Goal: Task Accomplishment & Management: Manage account settings

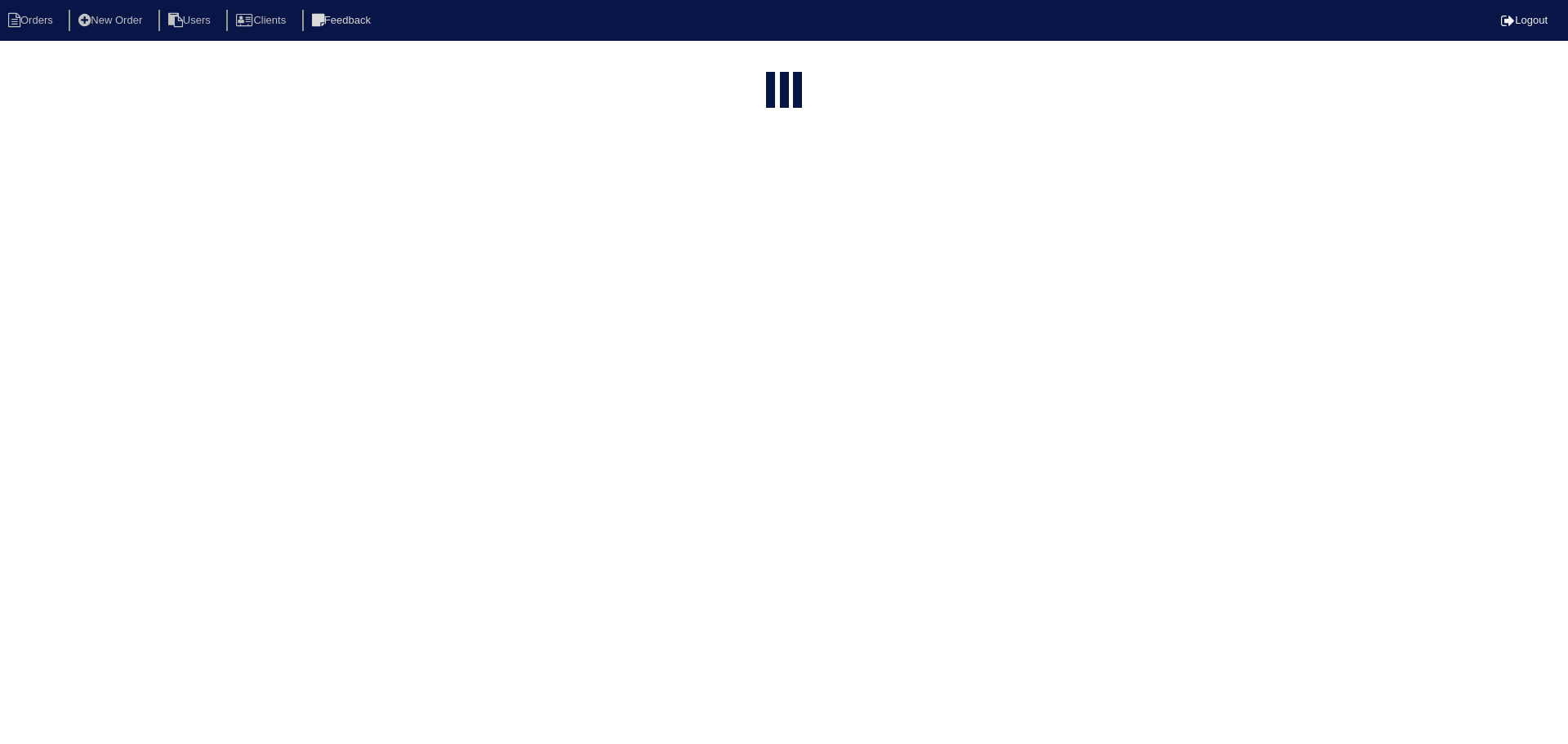
select select "15"
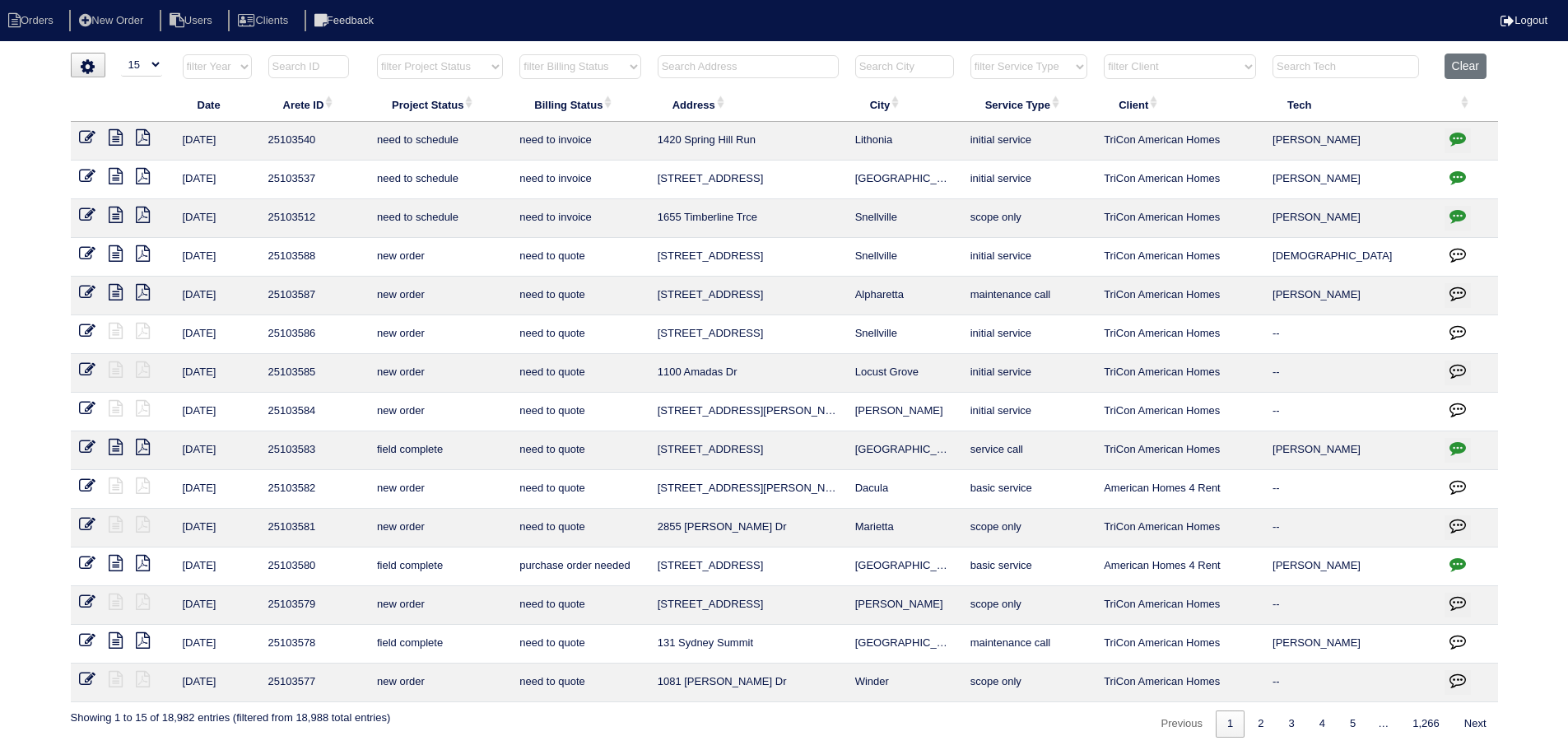
click at [714, 64] on input "text" at bounding box center [749, 67] width 181 height 23
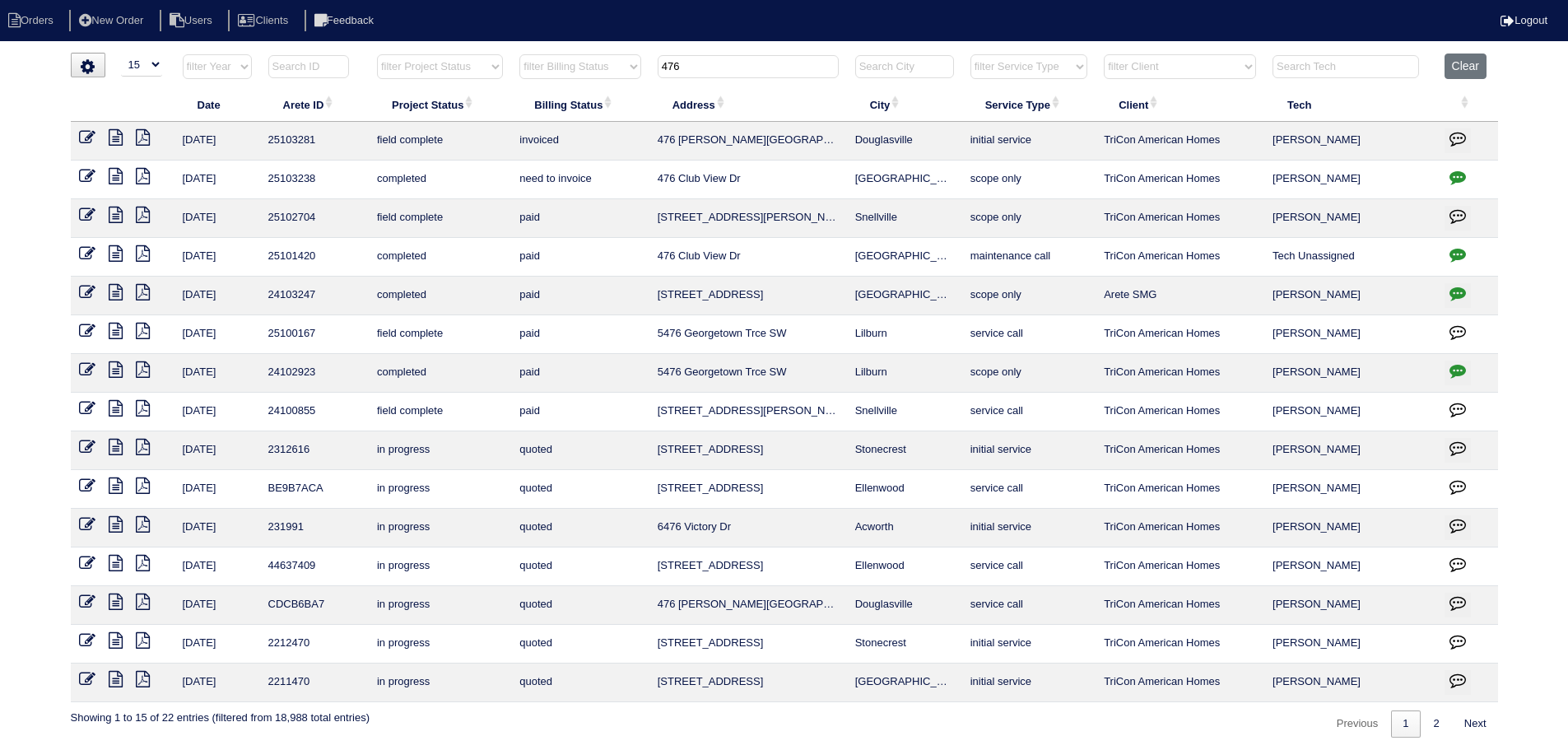
type input "476"
click at [1461, 181] on icon "button" at bounding box center [1458, 176] width 16 height 16
type textarea "9/19/25 - Replacement of main and service US approved - sent to Dan, Payton and…"
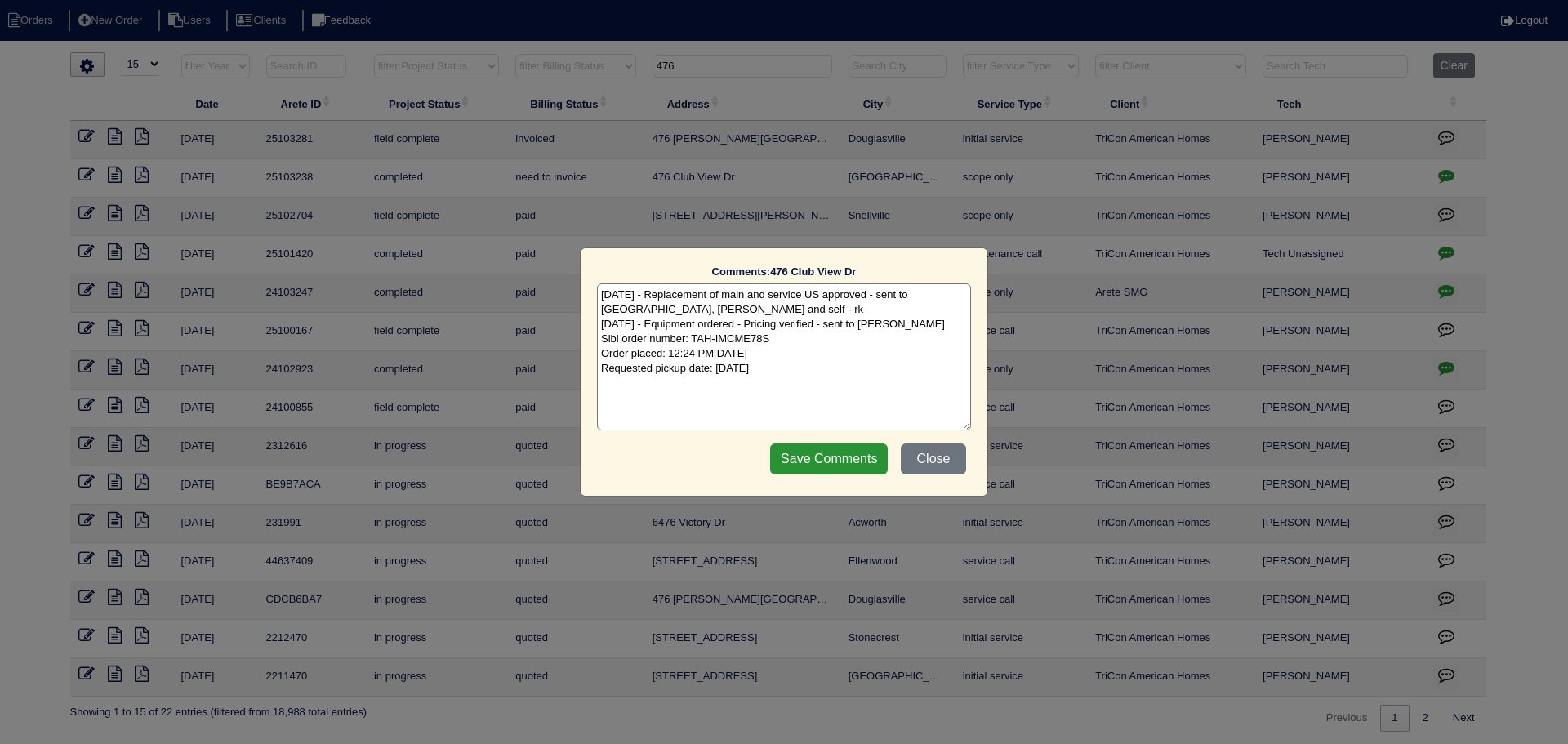
click at [1449, 180] on div "Comments: 476 Club View Dr The comments on file have changed since you started …" at bounding box center [784, 372] width 1568 height 744
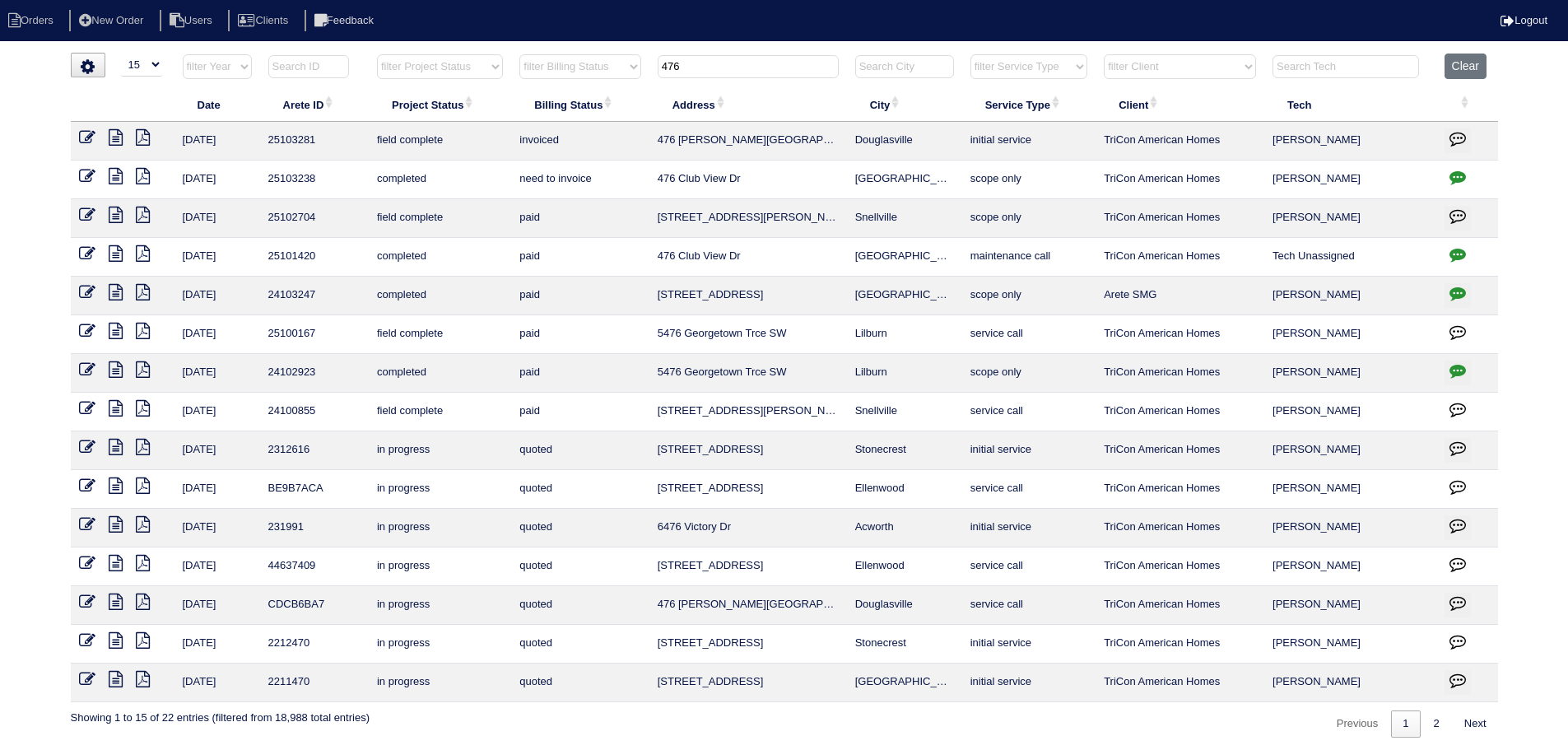
click at [119, 182] on icon at bounding box center [115, 176] width 14 height 16
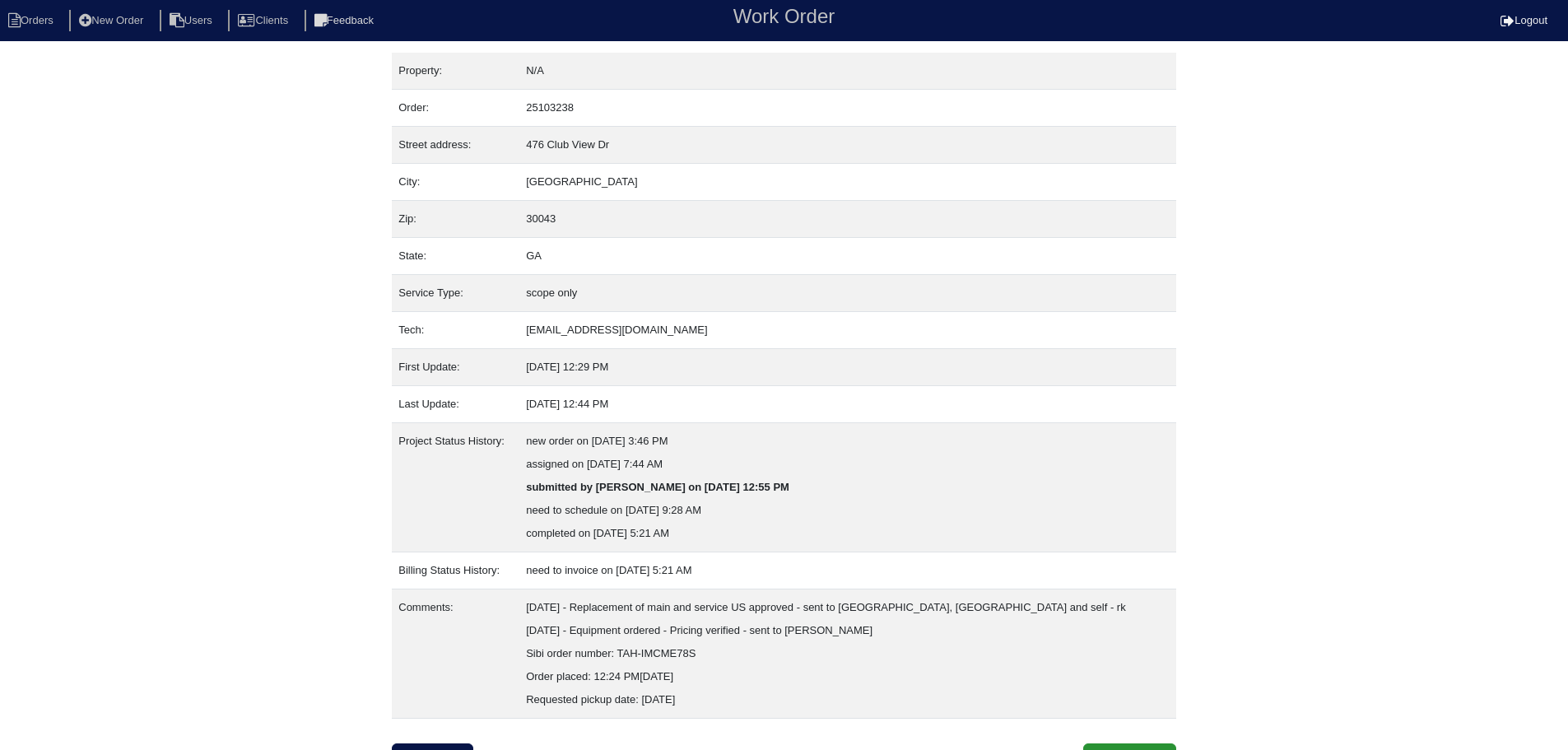
scroll to position [25, 0]
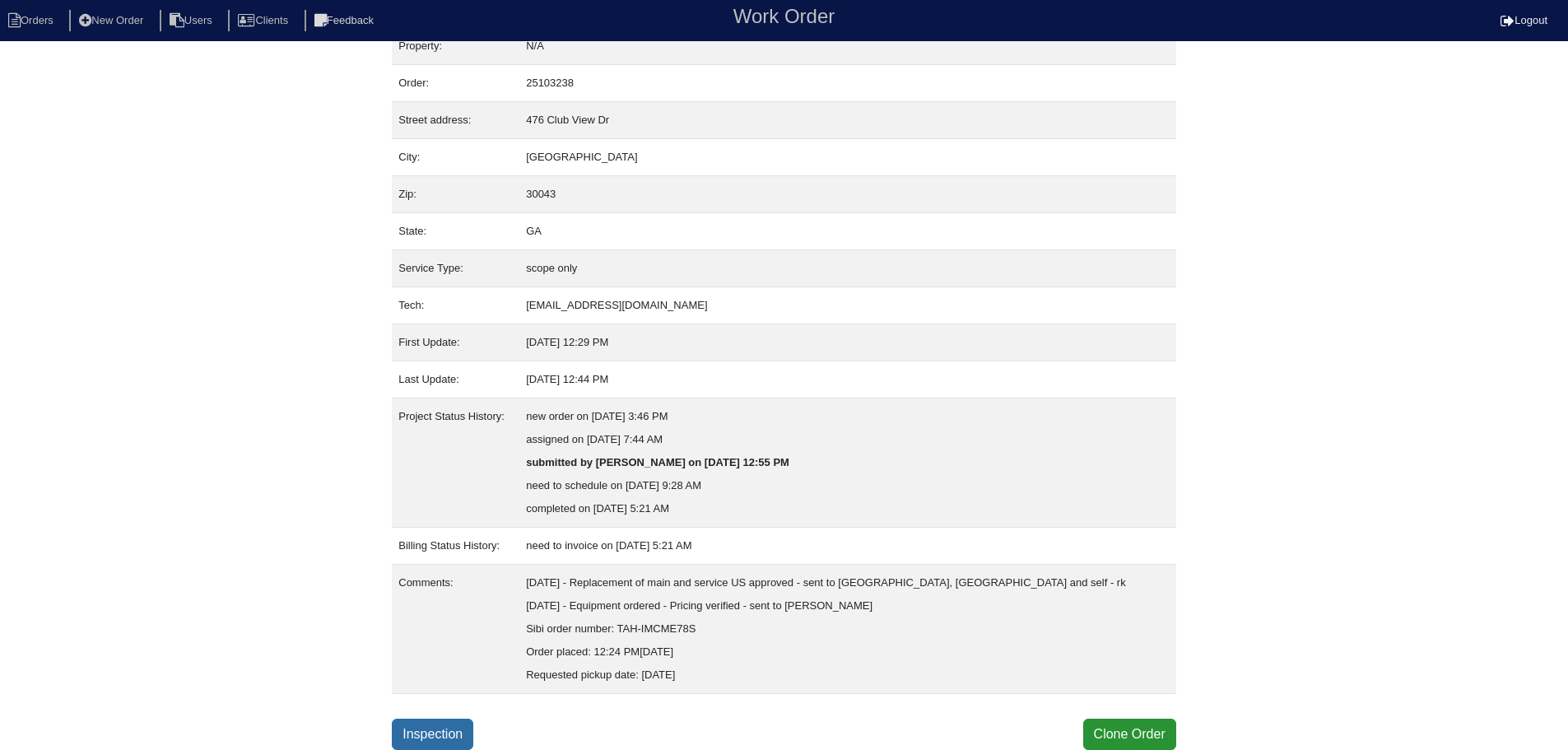
click at [425, 724] on link "Inspection" at bounding box center [432, 734] width 81 height 32
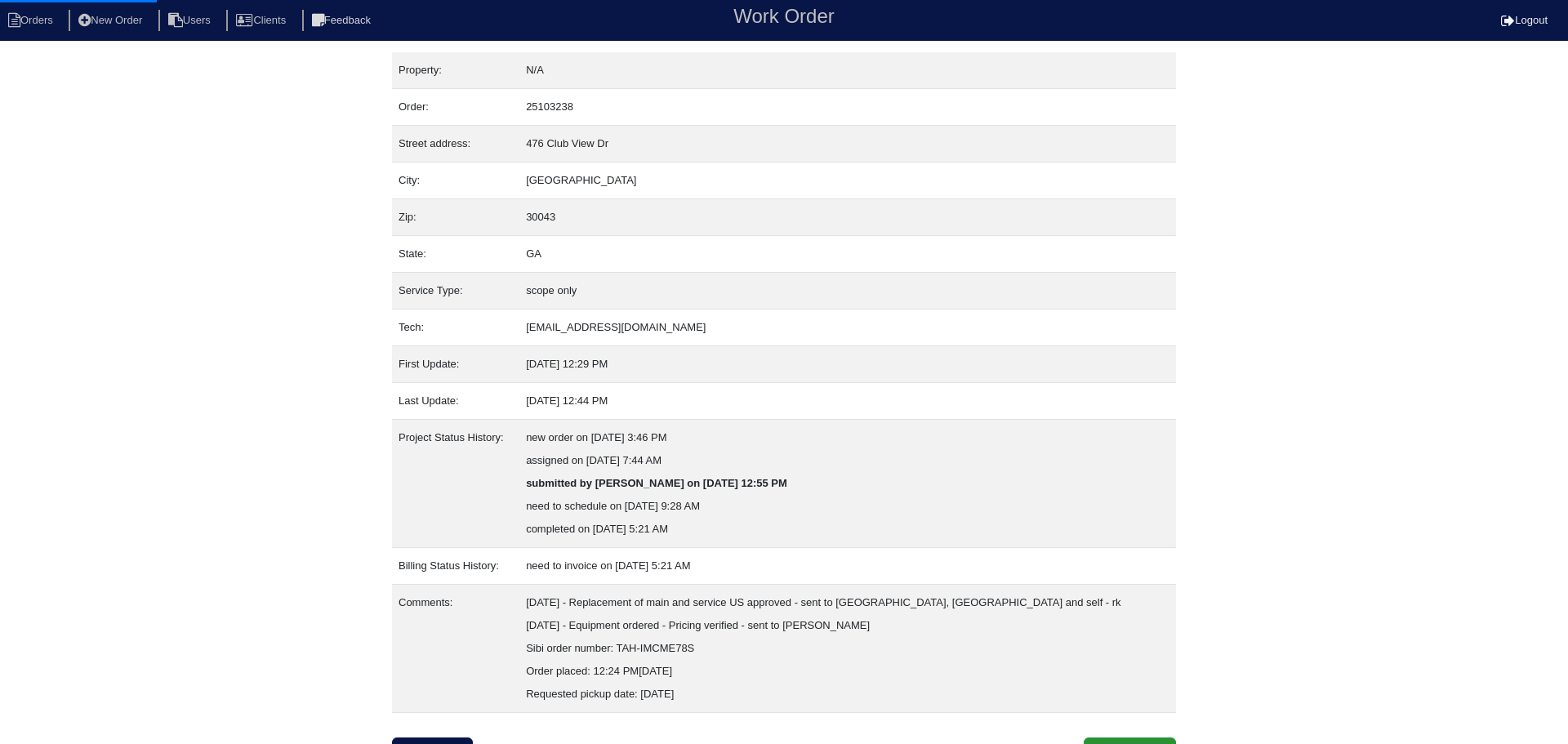
select select "0"
select select "Trane"
select select "1"
select select "0"
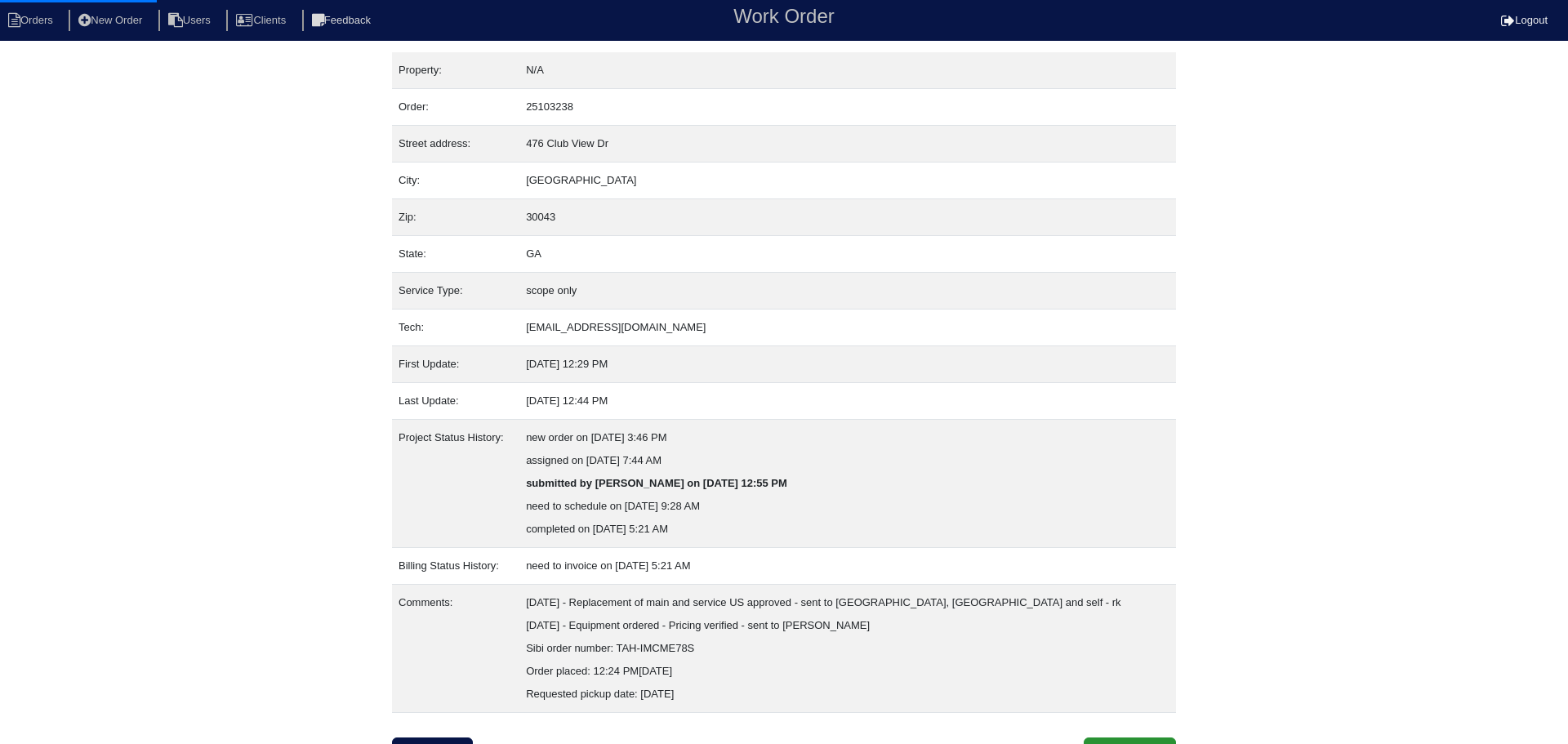
select select "0"
select select "2"
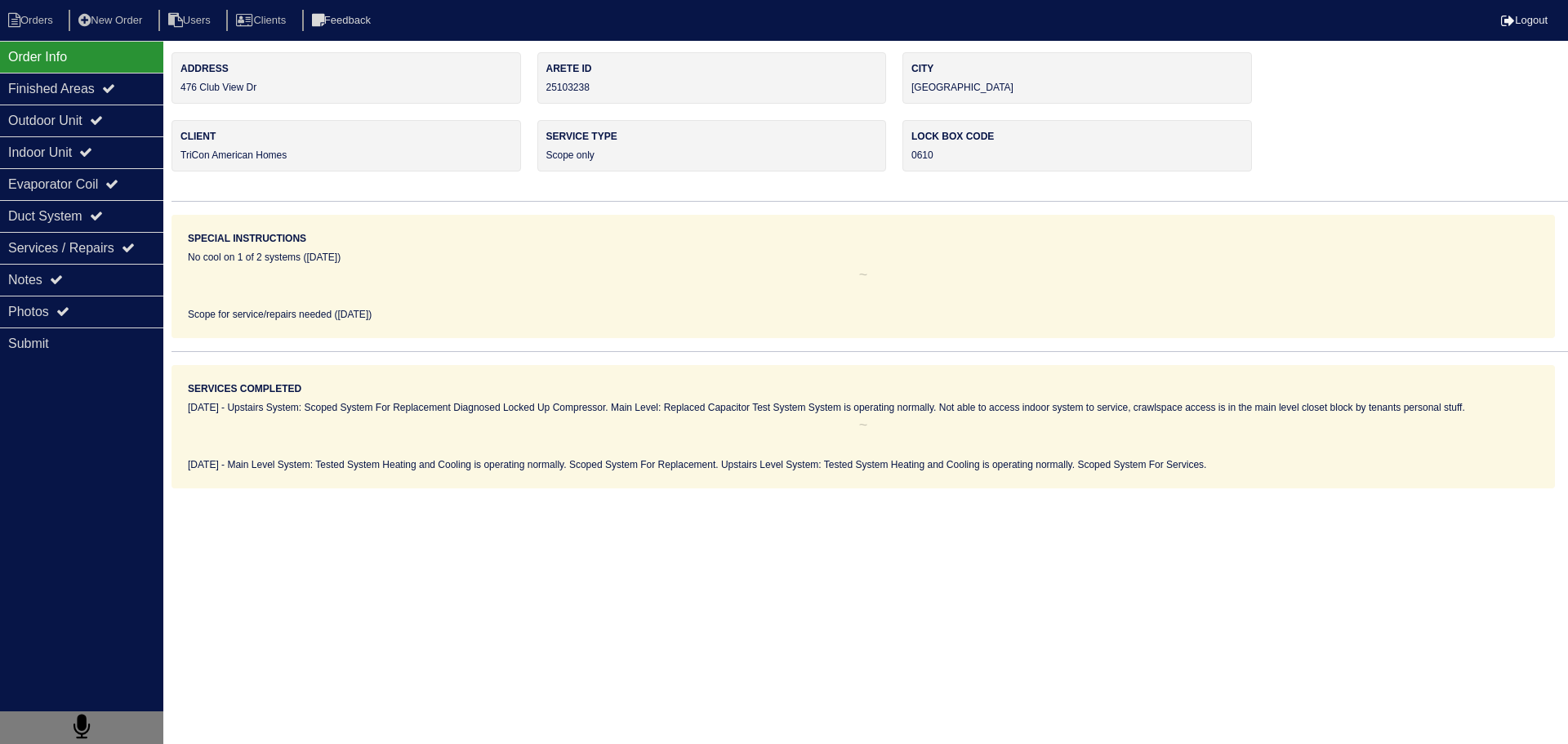
click at [103, 123] on icon at bounding box center [96, 119] width 13 height 13
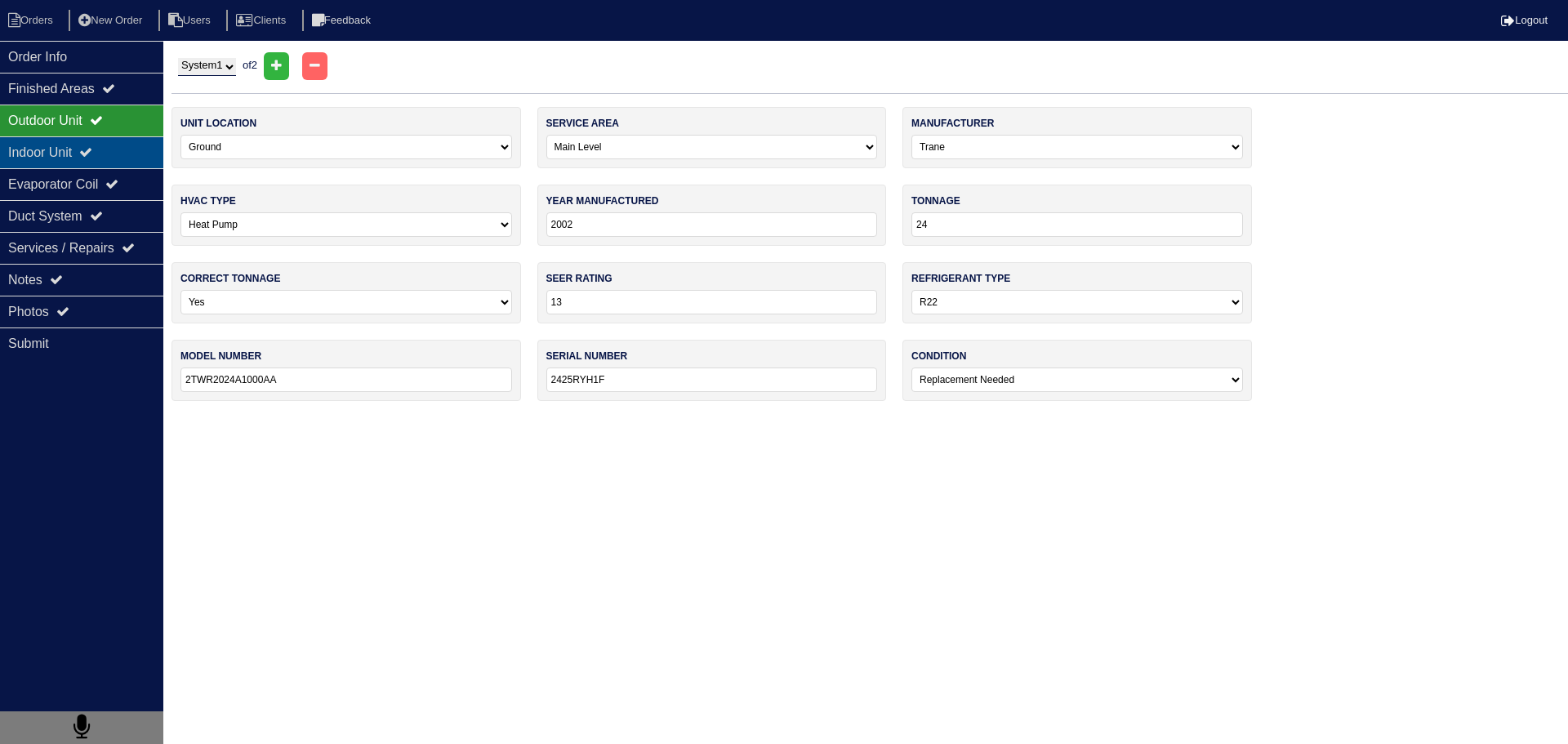
click at [108, 141] on div "Indoor Unit" at bounding box center [81, 153] width 164 height 32
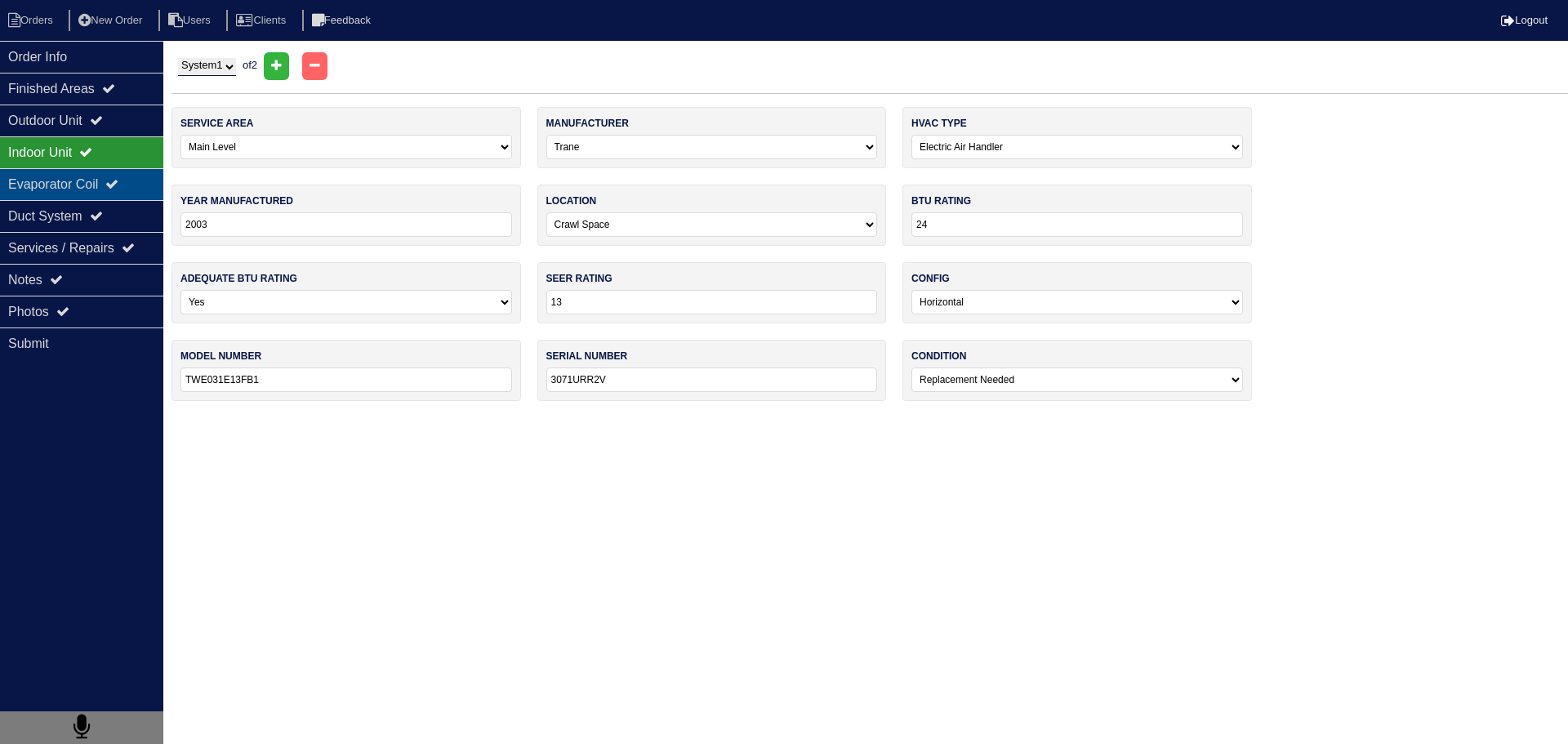
click at [103, 175] on div "Evaporator Coil" at bounding box center [81, 184] width 164 height 32
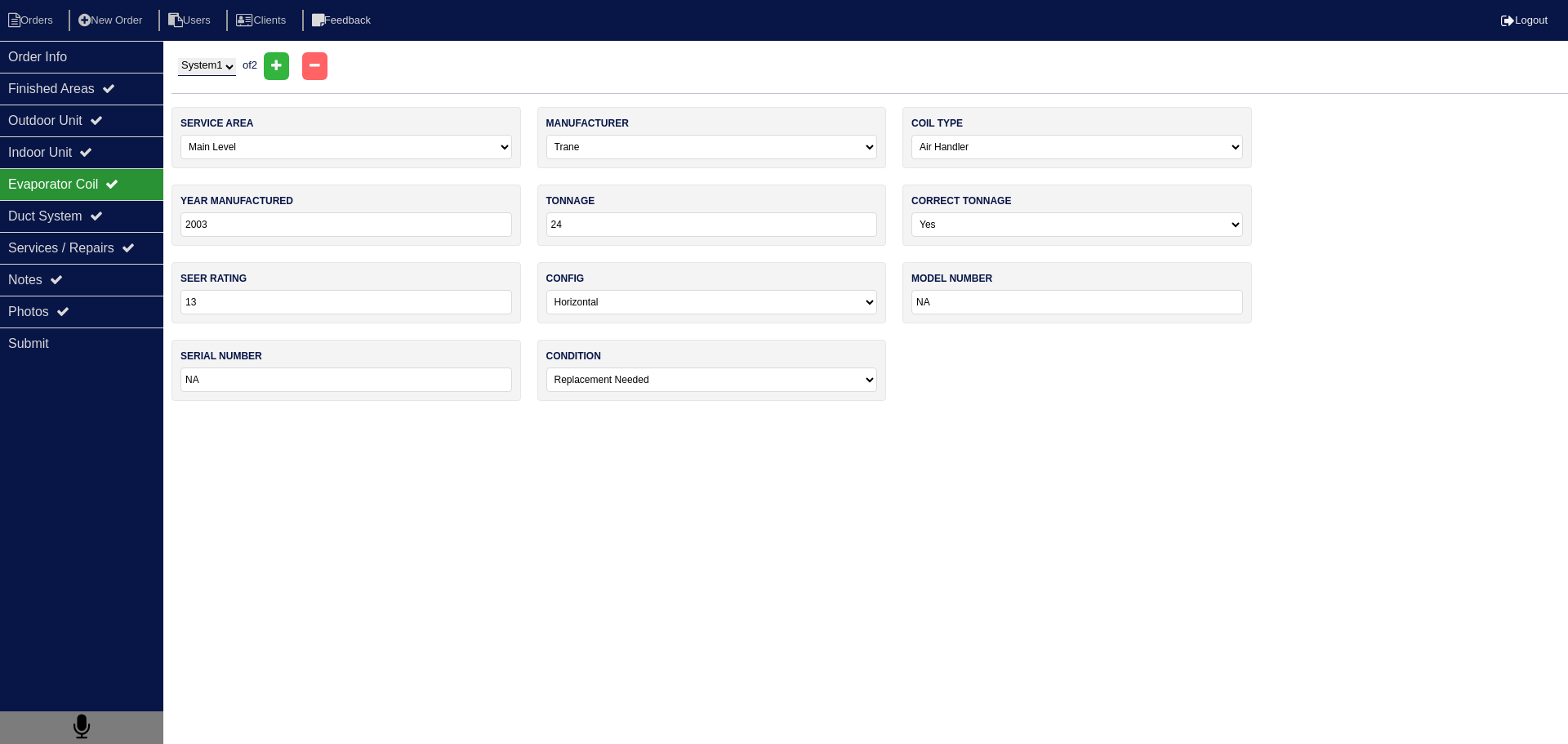
drag, startPoint x: 183, startPoint y: 70, endPoint x: 190, endPoint y: 75, distance: 8.6
click at [183, 70] on select "System 1 System 2" at bounding box center [207, 66] width 58 height 18
select select "2"
click at [178, 58] on select "System 1 System 2" at bounding box center [207, 66] width 58 height 18
select select "1"
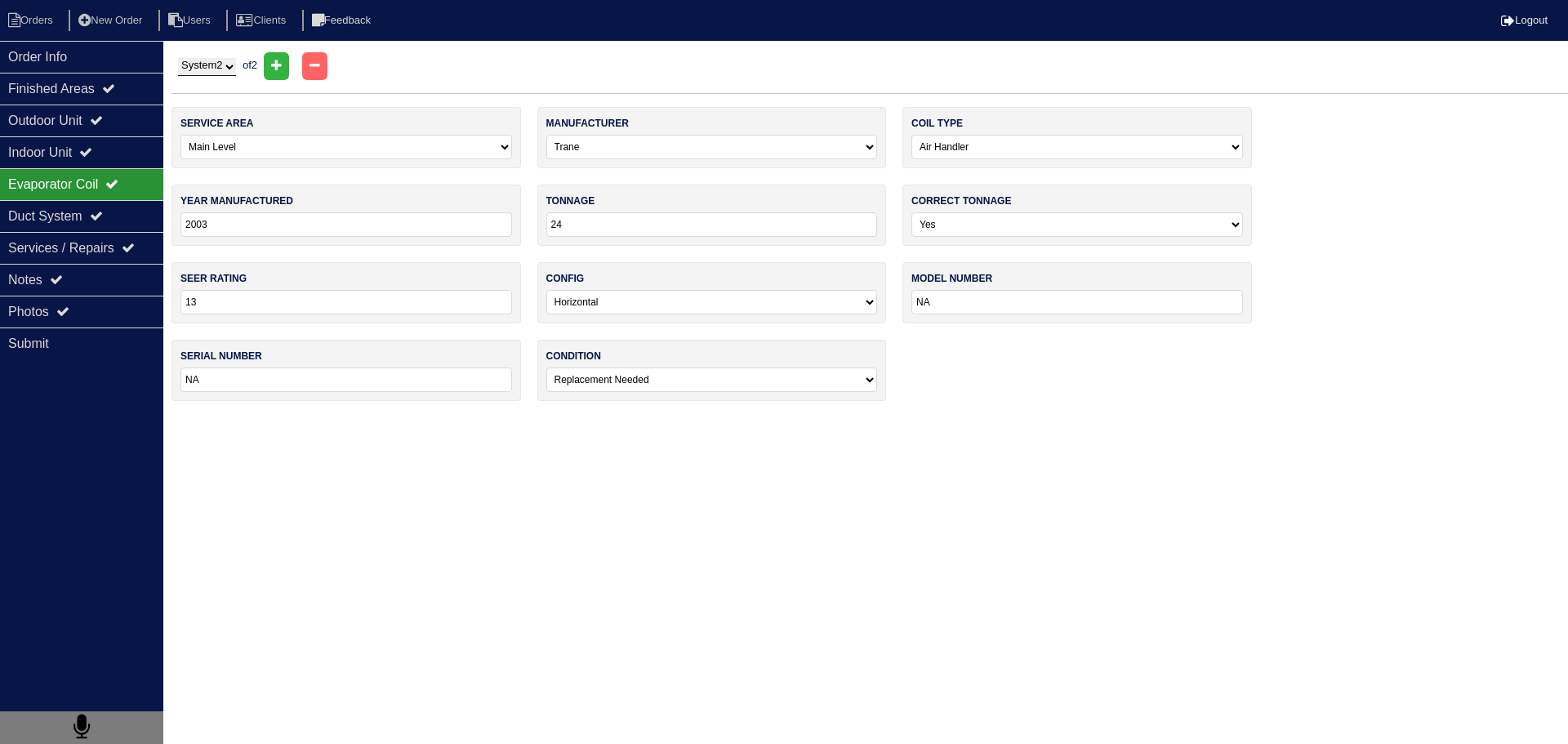
select select "[PERSON_NAME]"
type input "2025"
type input "15"
select select "2"
type input "PH5SAN52400A"
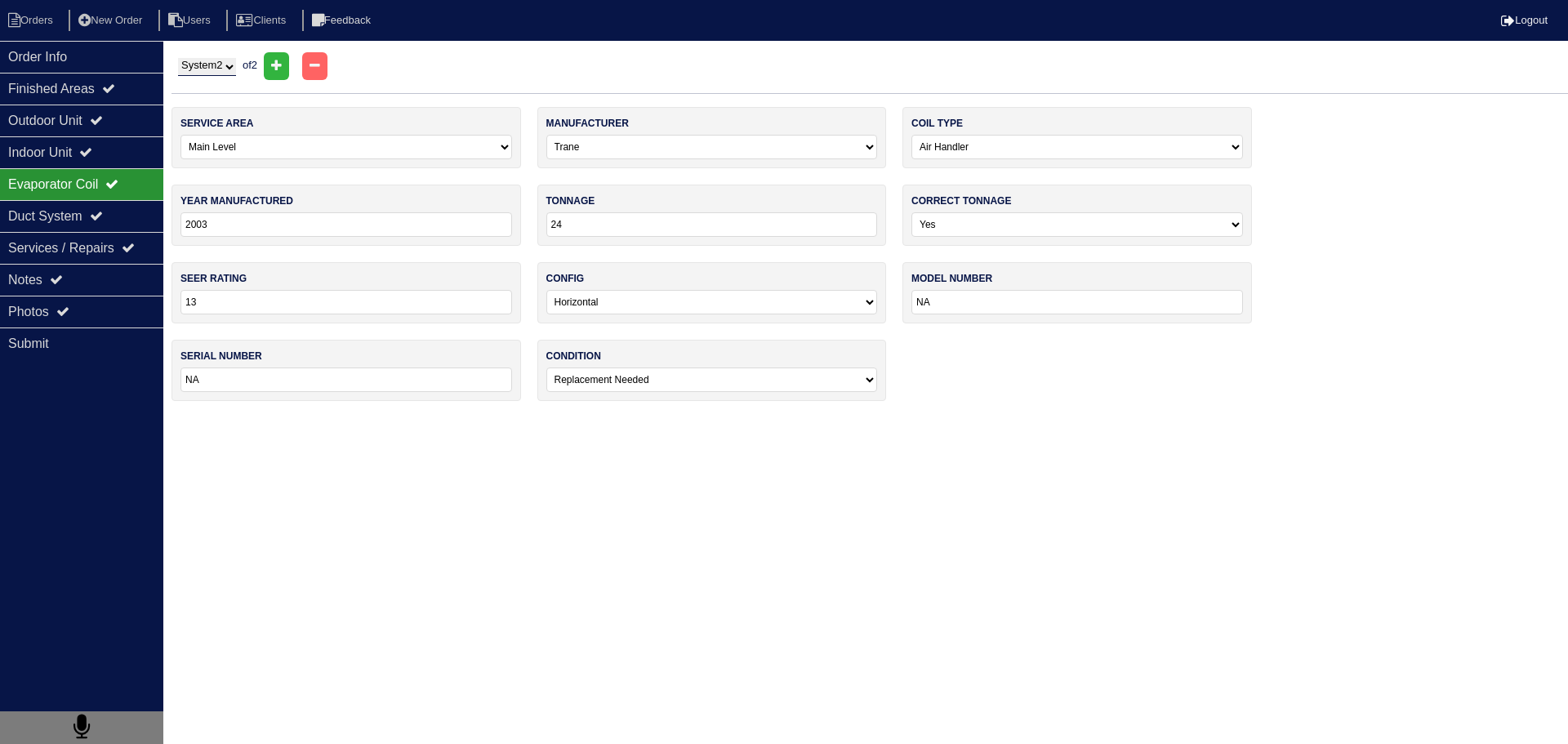
type input "0525887673"
select select "0"
select select "1"
select select "[PERSON_NAME]"
type input "2025"
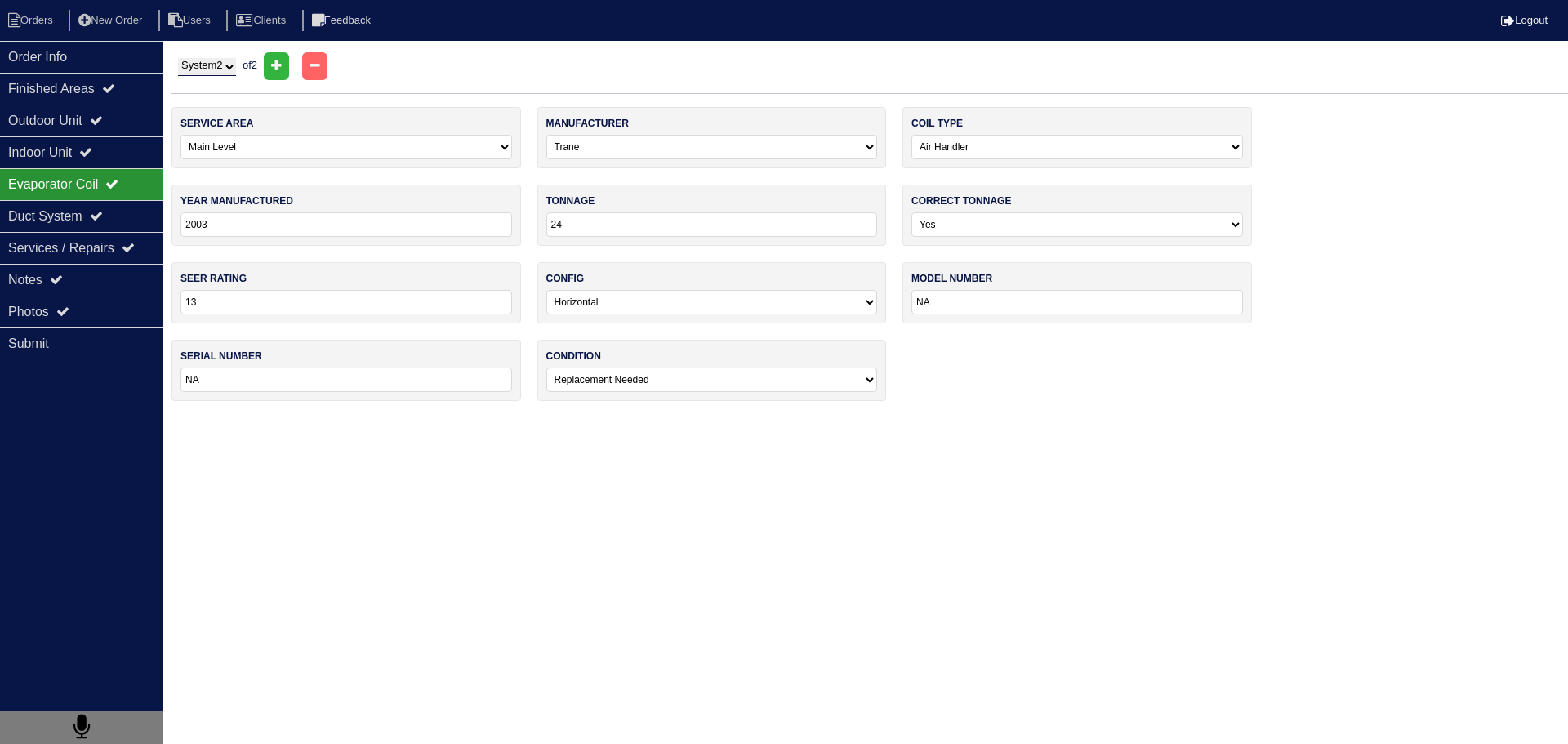
type input "15"
type input "NA"
select select "0"
click at [128, 155] on div "Indoor Unit" at bounding box center [81, 153] width 164 height 32
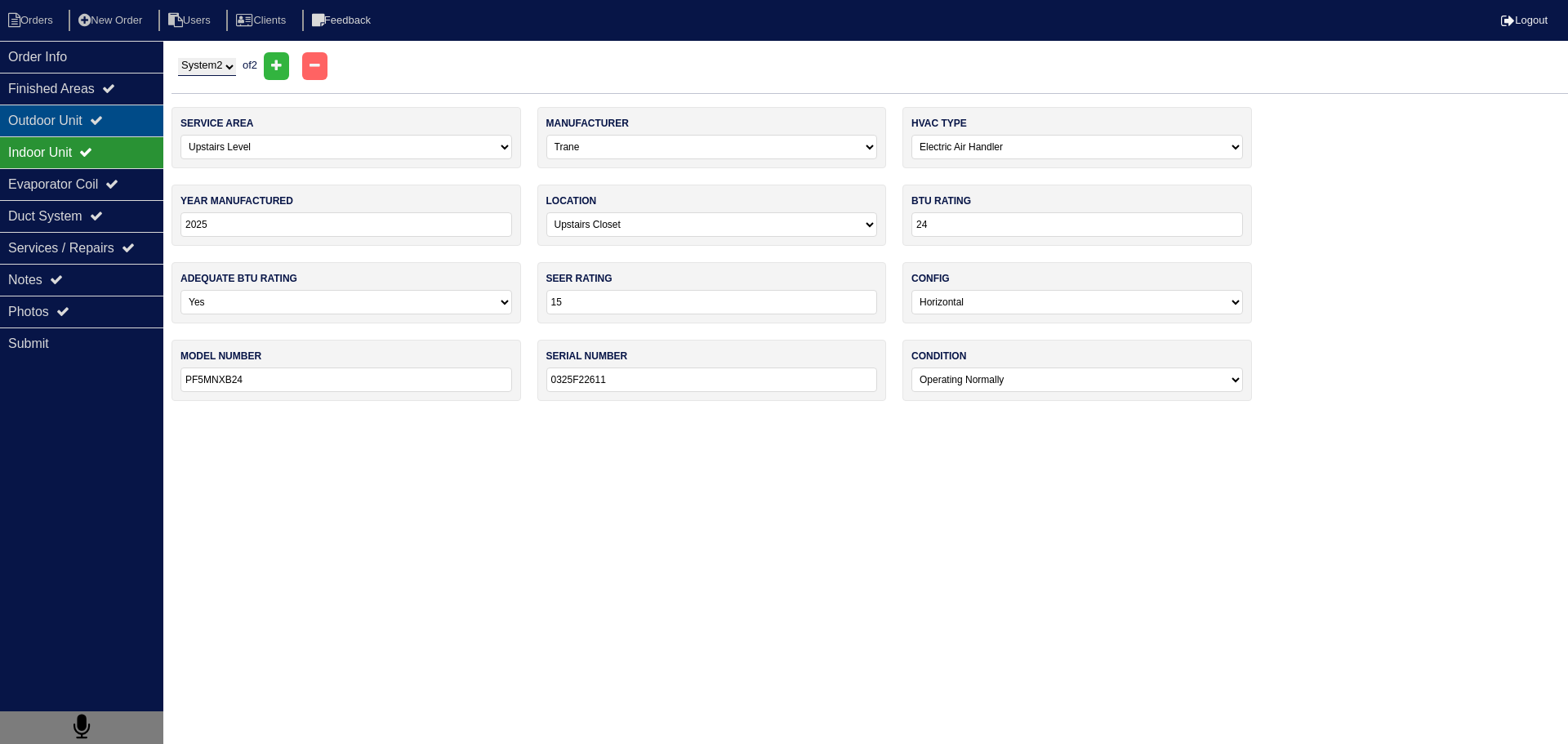
click at [120, 124] on div "Outdoor Unit" at bounding box center [81, 120] width 164 height 32
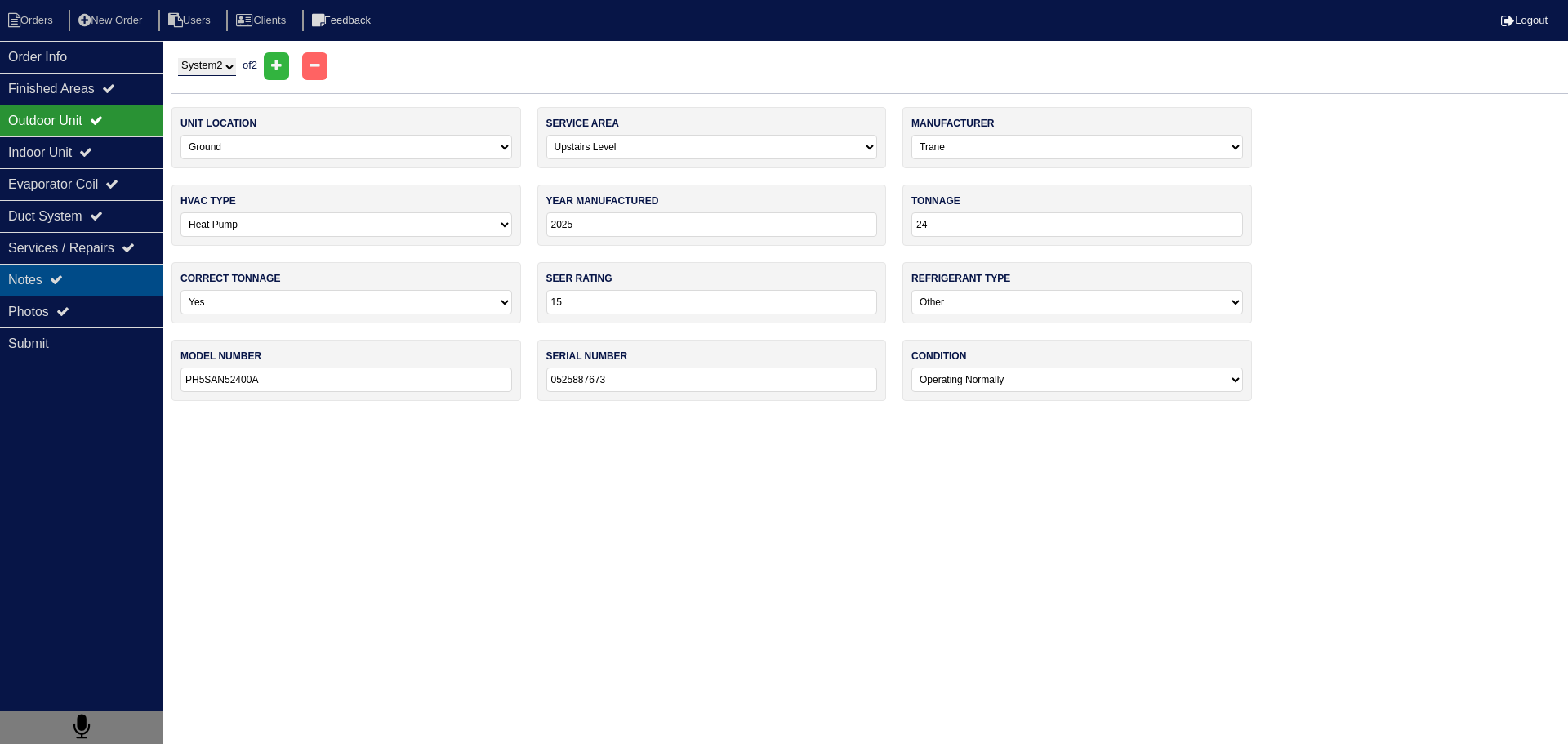
click at [125, 275] on div "Notes" at bounding box center [81, 280] width 164 height 32
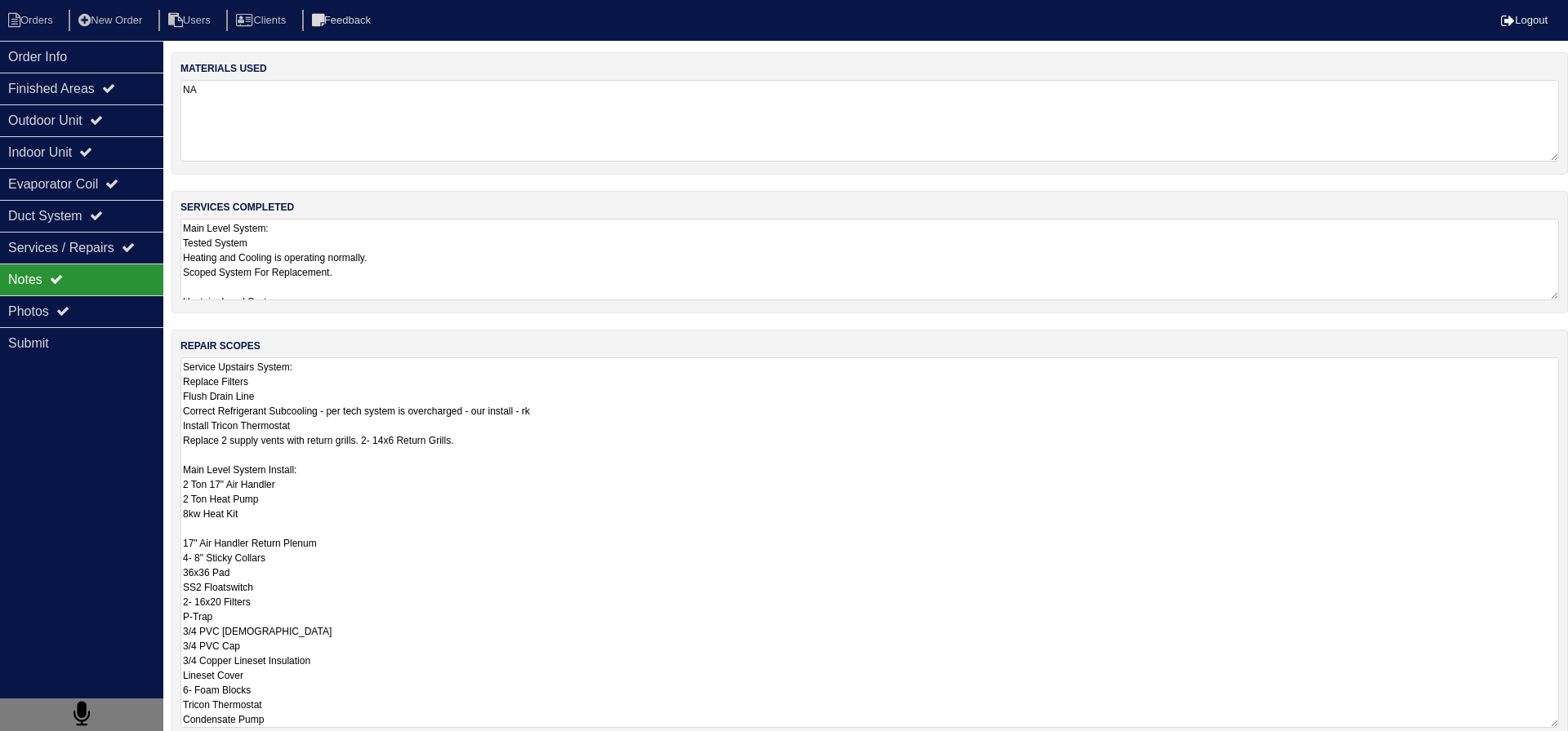
click at [326, 417] on textarea "Service Upstairs System: Replace Filters Flush Drain Line Correct Refrigerant S…" at bounding box center [870, 542] width 1378 height 370
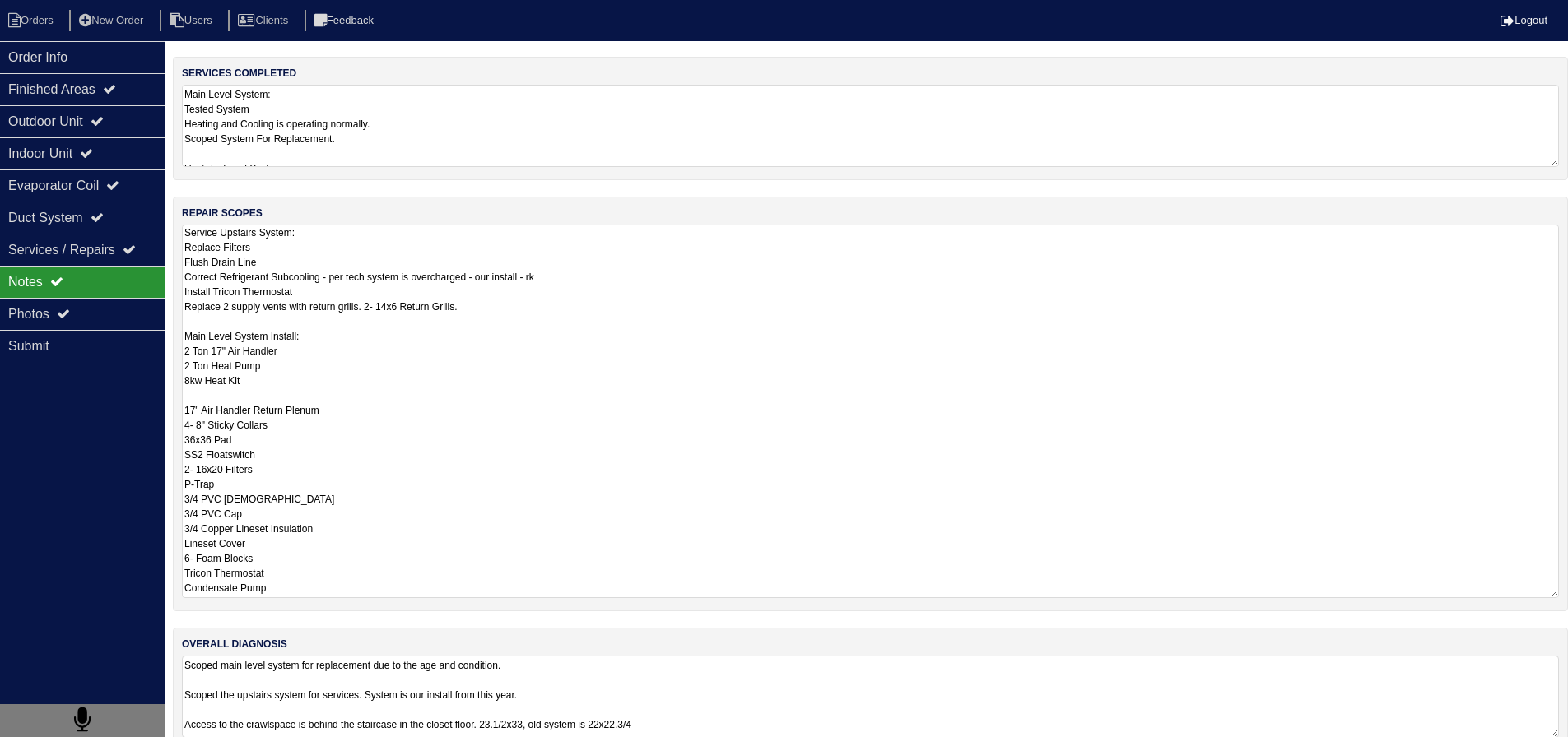
scroll to position [167, 0]
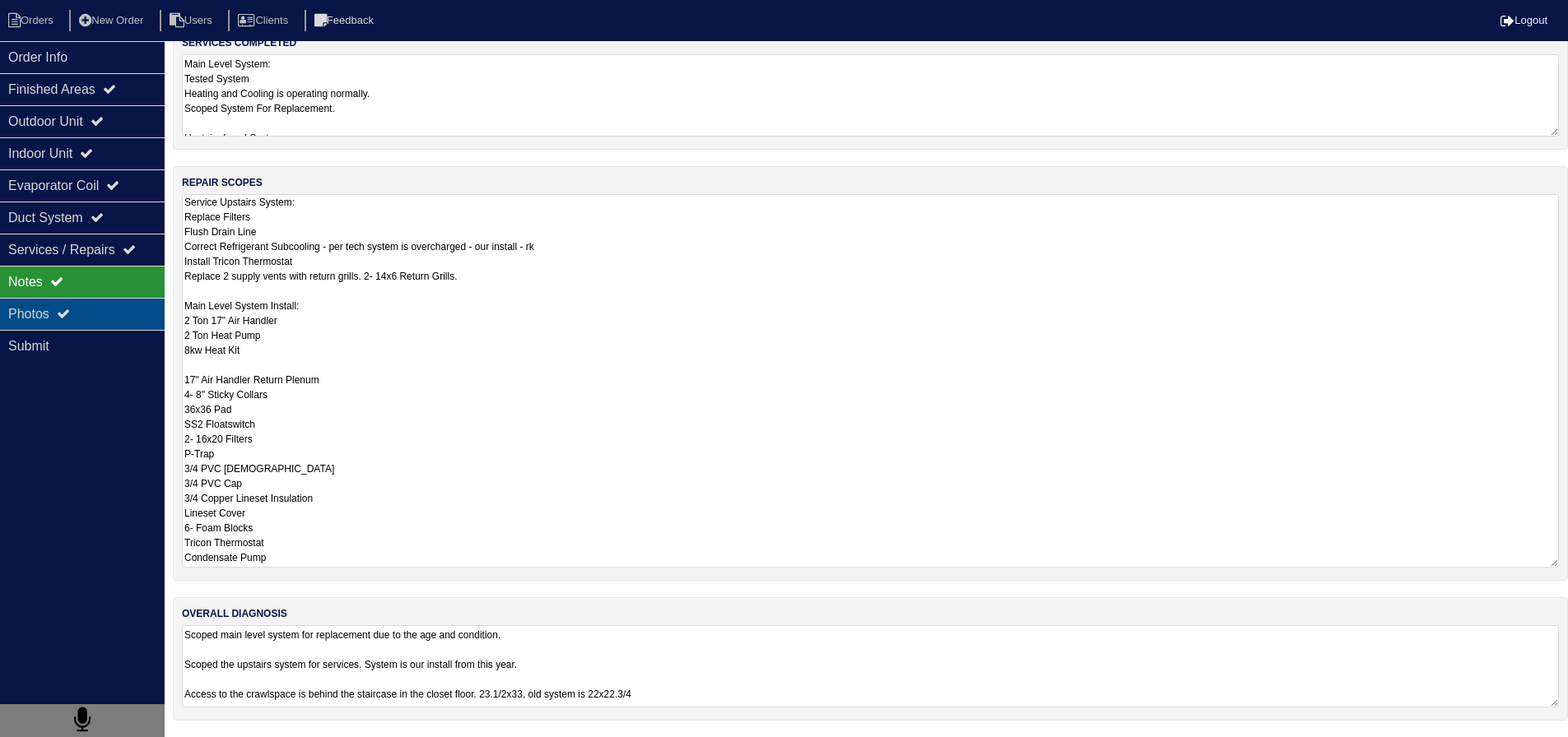
click at [75, 313] on div "Photos" at bounding box center [82, 314] width 165 height 32
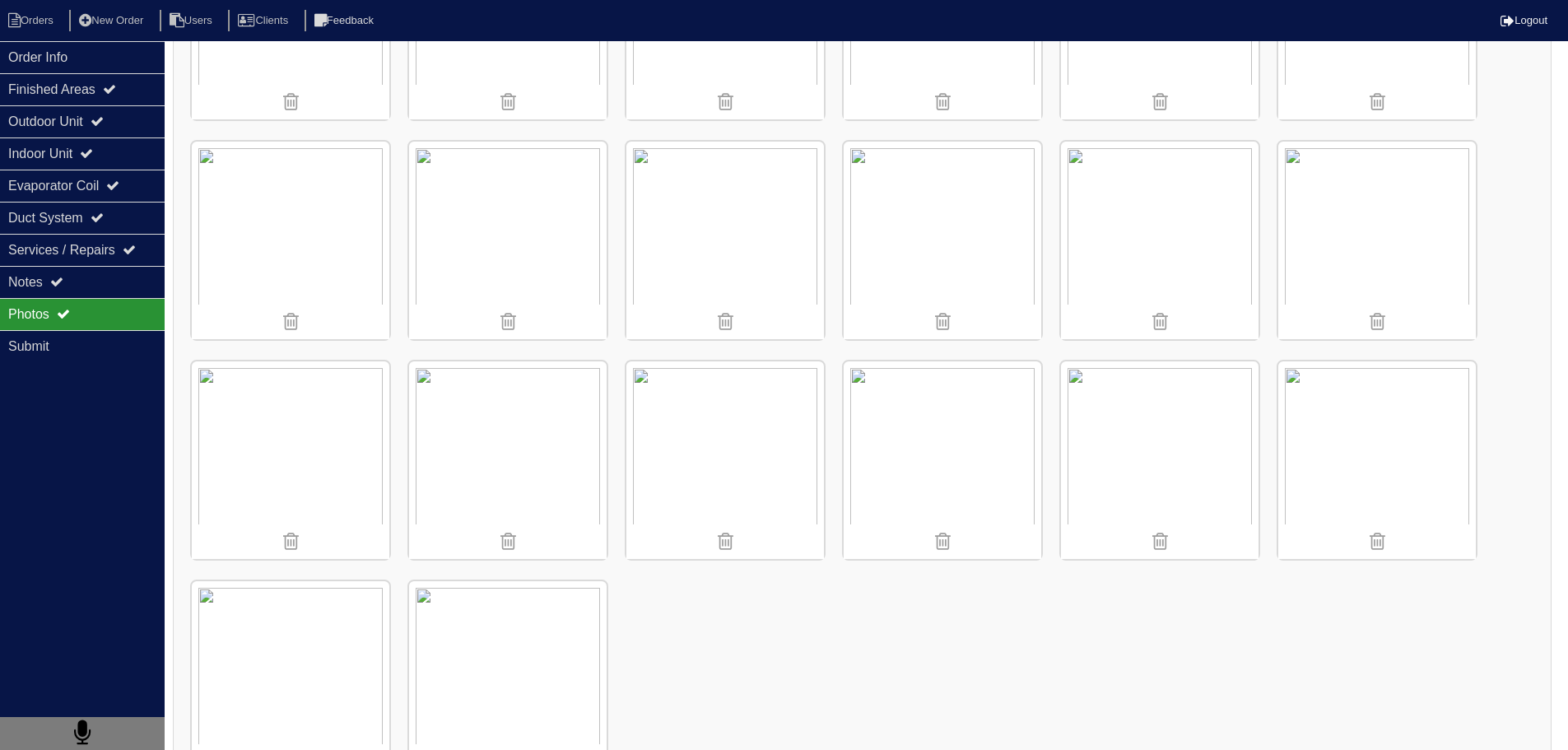
scroll to position [1481, 0]
click at [72, 302] on div "Photos" at bounding box center [82, 314] width 165 height 32
click at [74, 293] on div "Notes" at bounding box center [82, 282] width 165 height 32
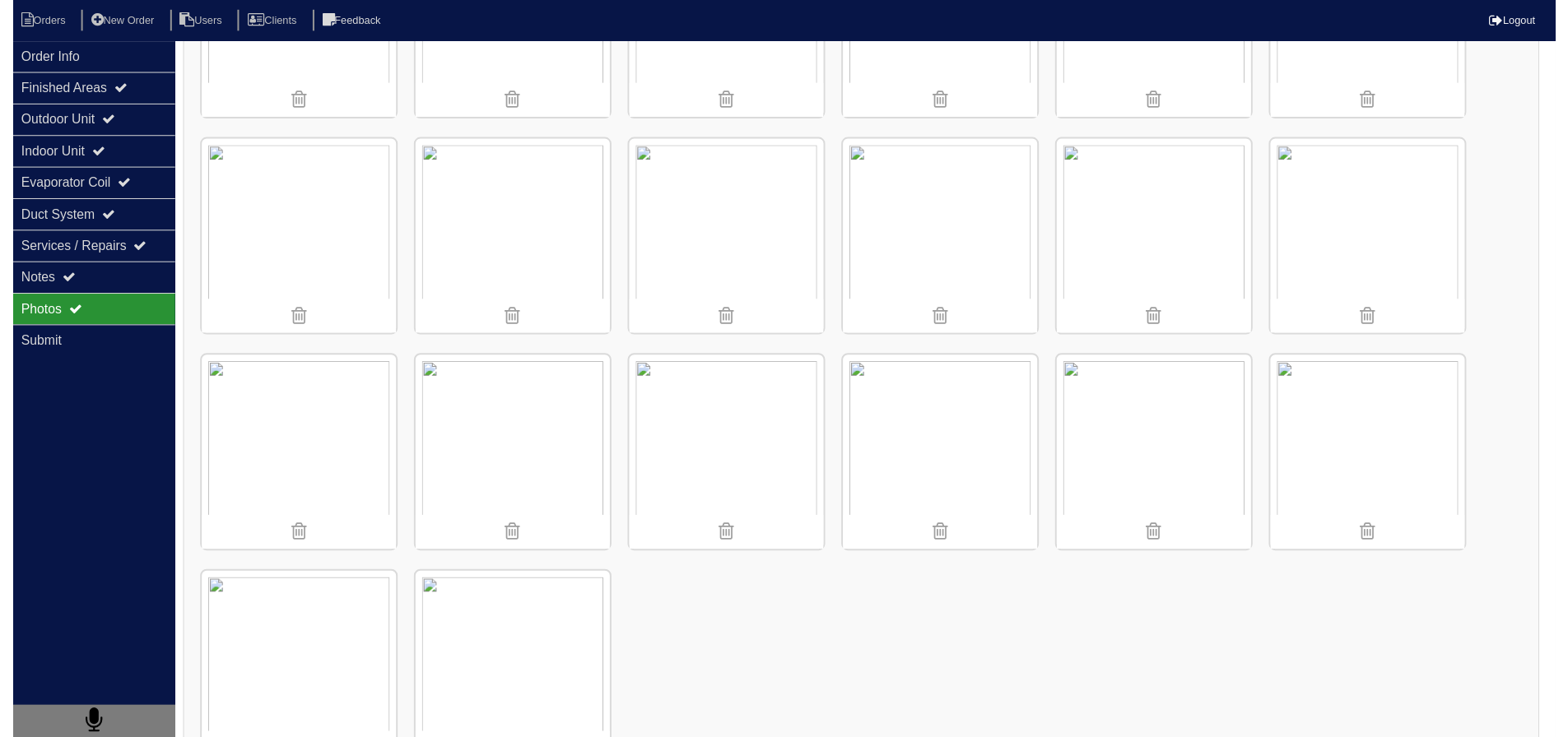
scroll to position [0, 0]
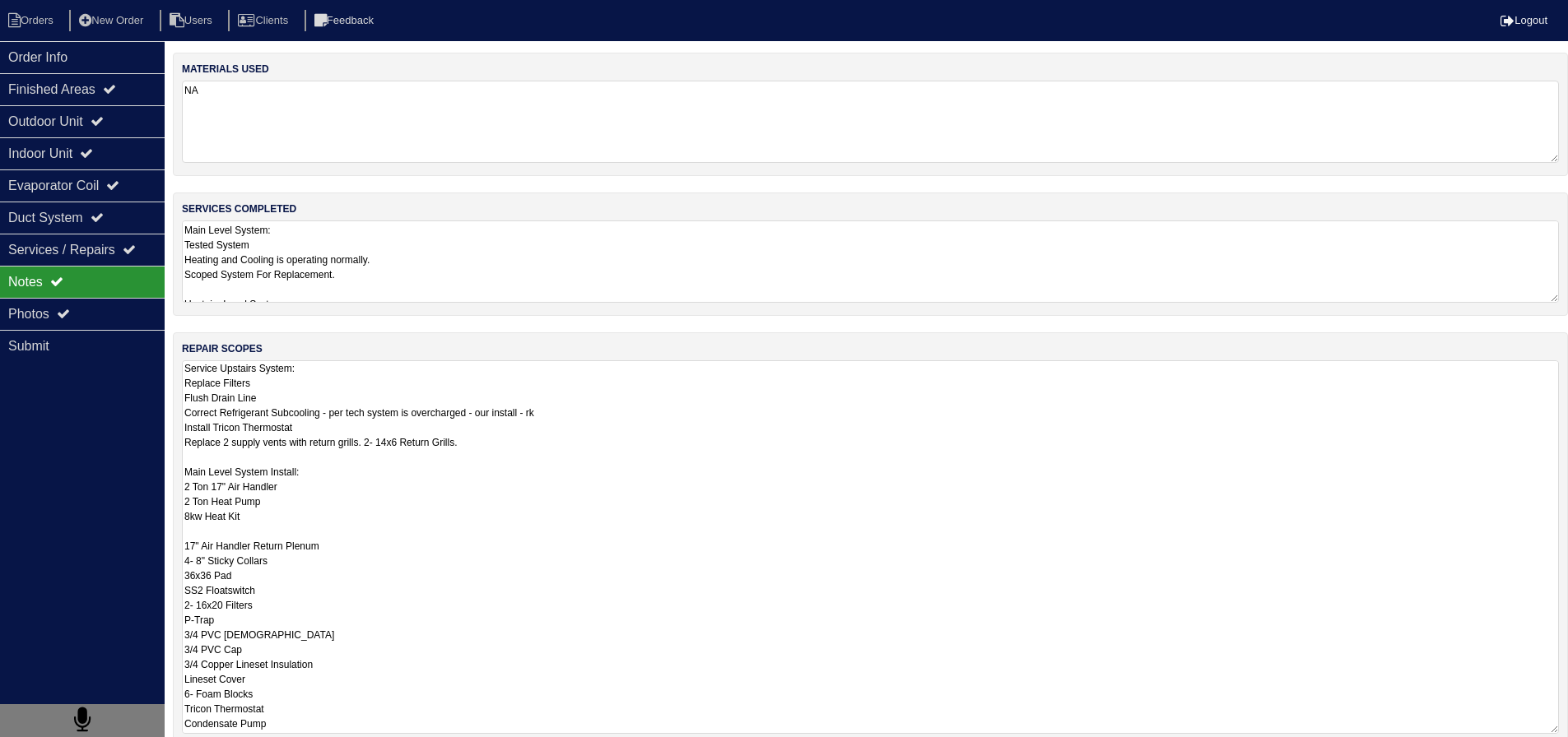
click at [343, 382] on textarea "Service Upstairs System: Replace Filters Flush Drain Line Correct Refrigerant S…" at bounding box center [871, 547] width 1377 height 373
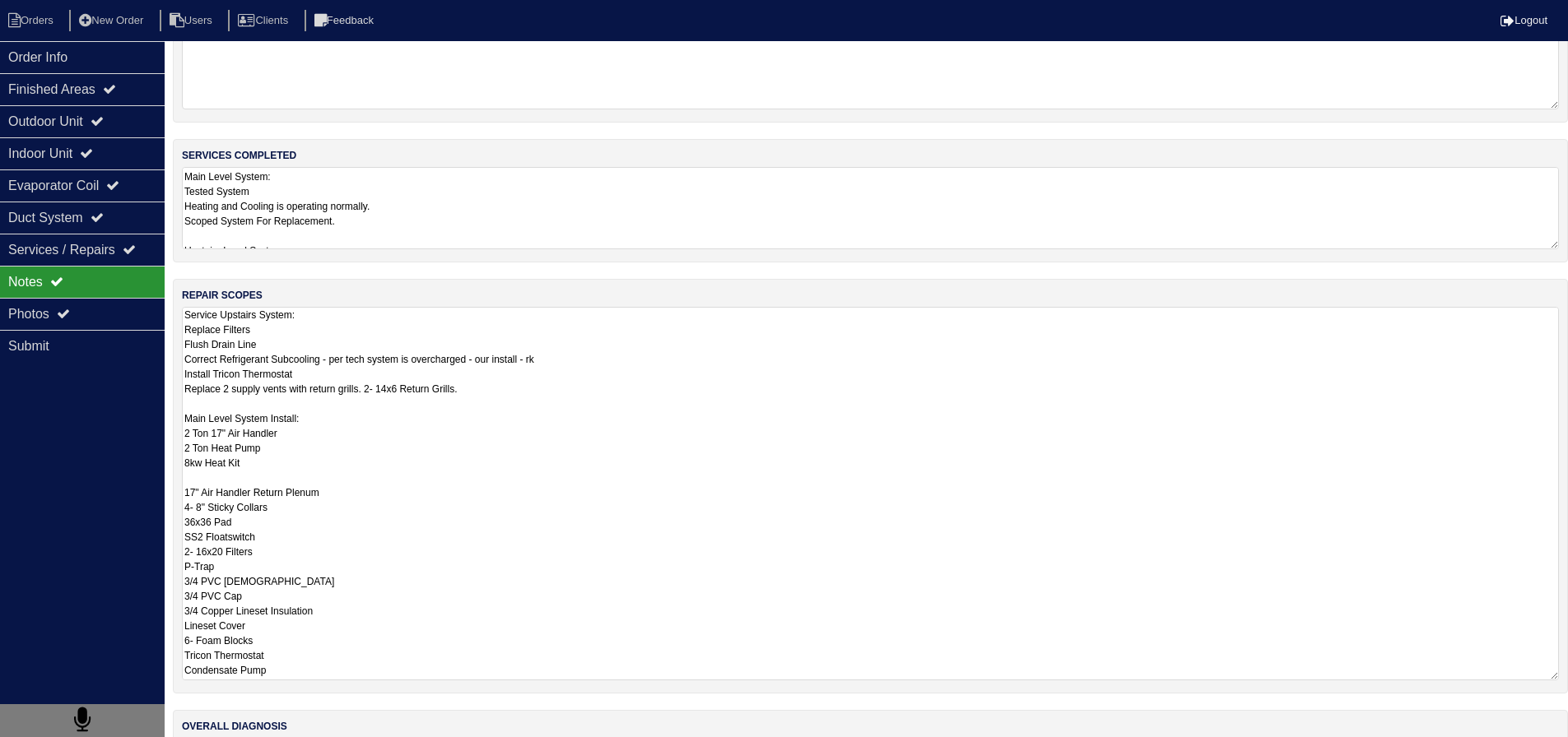
scroll to position [82, 0]
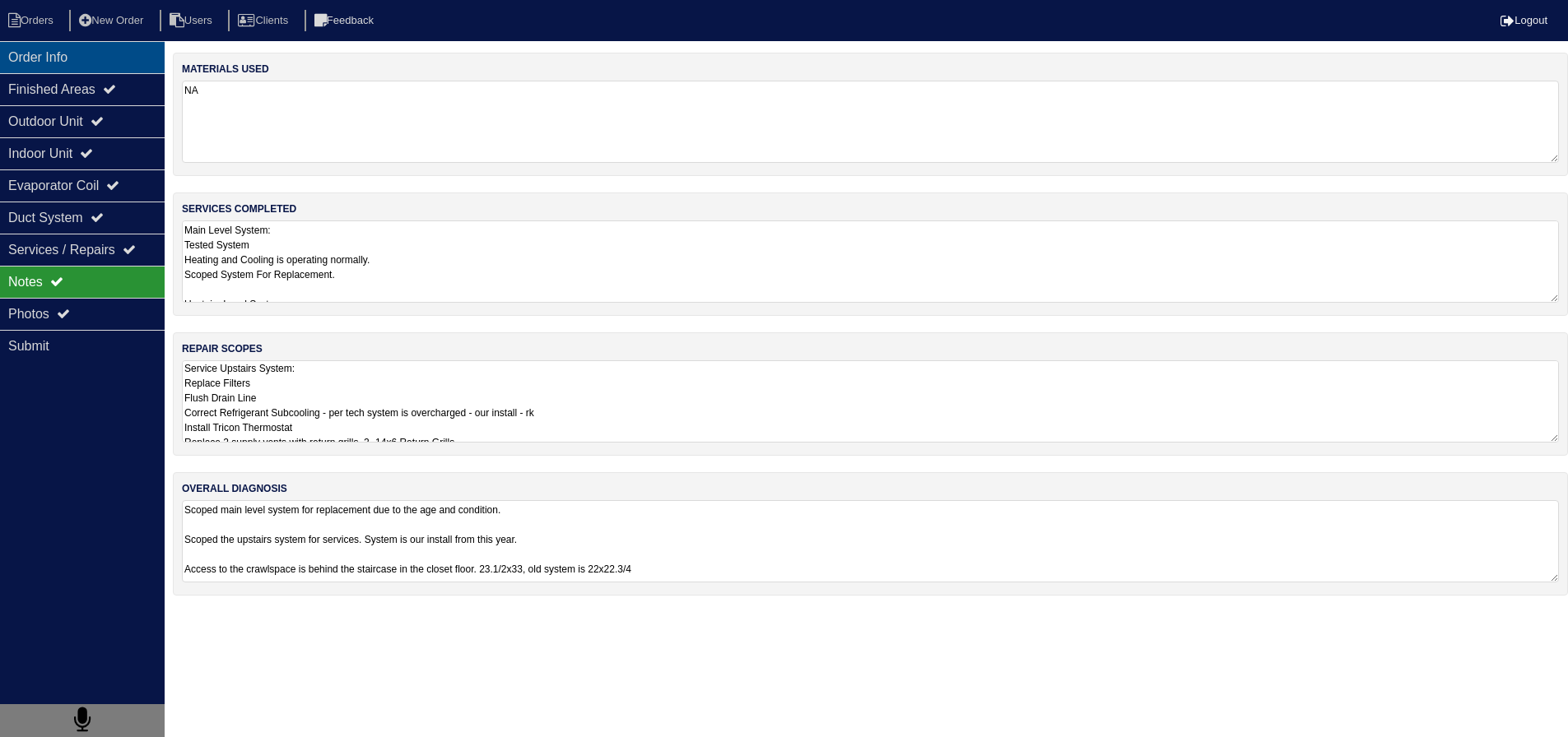
click at [113, 50] on div "Order Info" at bounding box center [82, 57] width 165 height 32
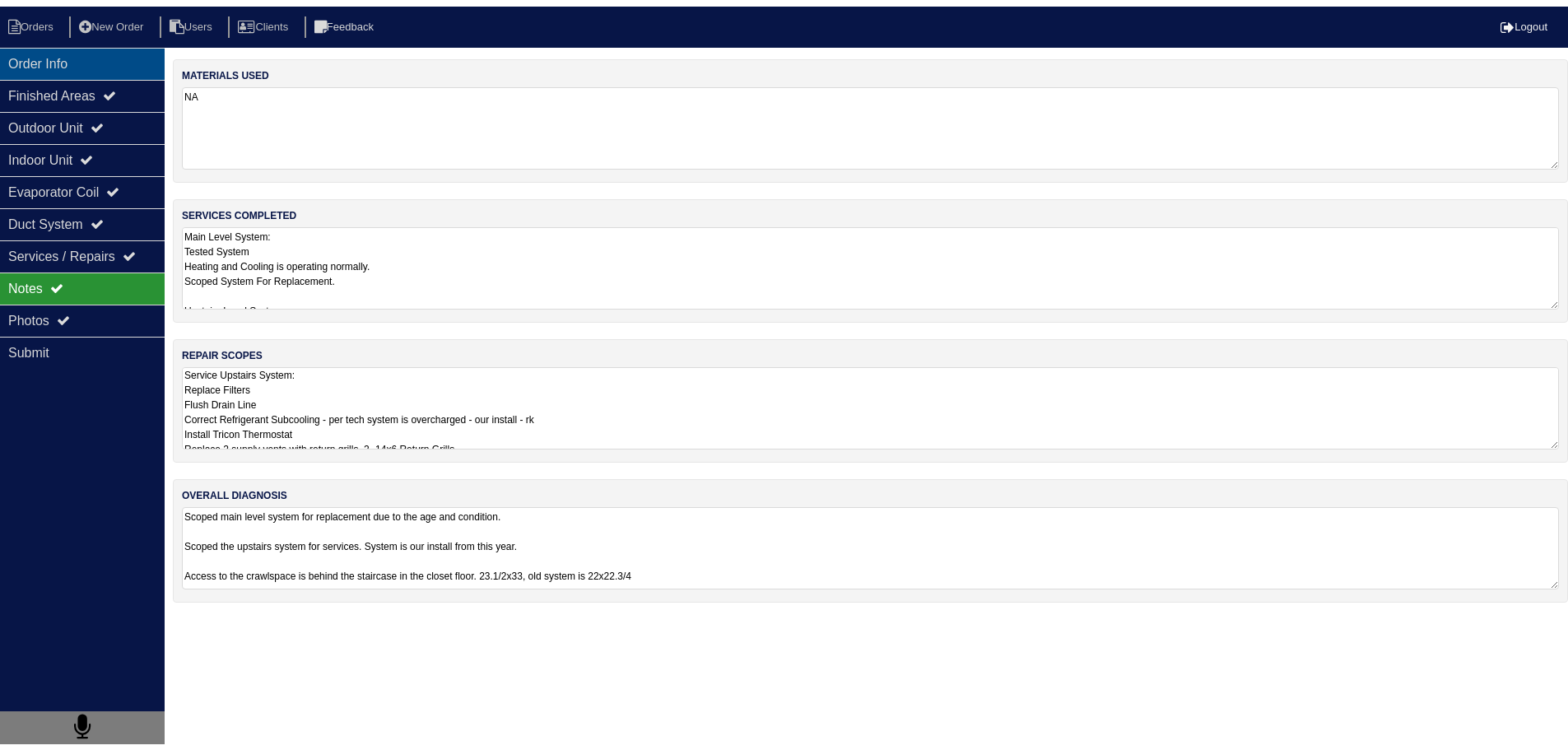
scroll to position [0, 0]
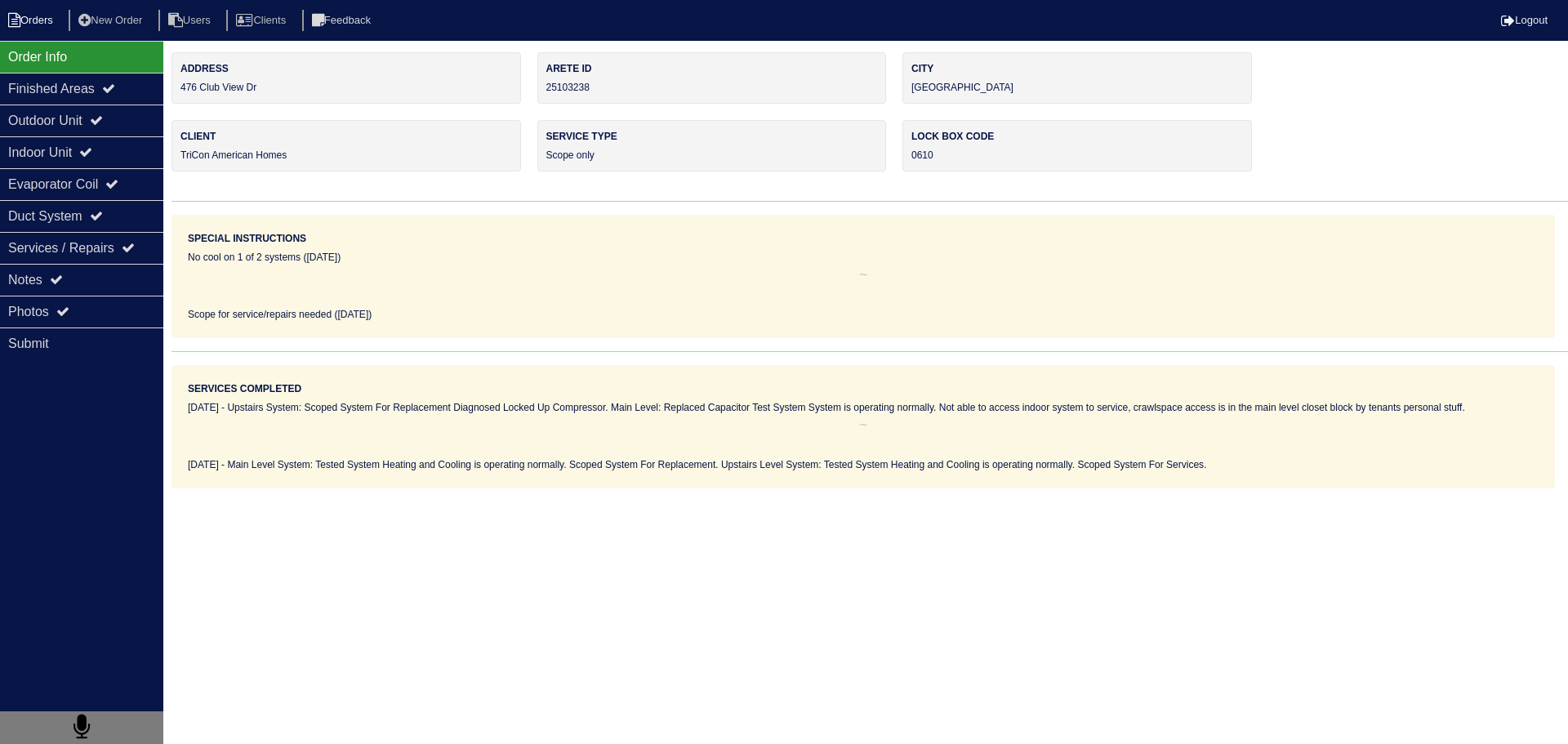
click at [42, 29] on li "Orders" at bounding box center [33, 21] width 66 height 22
select select "15"
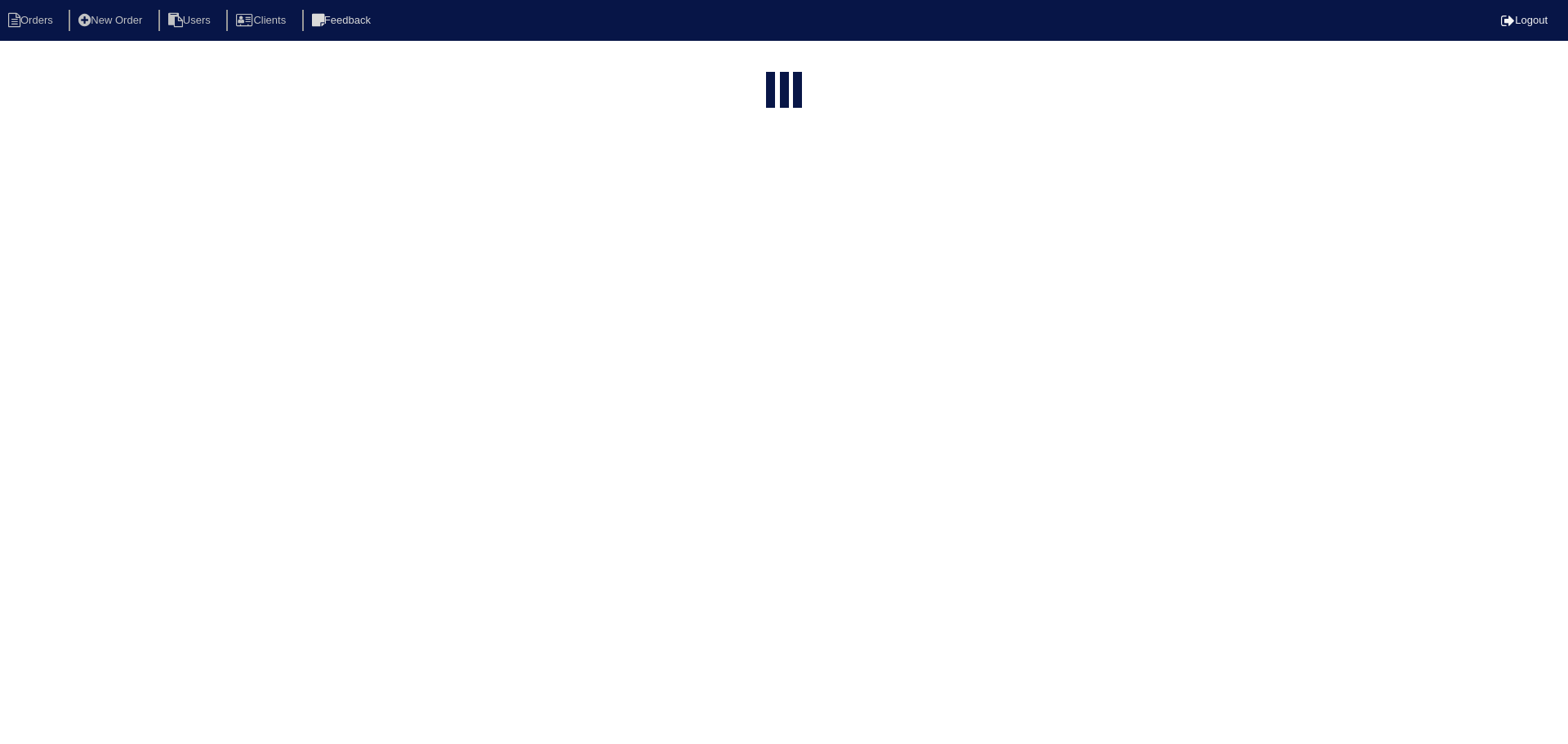
type input "476"
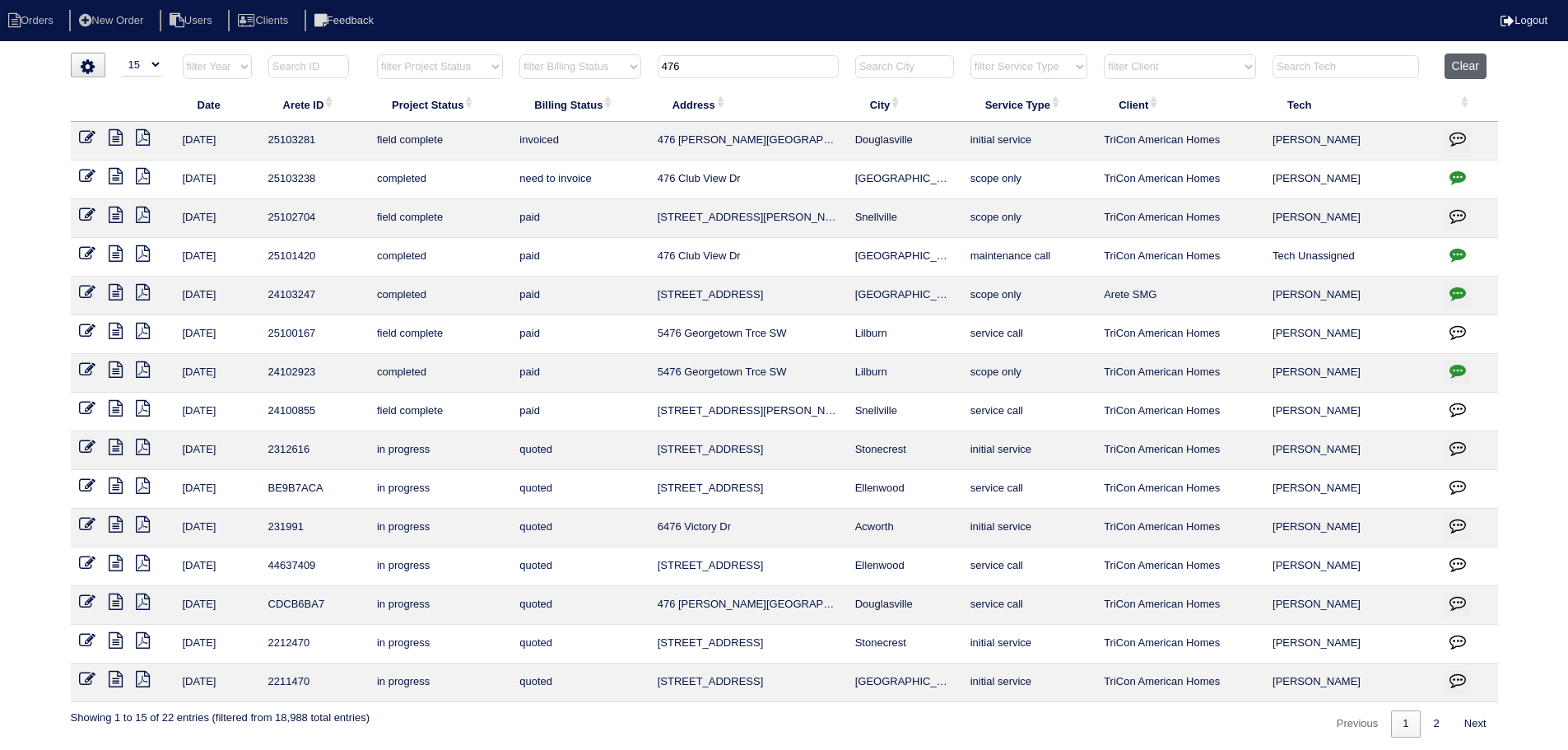
click at [1459, 64] on button "Clear" at bounding box center [1465, 67] width 42 height 26
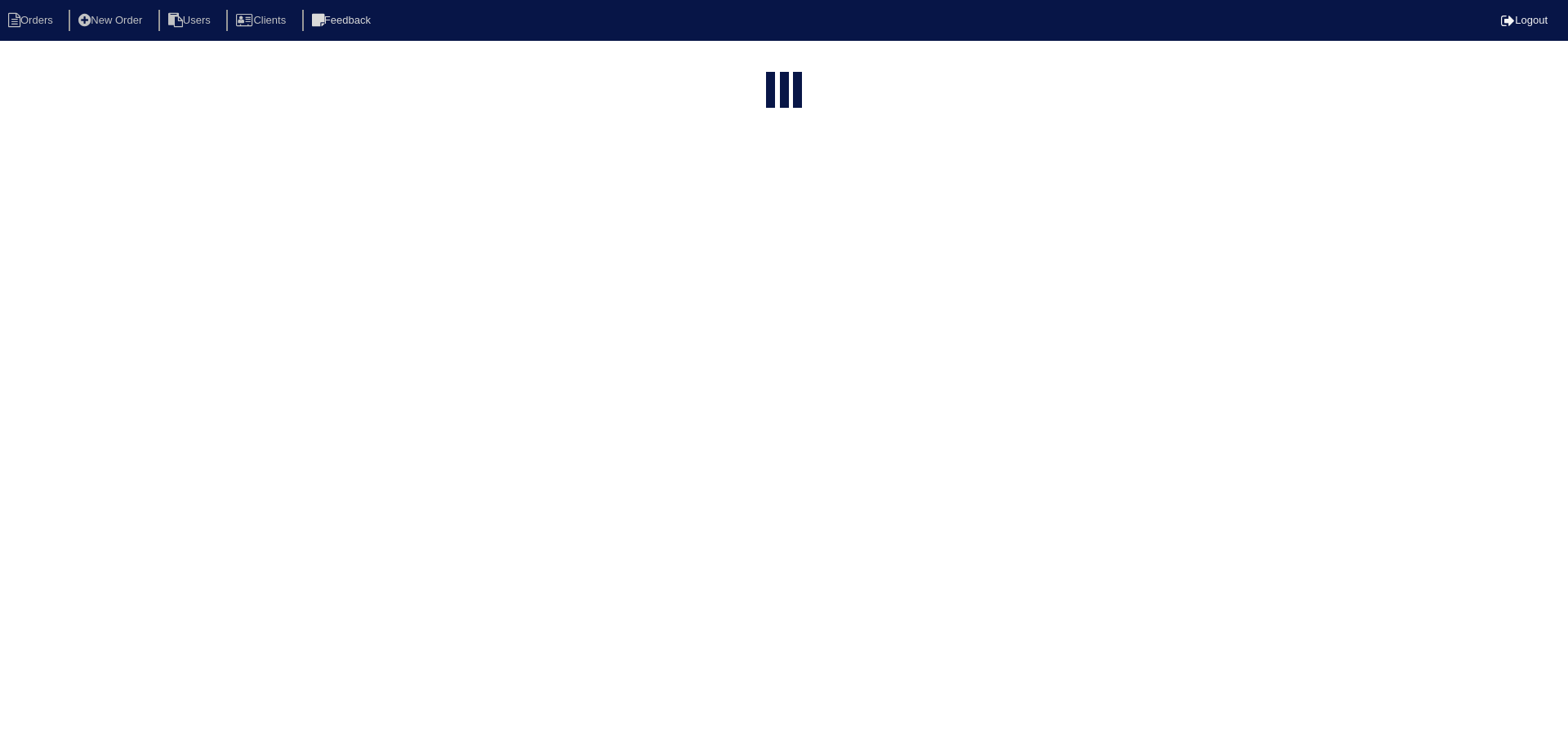
select select "15"
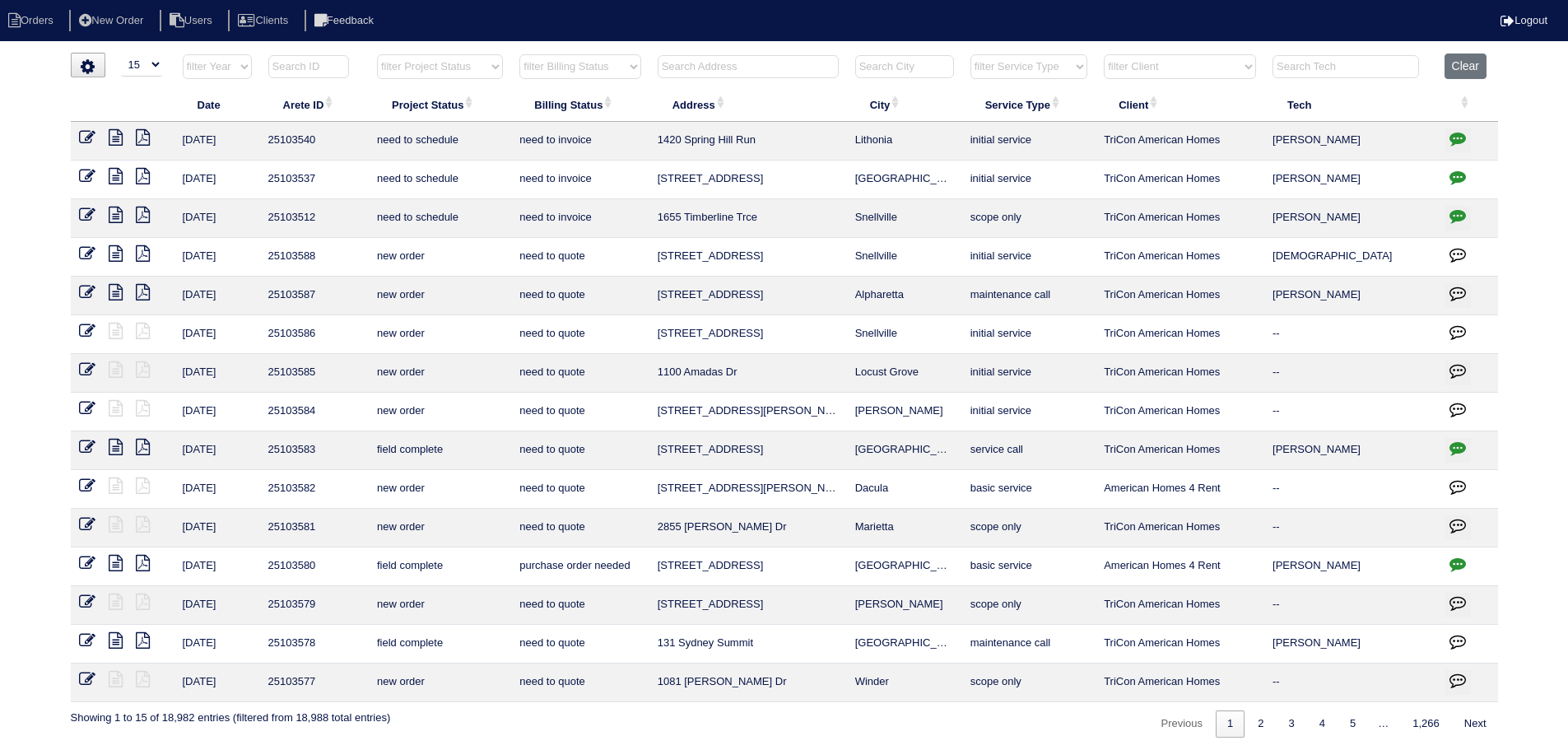
click at [753, 73] on input "text" at bounding box center [749, 67] width 181 height 23
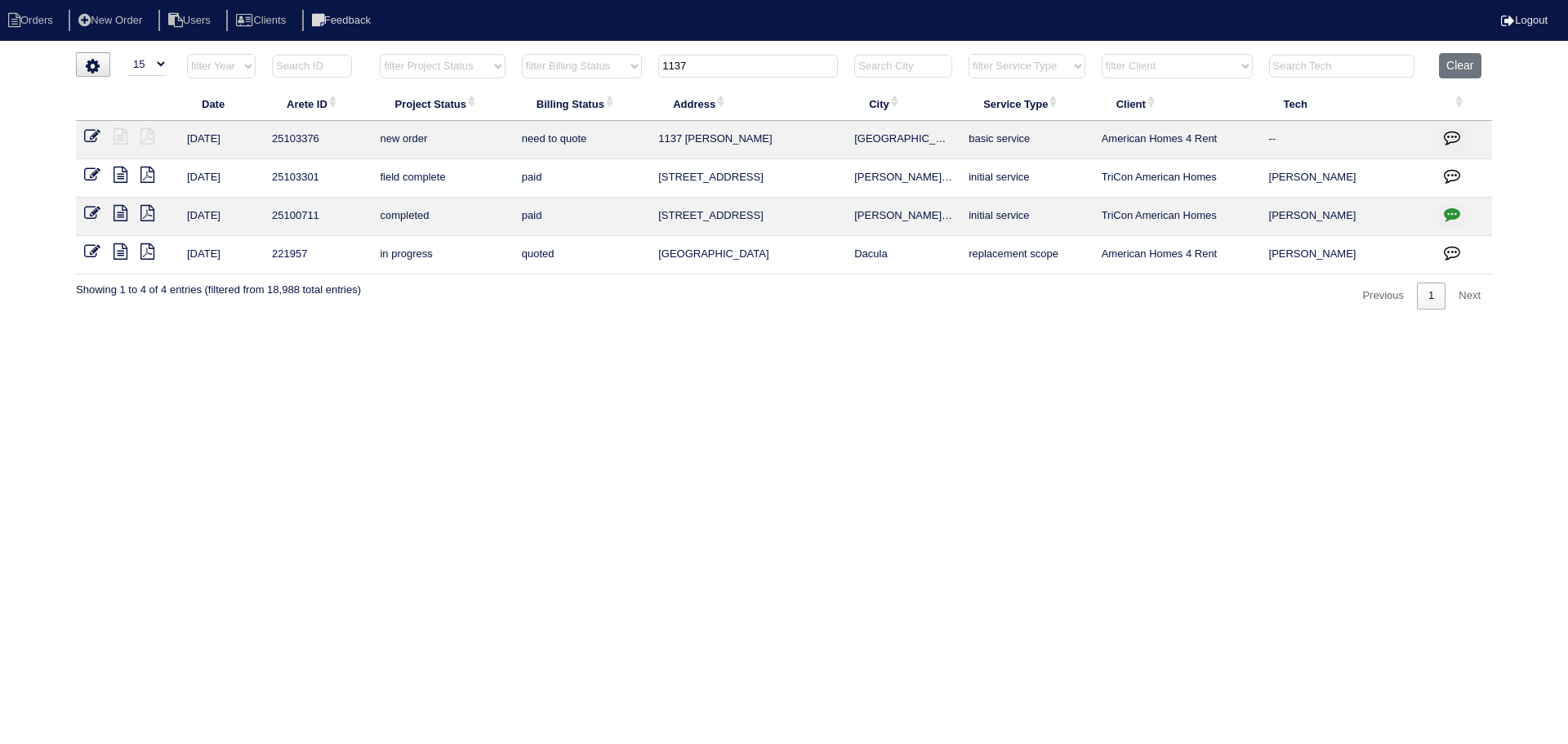
type input "1137"
click at [1468, 66] on button "Clear" at bounding box center [1459, 66] width 42 height 25
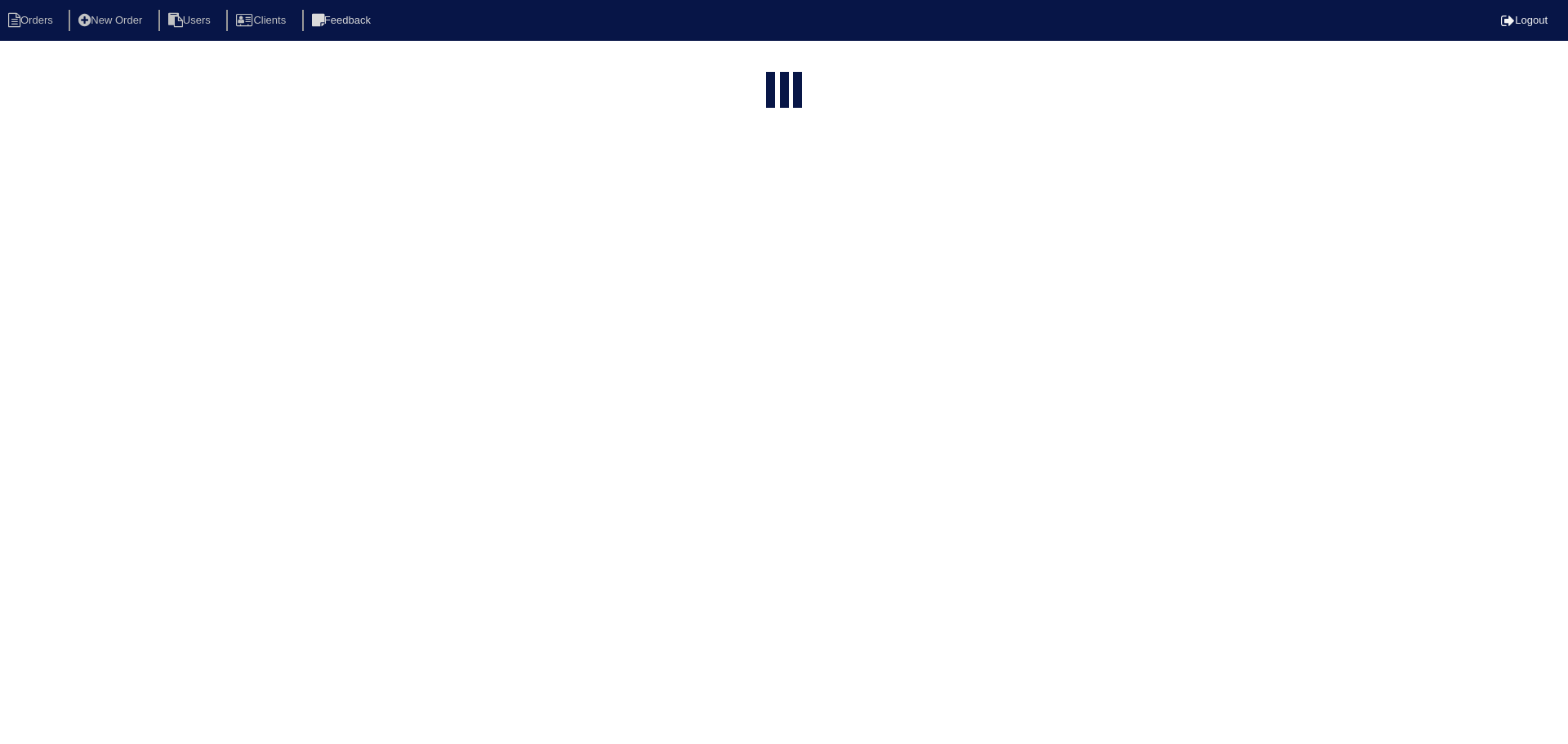
select select "15"
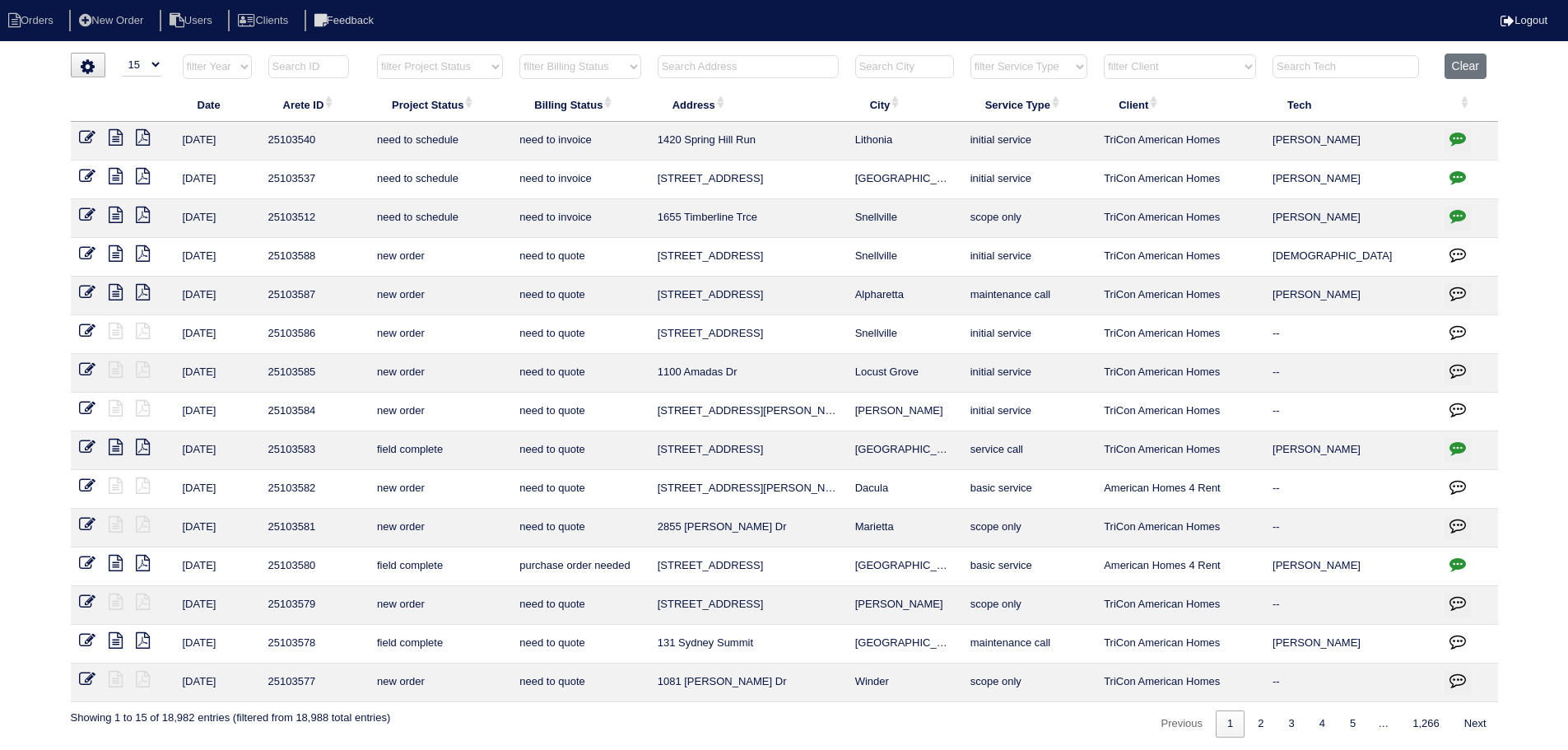
click at [475, 72] on select "filter Project Status -- Any Project Status -- new order assigned in progress f…" at bounding box center [439, 67] width 126 height 25
click at [377, 55] on select "filter Project Status -- Any Project Status -- new order assigned in progress f…" at bounding box center [439, 67] width 126 height 25
select select "new order"
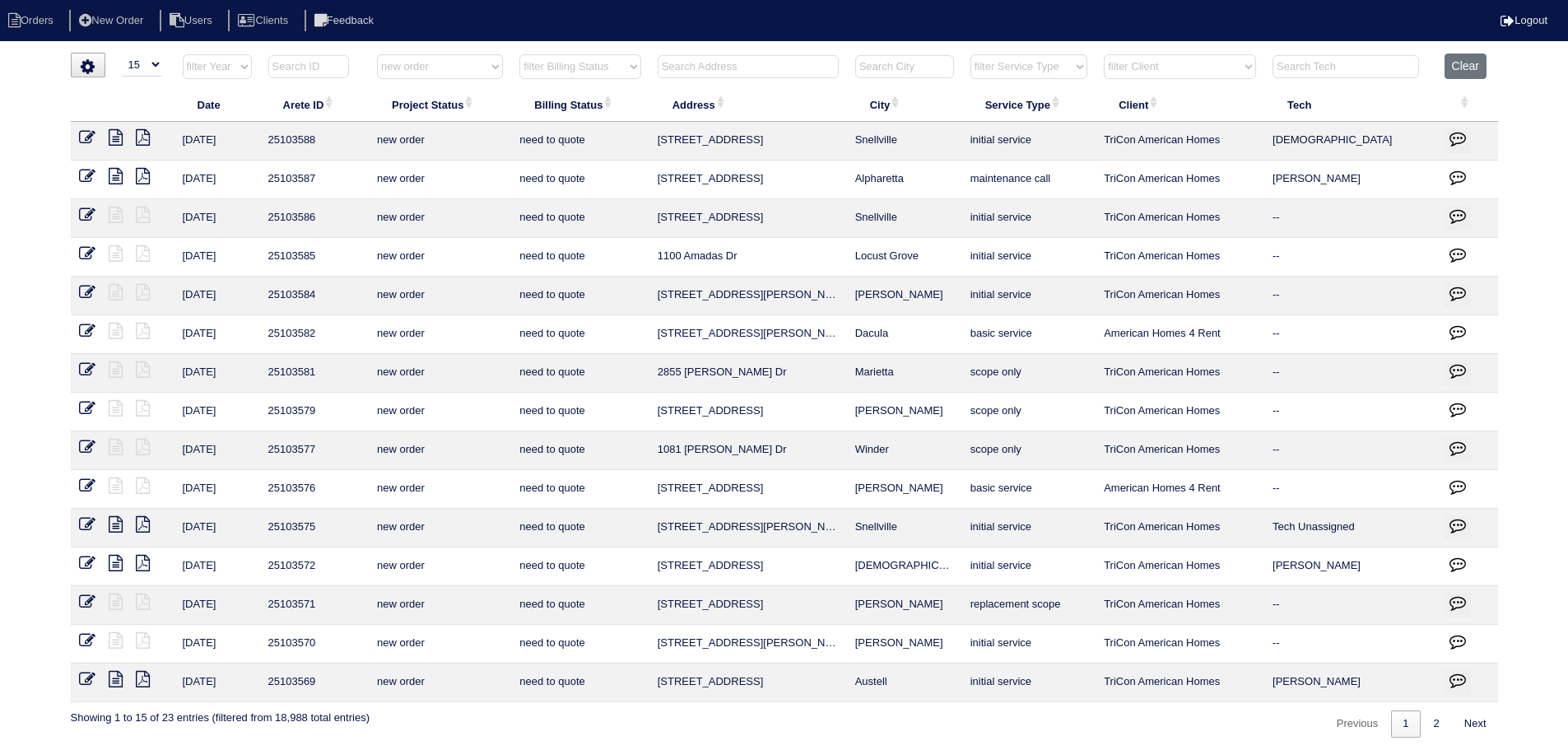
drag, startPoint x: 925, startPoint y: 179, endPoint x: 702, endPoint y: 188, distance: 223.2
click at [631, 195] on tr "9/29/25 25103587 new order need to quote 210 Shandwick Pl Alpharetta maintenanc…" at bounding box center [784, 179] width 1428 height 38
copy tr "210 Shandwick Pl Alpharetta"
click at [1487, 71] on button "Clear" at bounding box center [1465, 67] width 42 height 26
select select
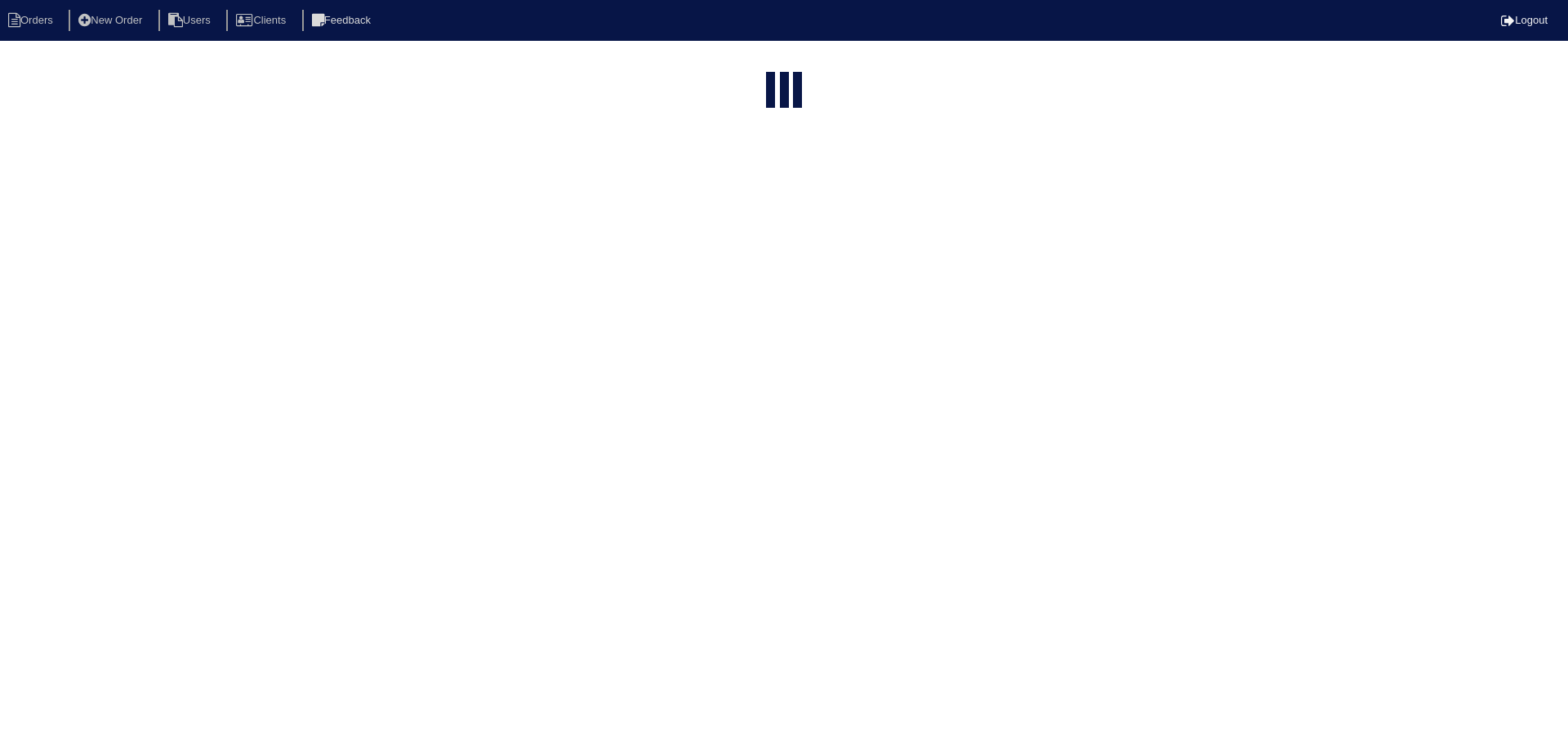
select select "15"
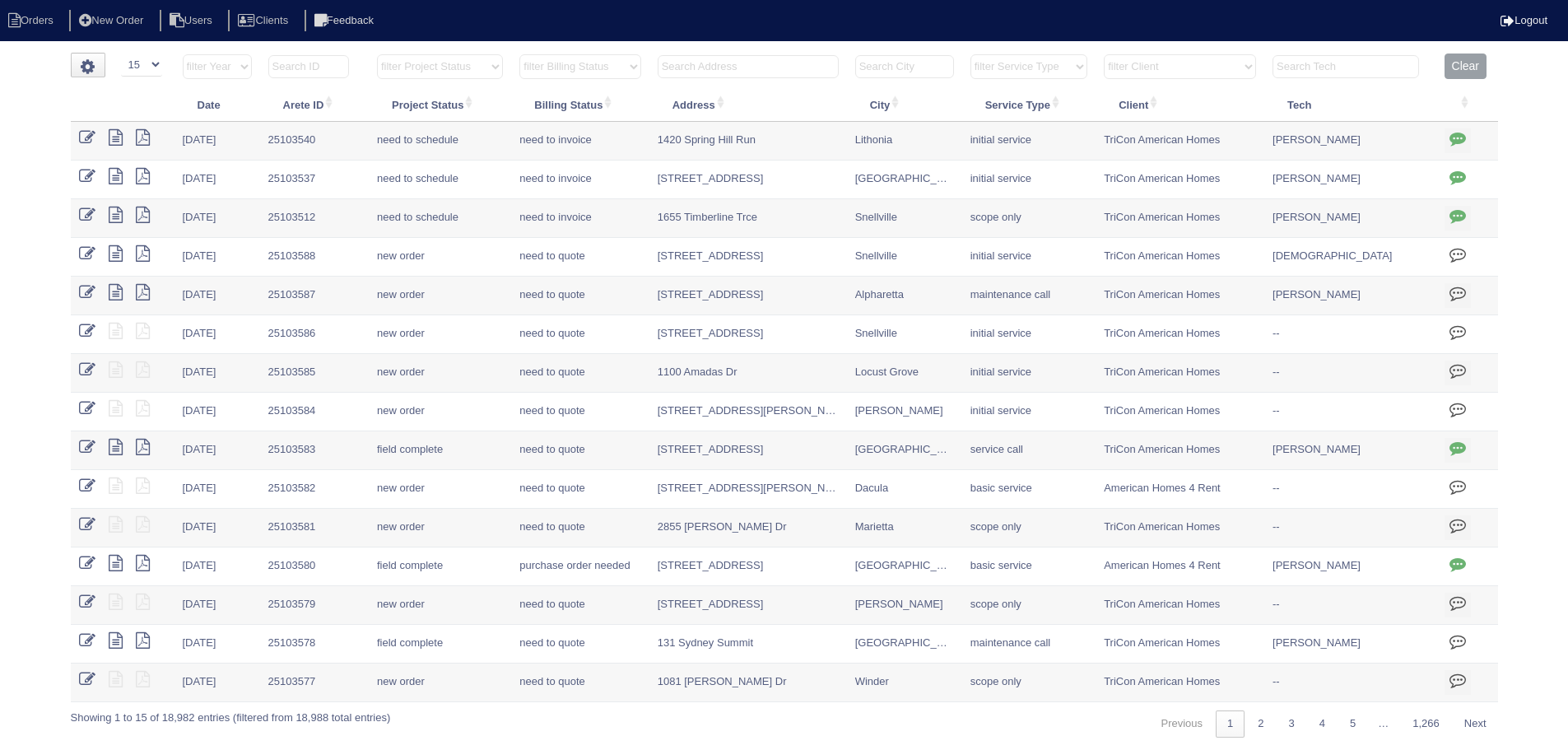
click at [1061, 66] on select "filter Service Type -- Any Service Type -- initial service basic service mainte…" at bounding box center [1029, 67] width 117 height 25
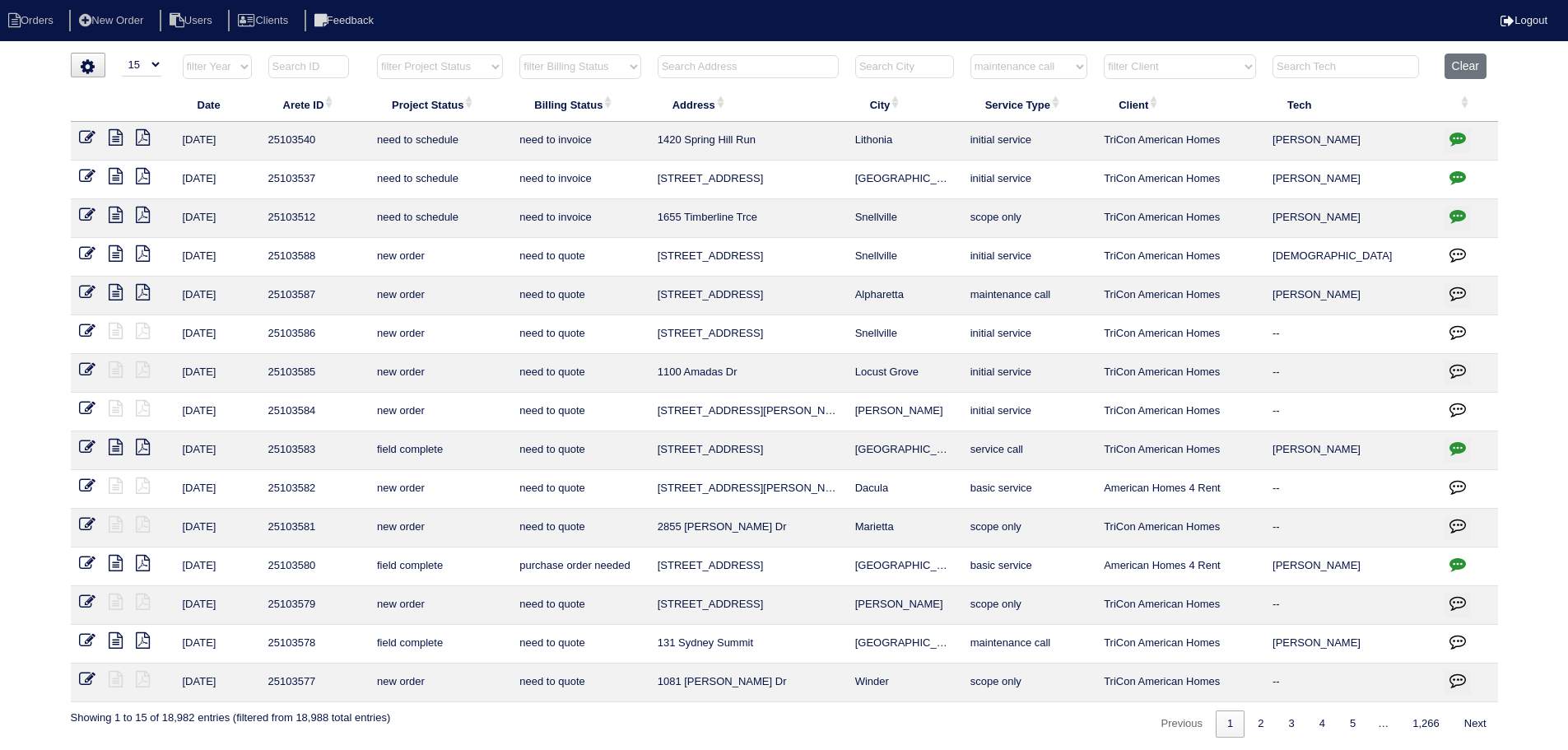
click at [972, 55] on select "filter Service Type -- Any Service Type -- initial service basic service mainte…" at bounding box center [1029, 67] width 117 height 25
select select "maintenance call"
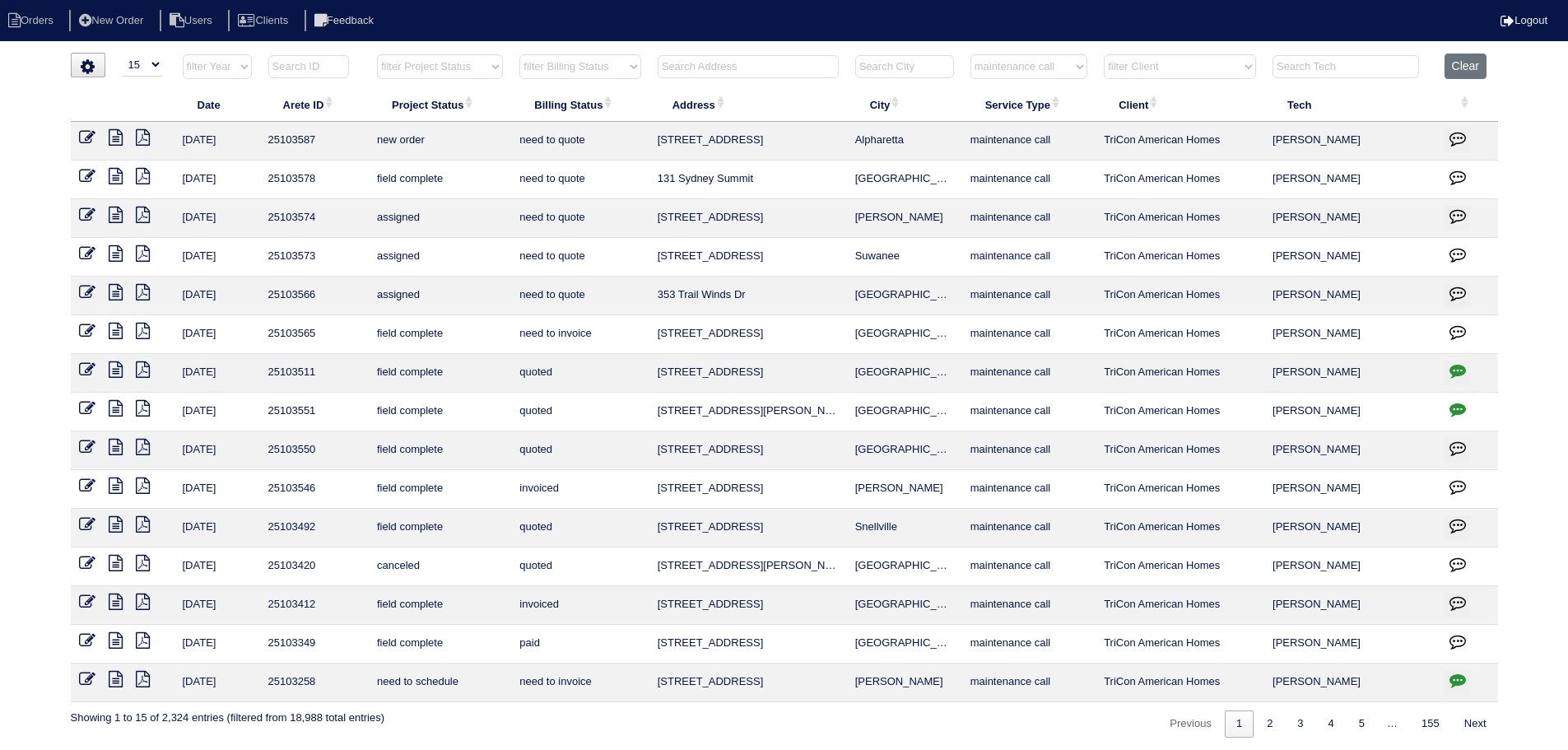
drag, startPoint x: 918, startPoint y: 214, endPoint x: 611, endPoint y: 227, distance: 307.3
click at [611, 227] on tr "9/29/25 25103574 assigned need to quote 19 Hill Side Way Hiram maintenance call…" at bounding box center [784, 218] width 1428 height 38
copy tr "19 Hill Side Way Hiram"
click at [115, 220] on icon at bounding box center [115, 214] width 14 height 16
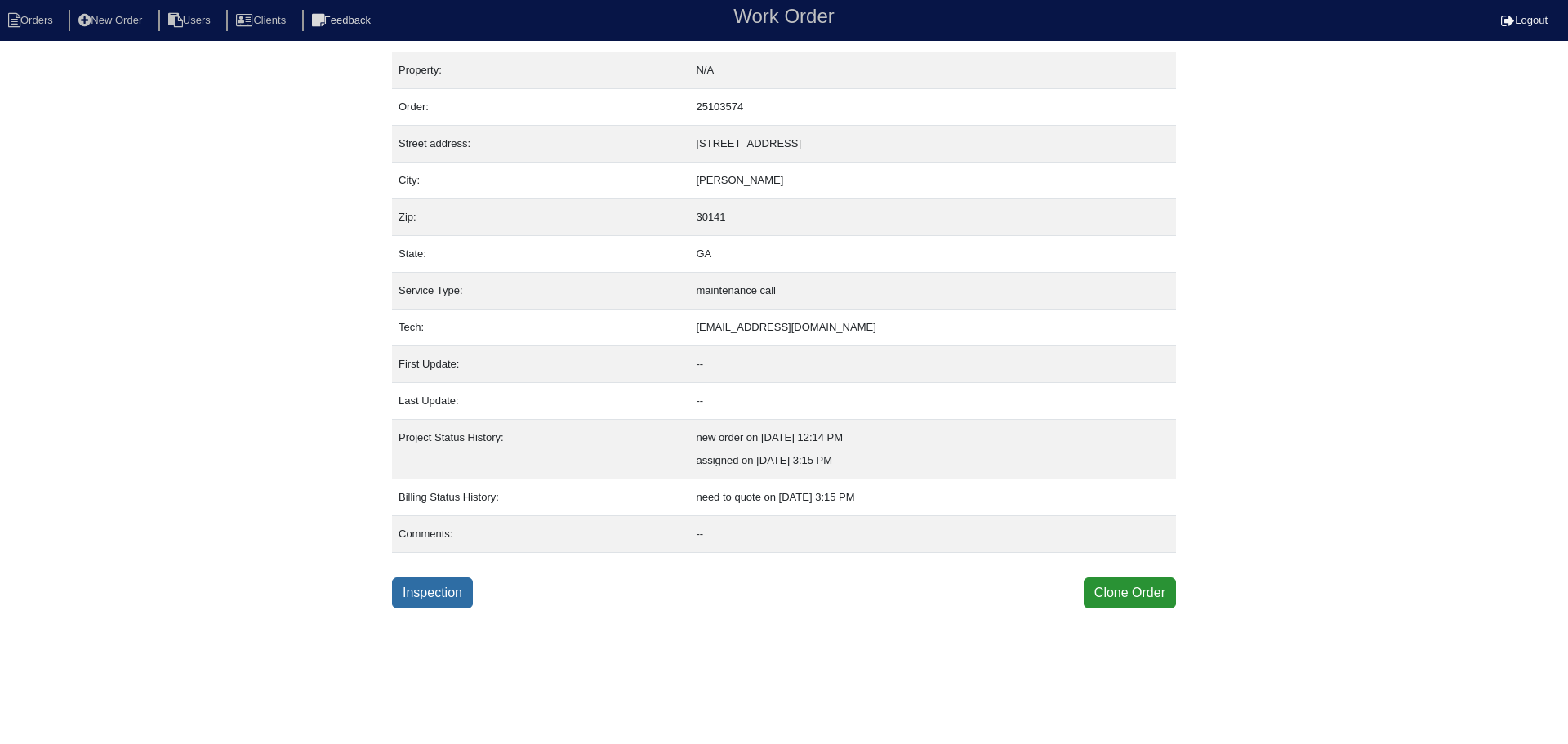
drag, startPoint x: 435, startPoint y: 597, endPoint x: 331, endPoint y: 567, distance: 108.2
click at [434, 597] on link "Inspection" at bounding box center [431, 592] width 81 height 31
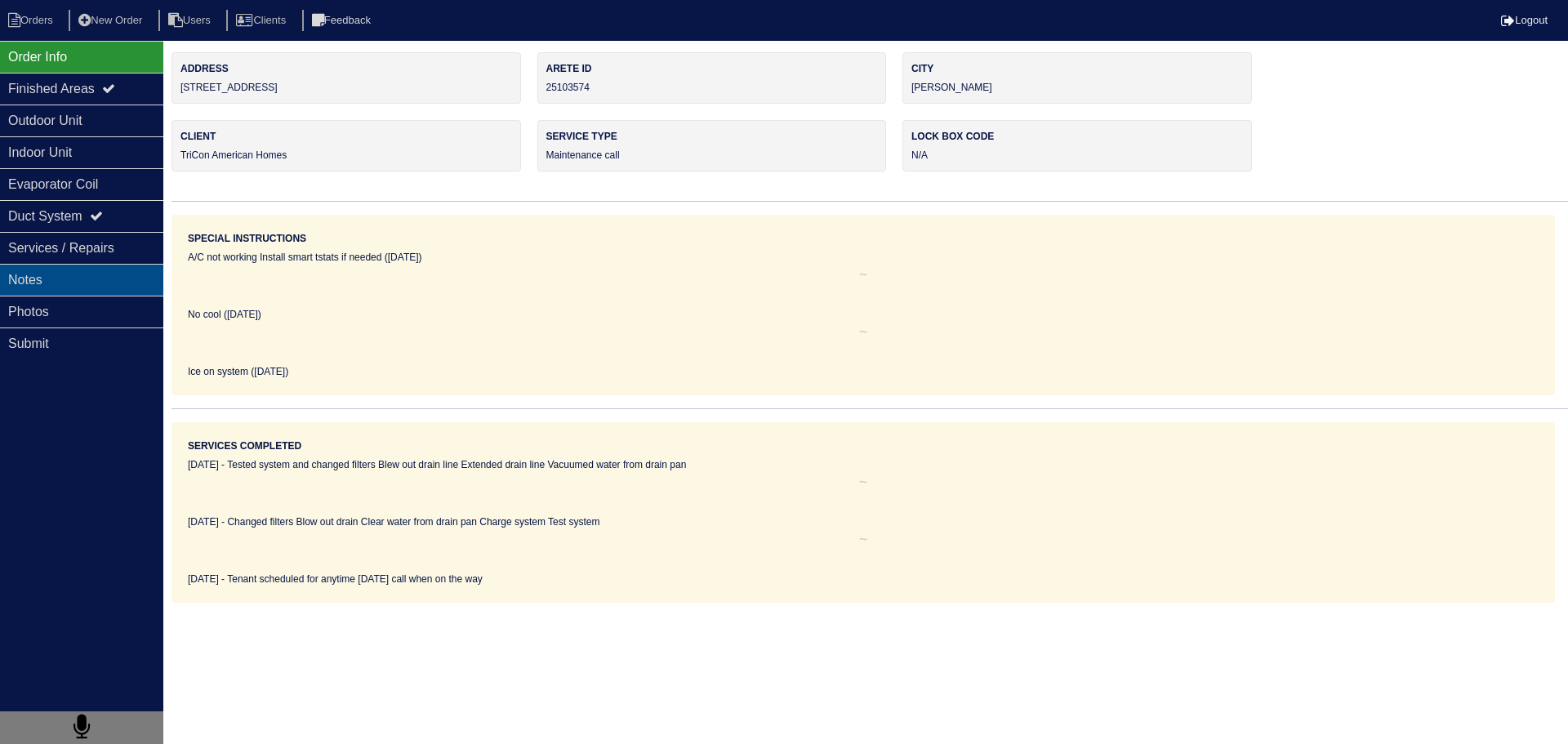
click at [104, 291] on div "Notes" at bounding box center [81, 280] width 164 height 32
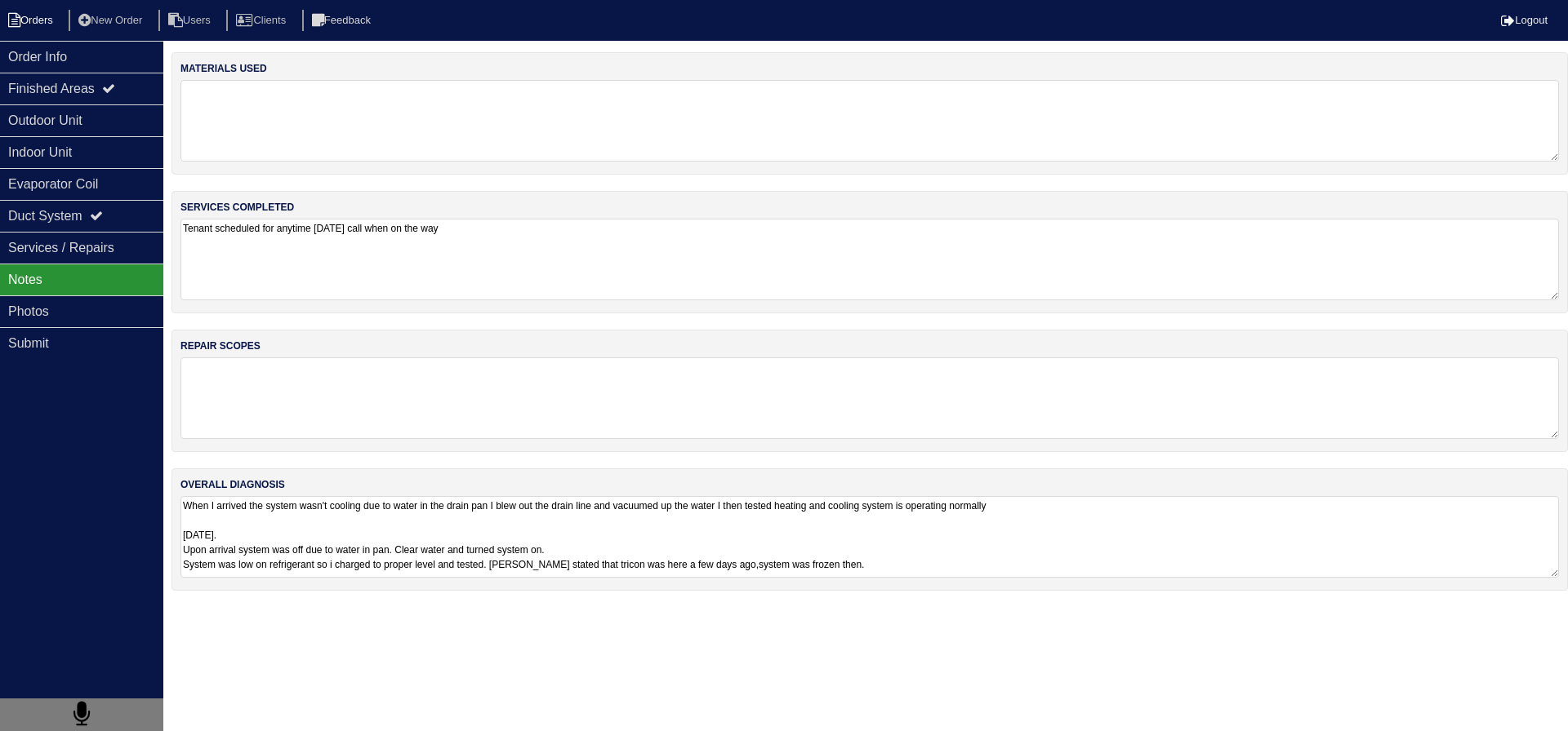
click at [40, 13] on li "Orders" at bounding box center [33, 21] width 66 height 22
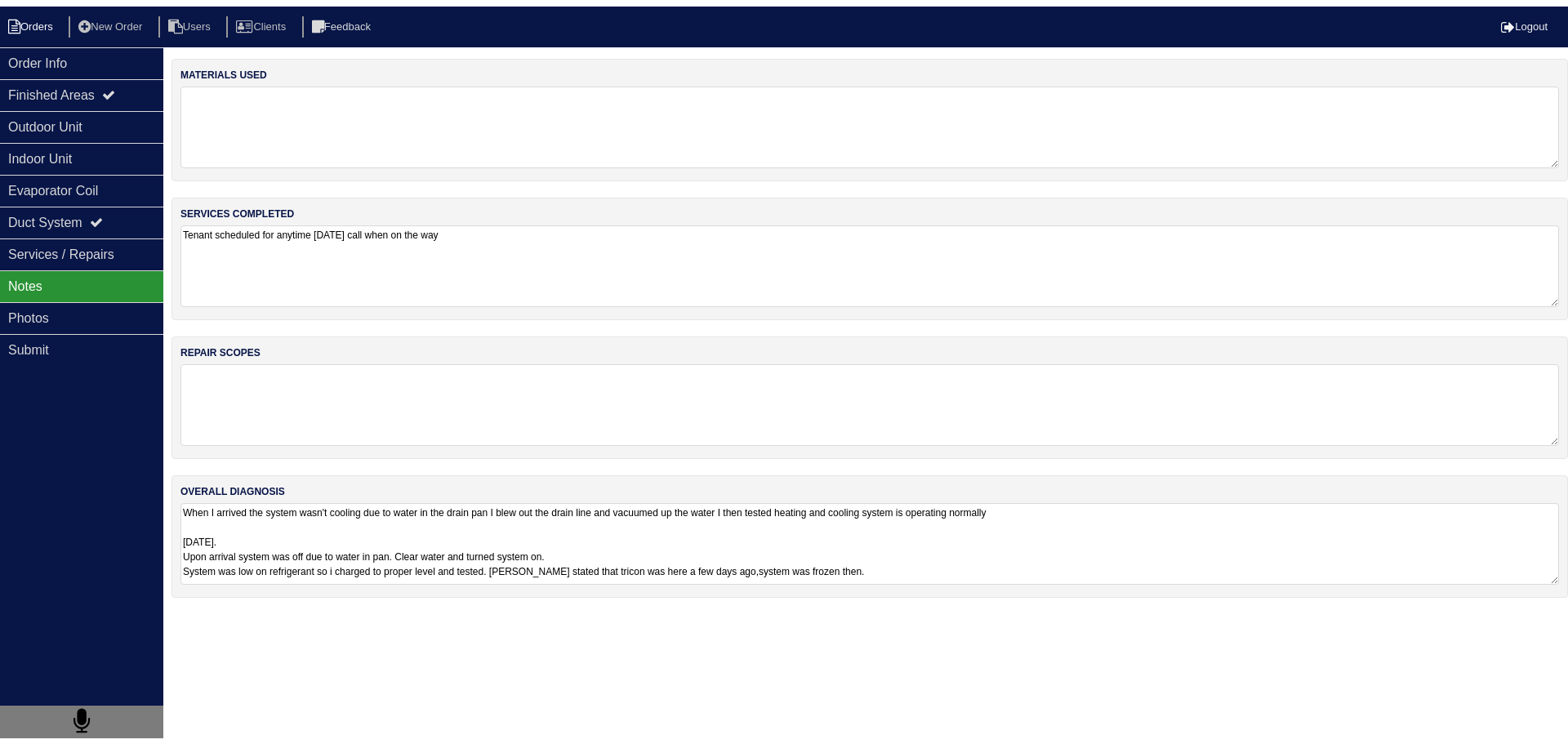
select select "15"
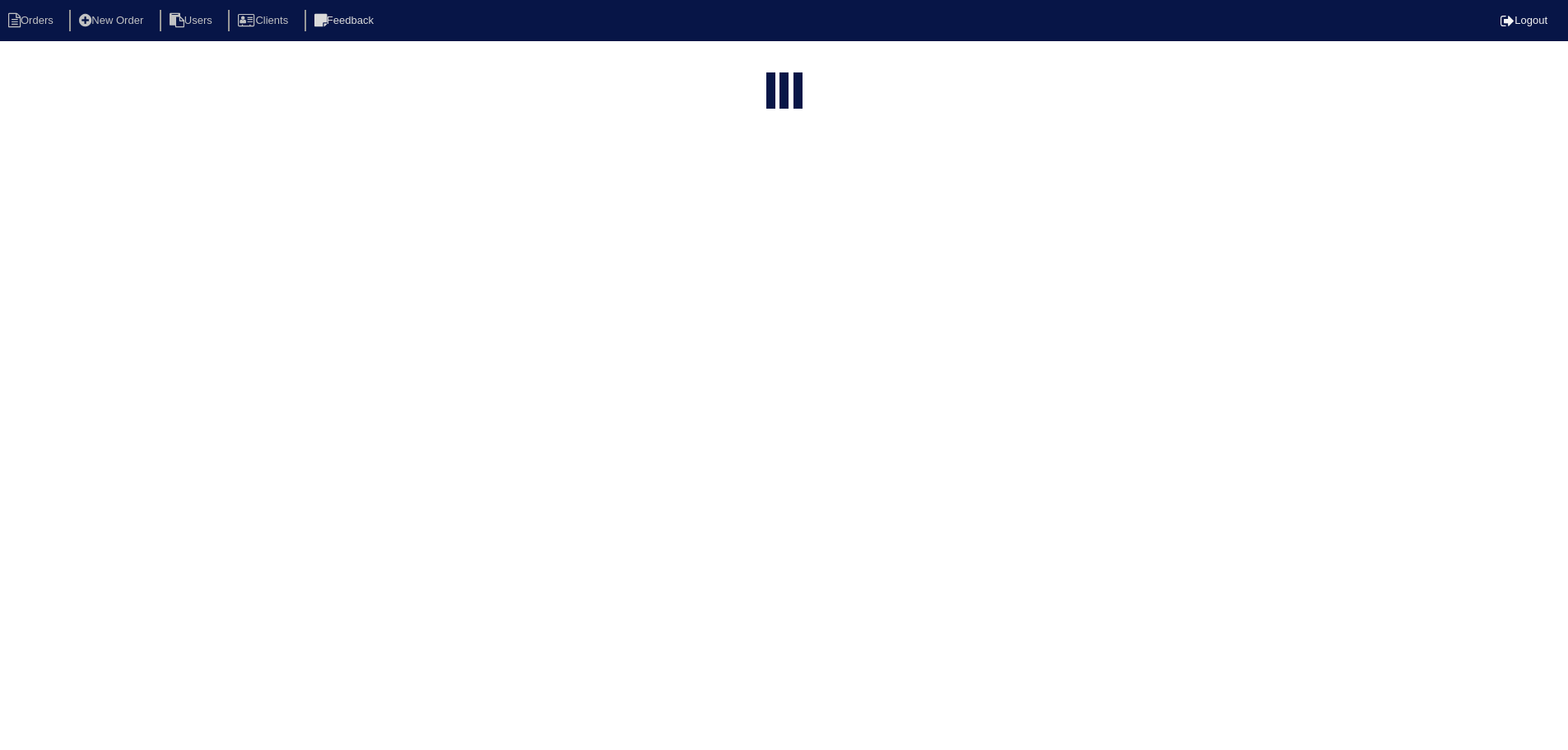
select select "maintenance call"
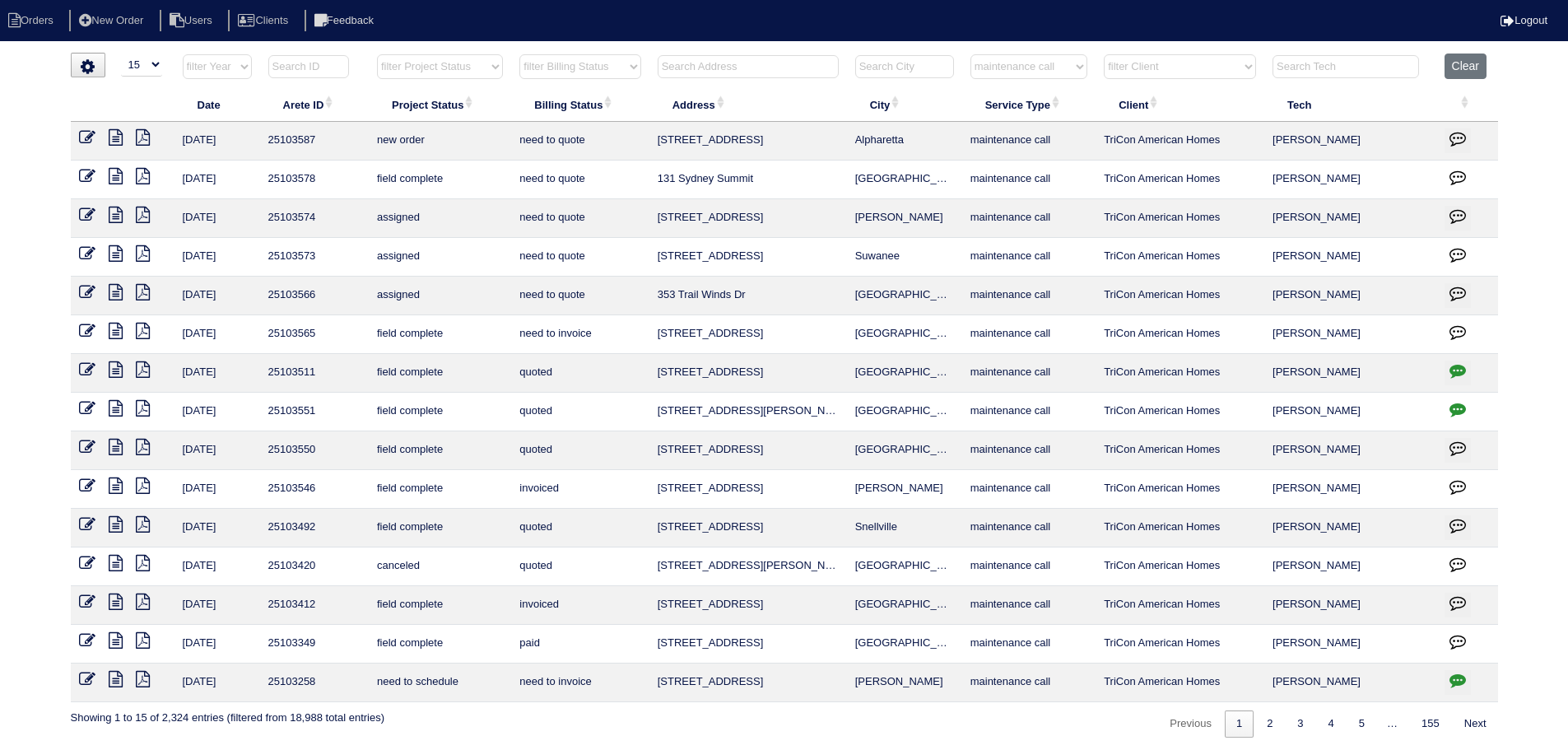
click at [117, 173] on icon at bounding box center [115, 176] width 14 height 16
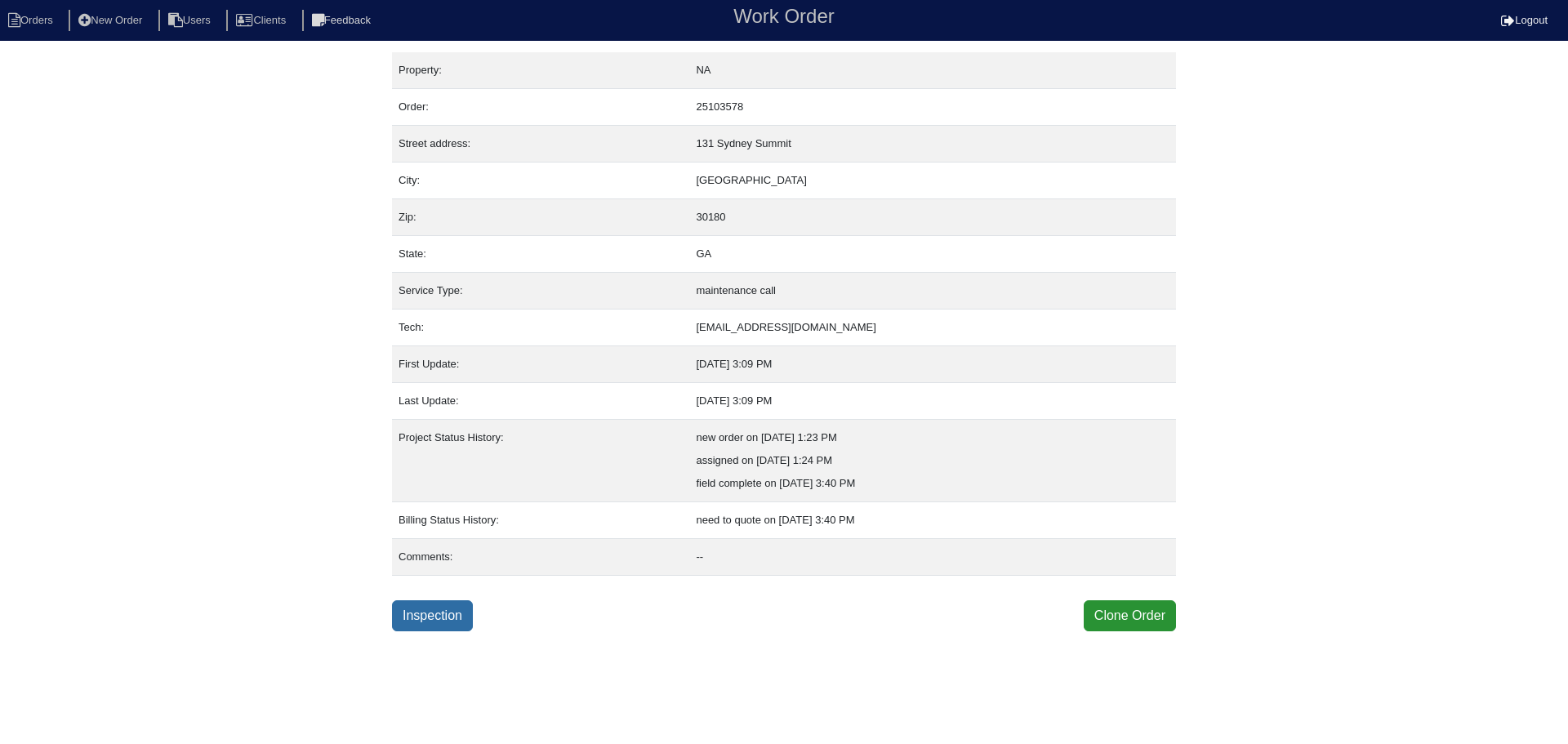
click at [443, 609] on link "Inspection" at bounding box center [431, 615] width 81 height 31
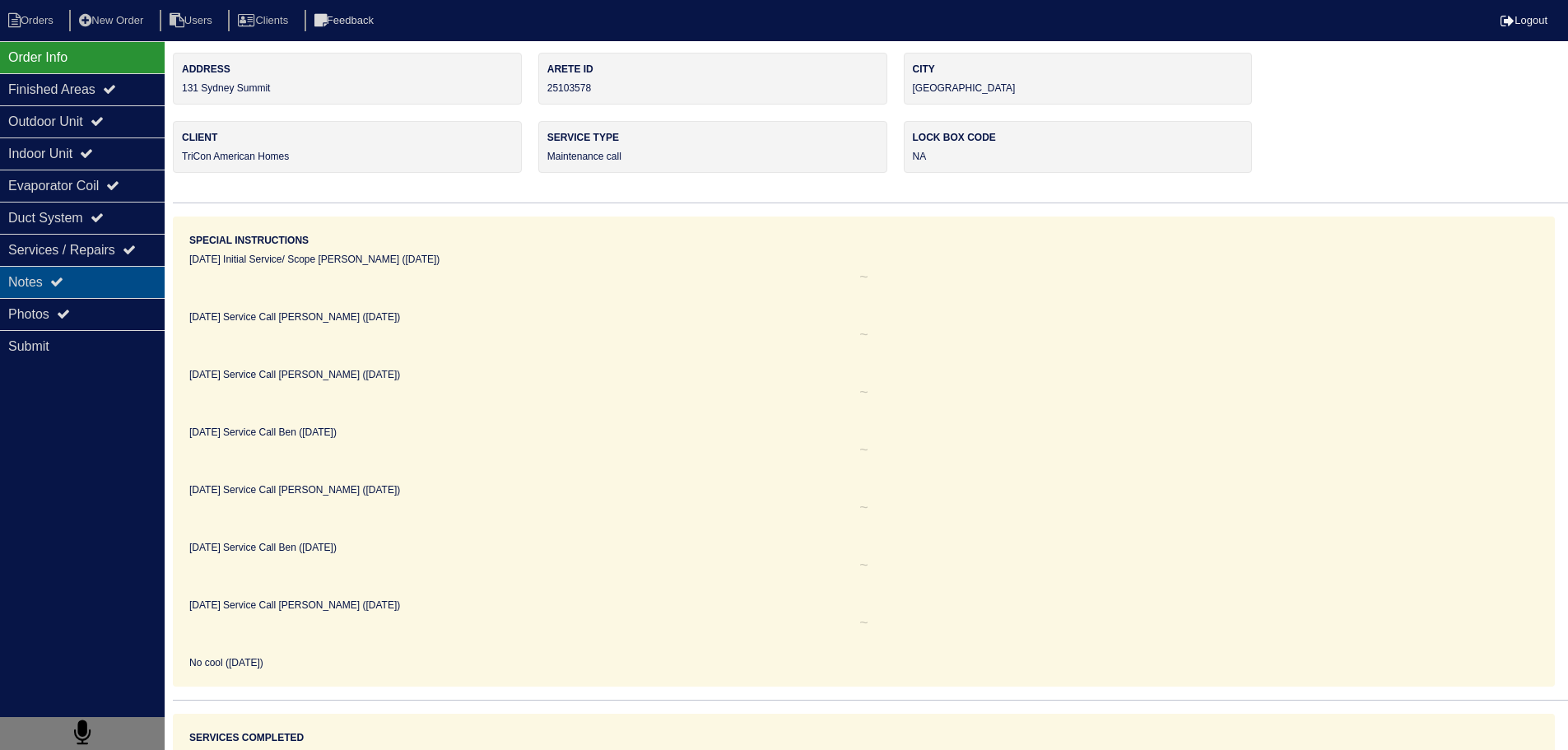
click at [113, 292] on div "Notes" at bounding box center [82, 282] width 165 height 32
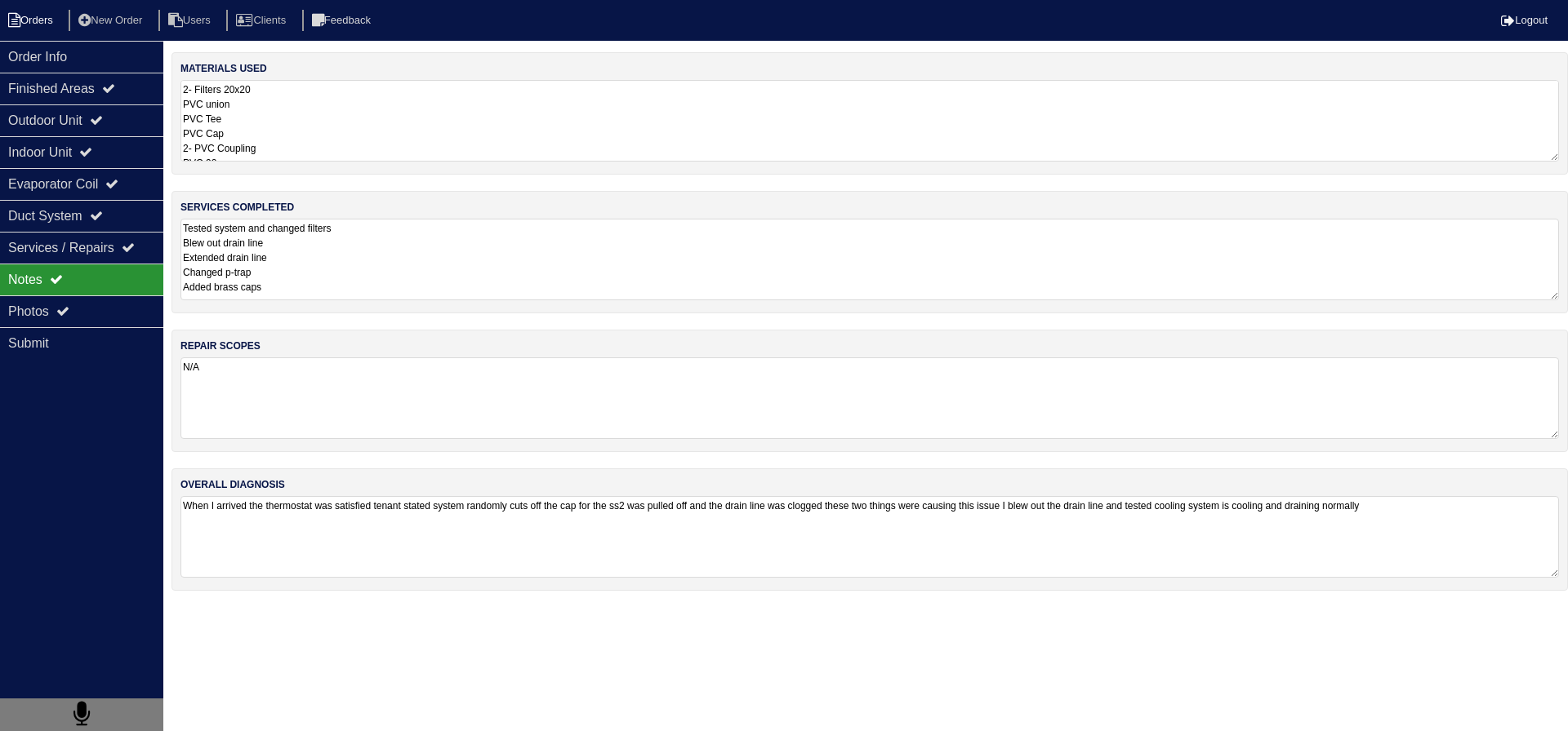
click at [29, 16] on li "Orders" at bounding box center [33, 21] width 66 height 22
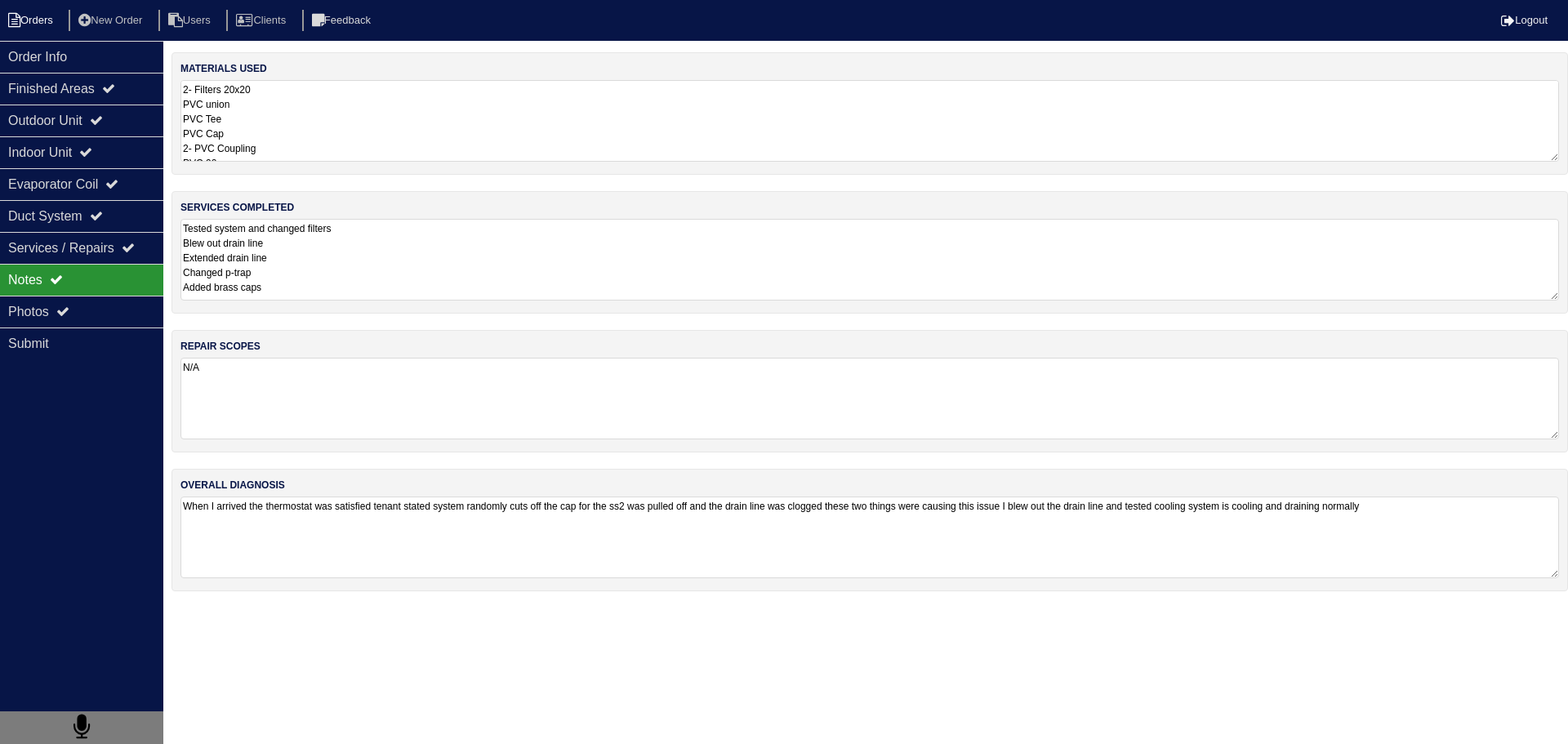
select select "15"
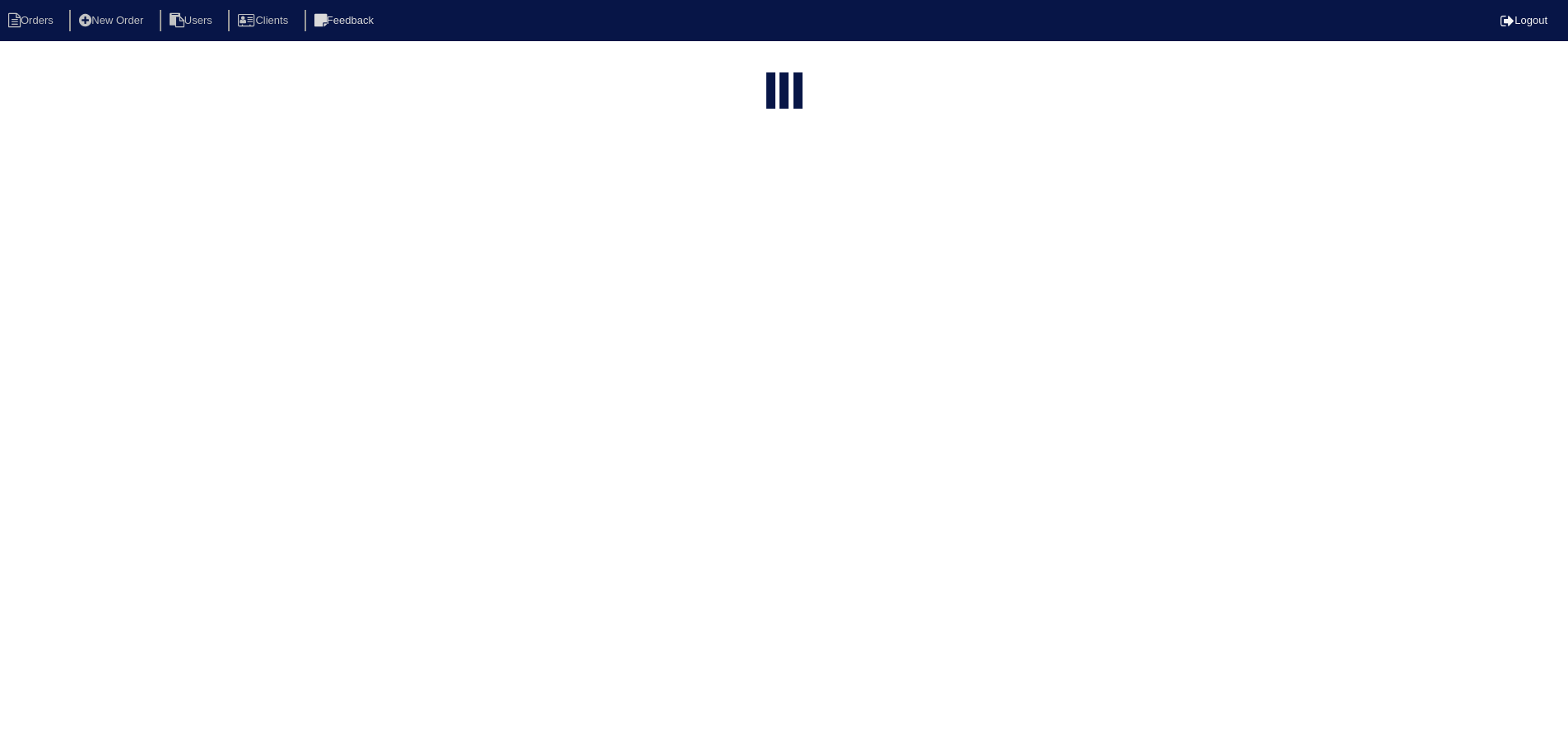
select select "maintenance call"
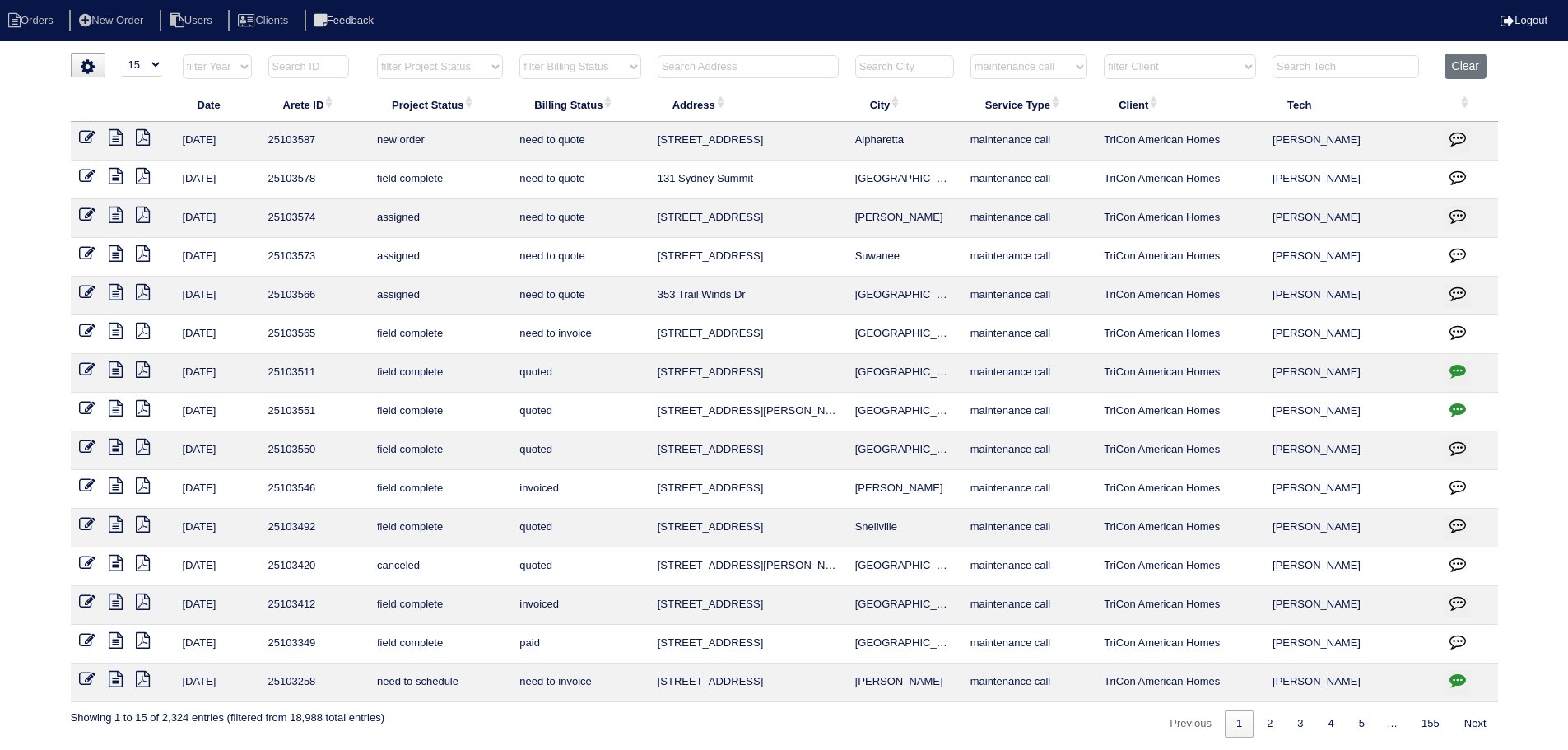
click at [121, 327] on icon at bounding box center [115, 331] width 14 height 16
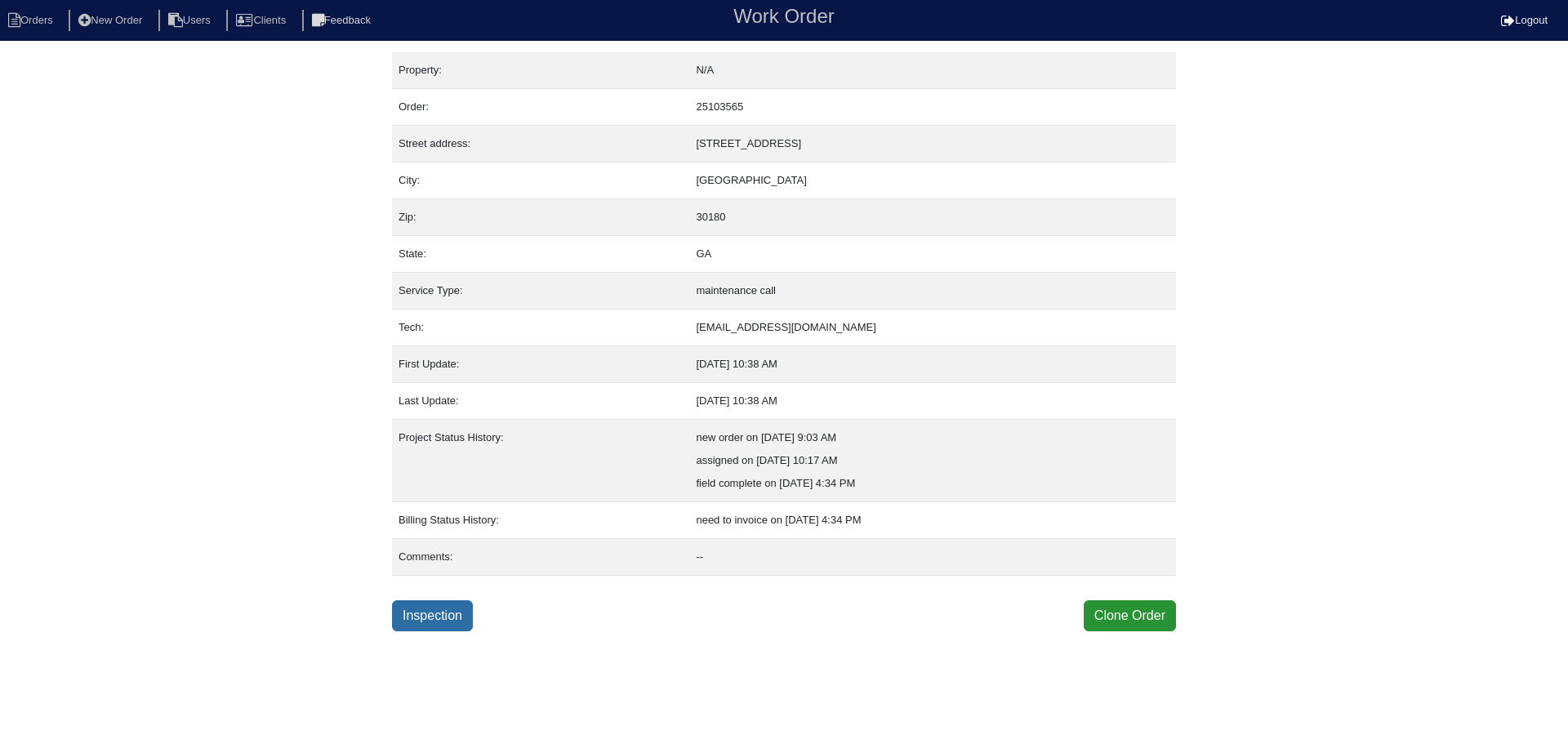
click at [431, 605] on link "Inspection" at bounding box center [431, 615] width 81 height 31
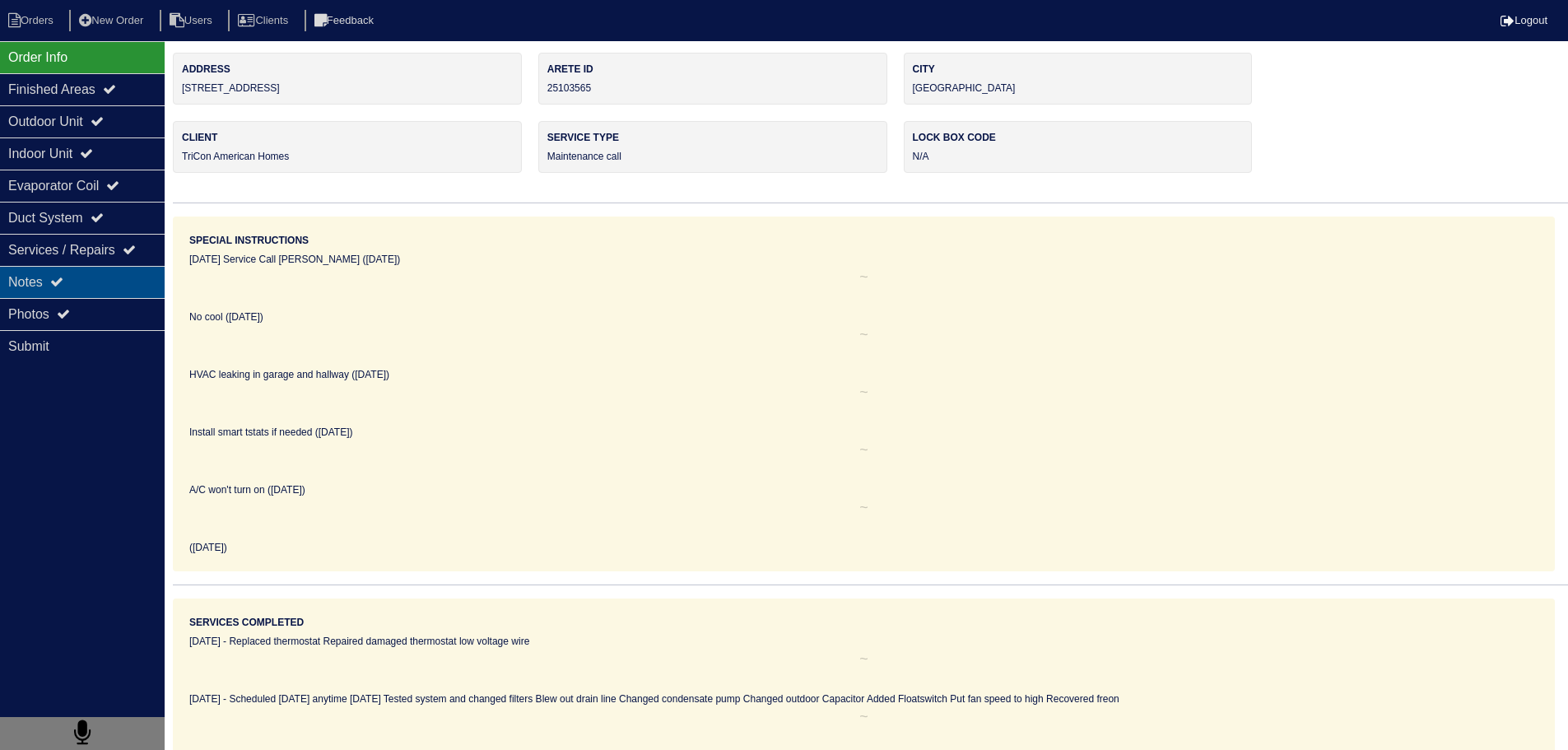
click at [100, 284] on div "Notes" at bounding box center [82, 282] width 165 height 32
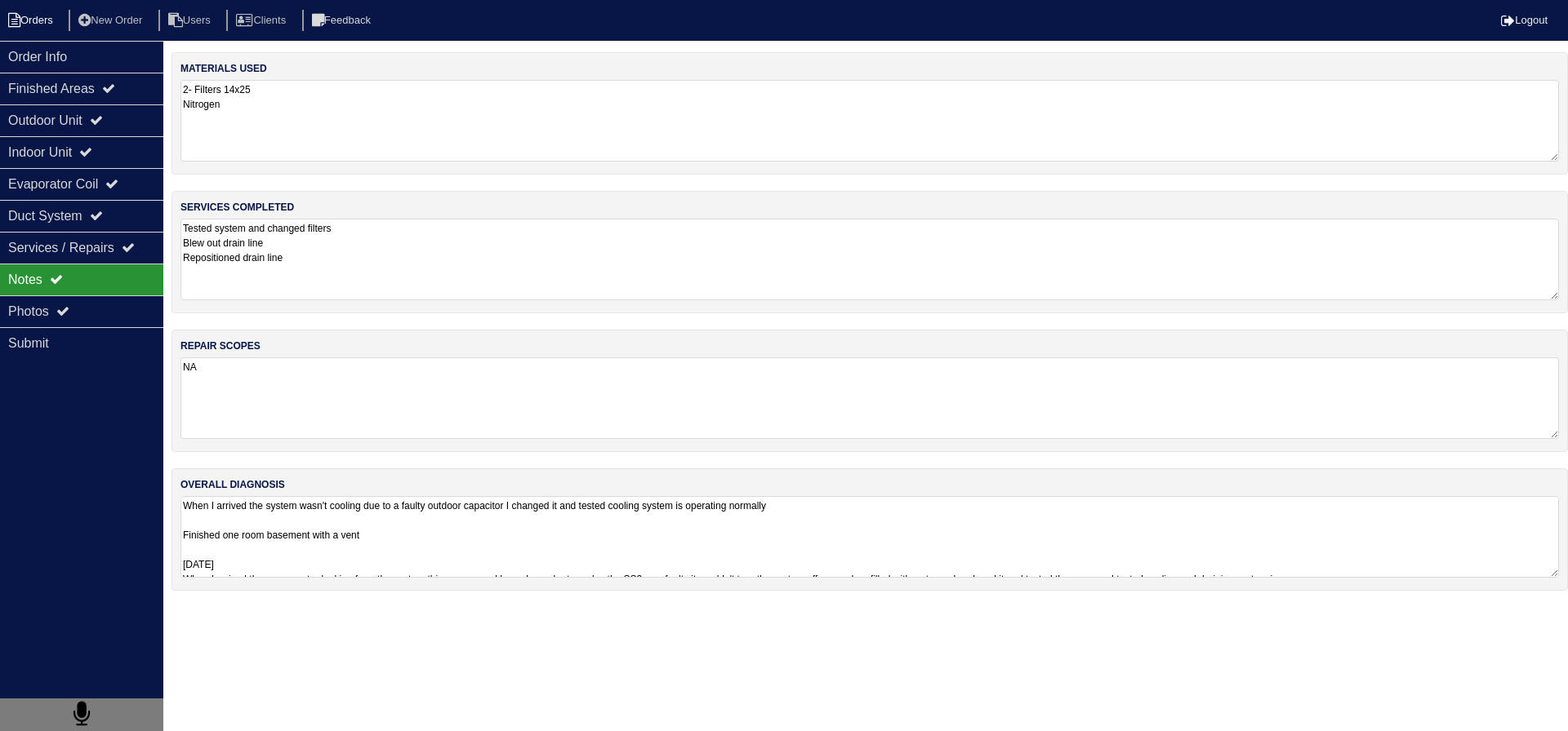
click at [30, 16] on li "Orders" at bounding box center [33, 21] width 66 height 22
select select "15"
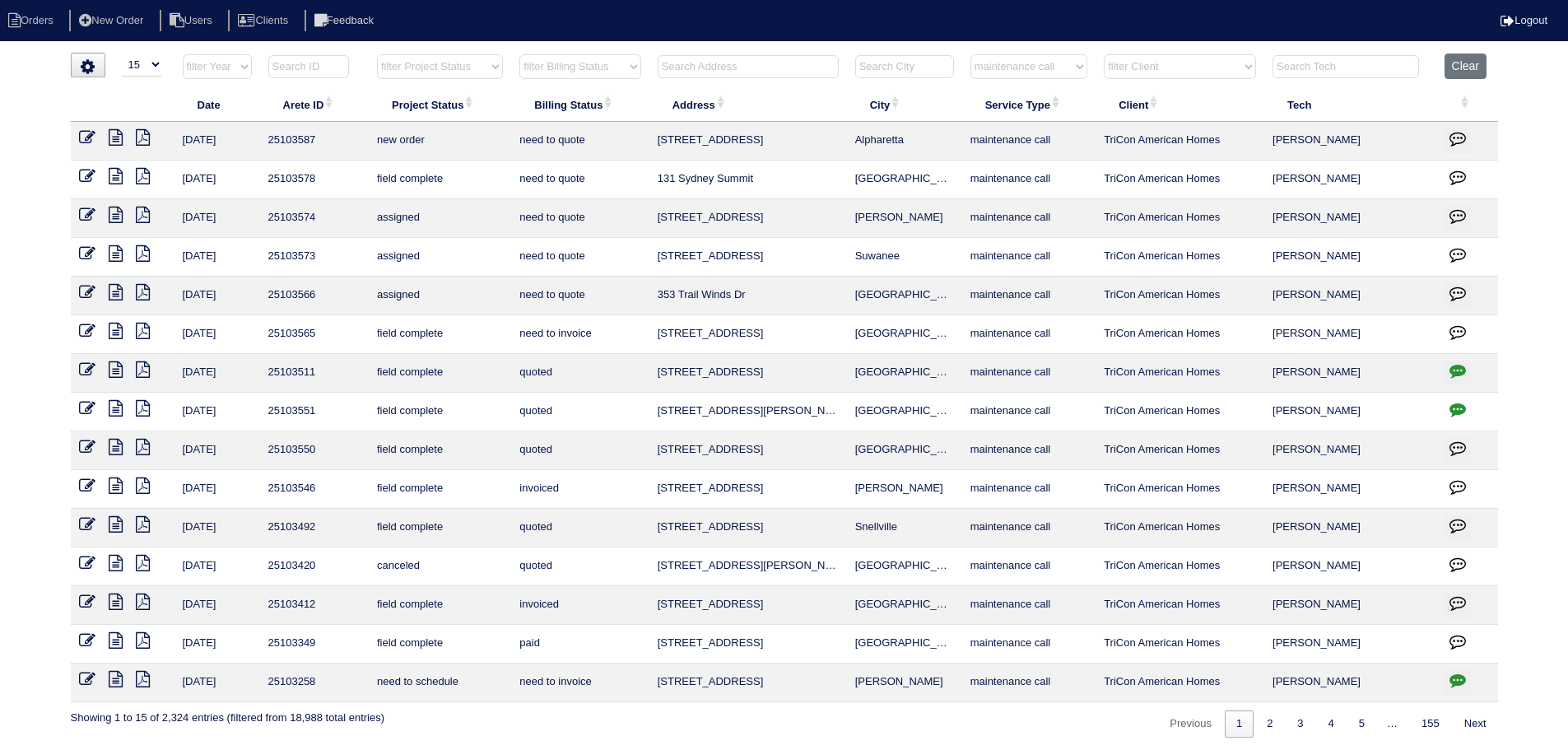
click at [1013, 57] on select "filter Service Type -- Any Service Type -- initial service basic service mainte…" at bounding box center [1029, 67] width 117 height 25
click at [972, 55] on select "filter Service Type -- Any Service Type -- initial service basic service mainte…" at bounding box center [1029, 67] width 117 height 25
select select "service call"
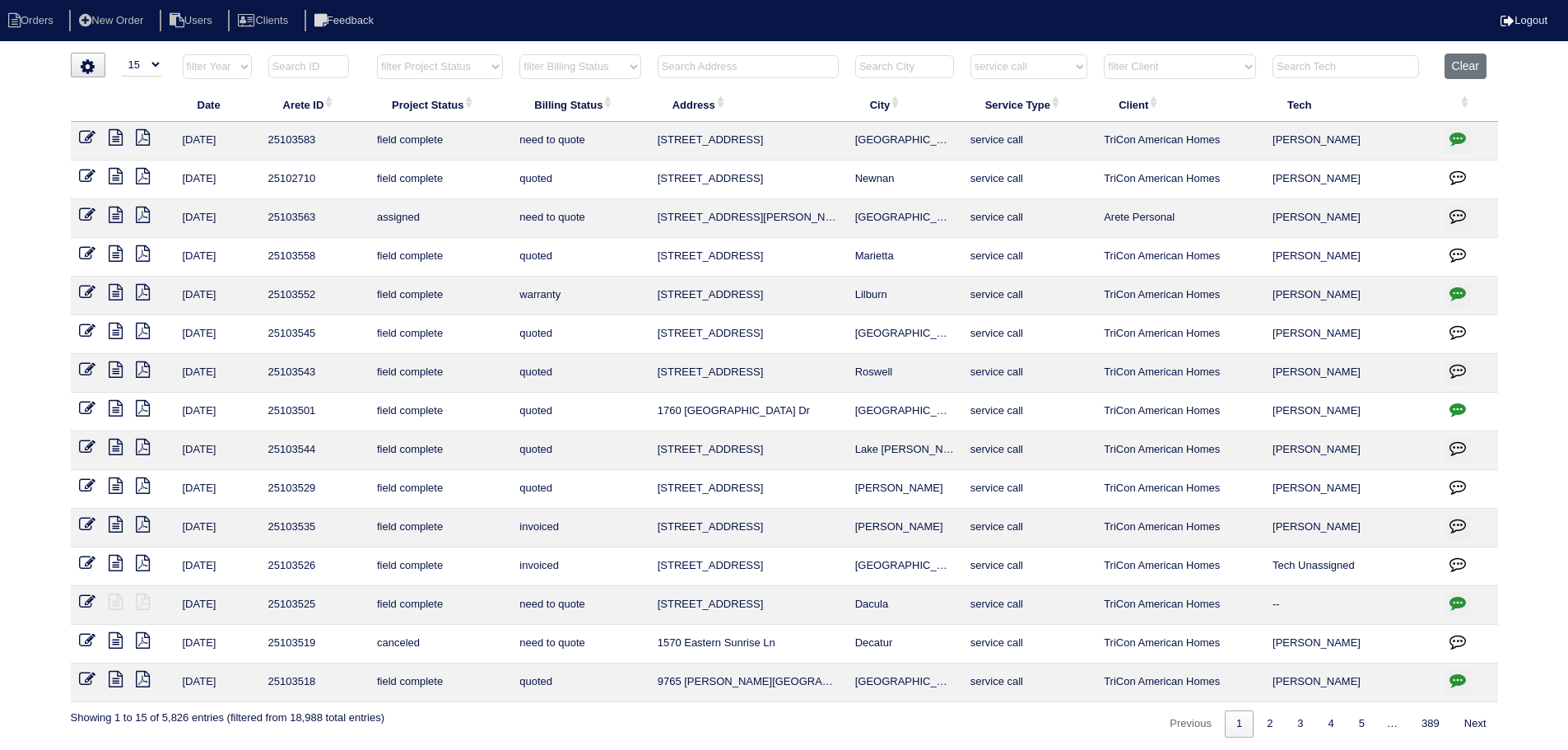
click at [109, 140] on icon at bounding box center [115, 137] width 14 height 16
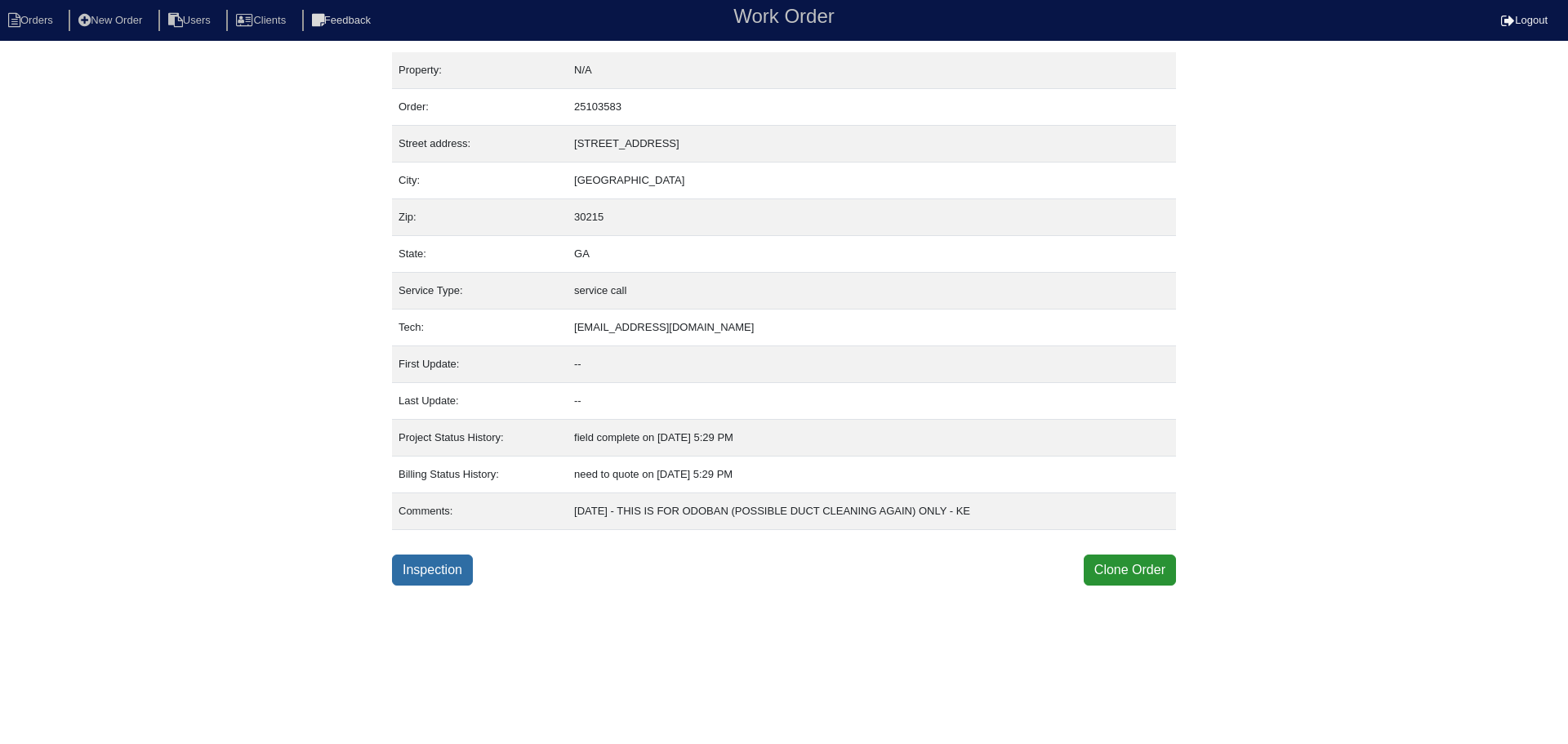
click at [431, 575] on link "Inspection" at bounding box center [431, 569] width 81 height 31
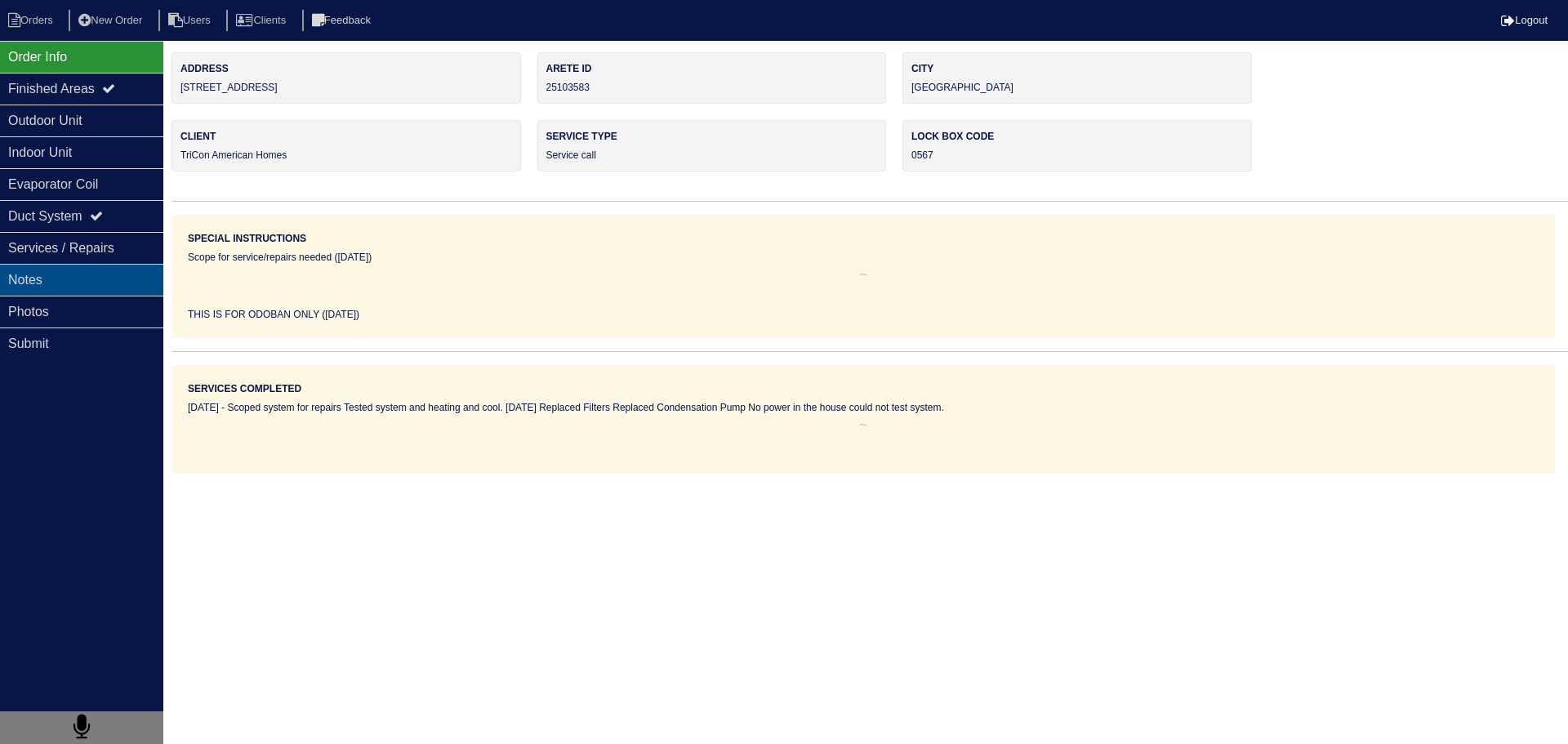
click at [124, 269] on div "Notes" at bounding box center [81, 280] width 164 height 32
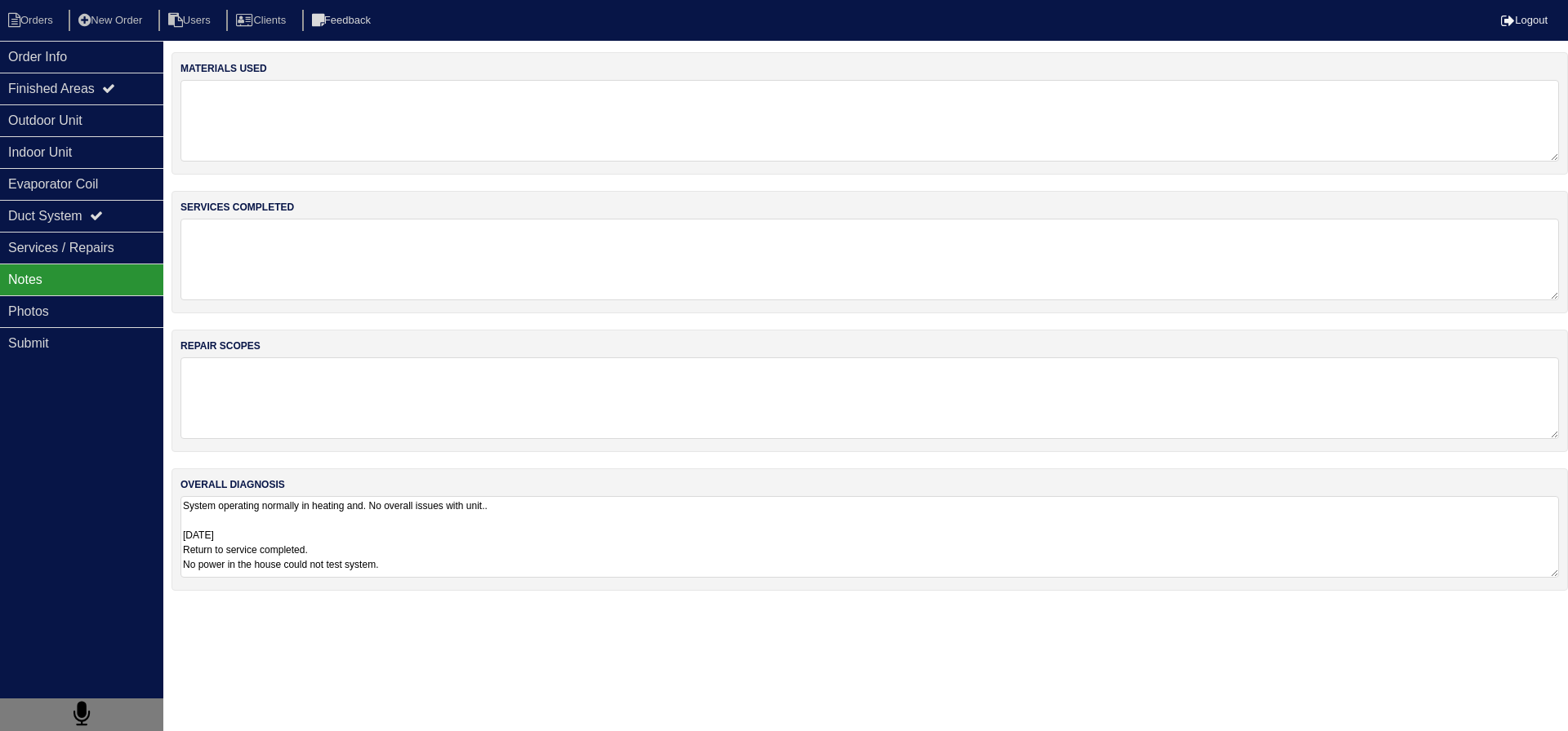
click at [342, 529] on textarea "System operating normally in heating and. No overall issues with unit.. [DATE] …" at bounding box center [870, 537] width 1378 height 81
click at [75, 62] on div "Order Info" at bounding box center [81, 57] width 164 height 32
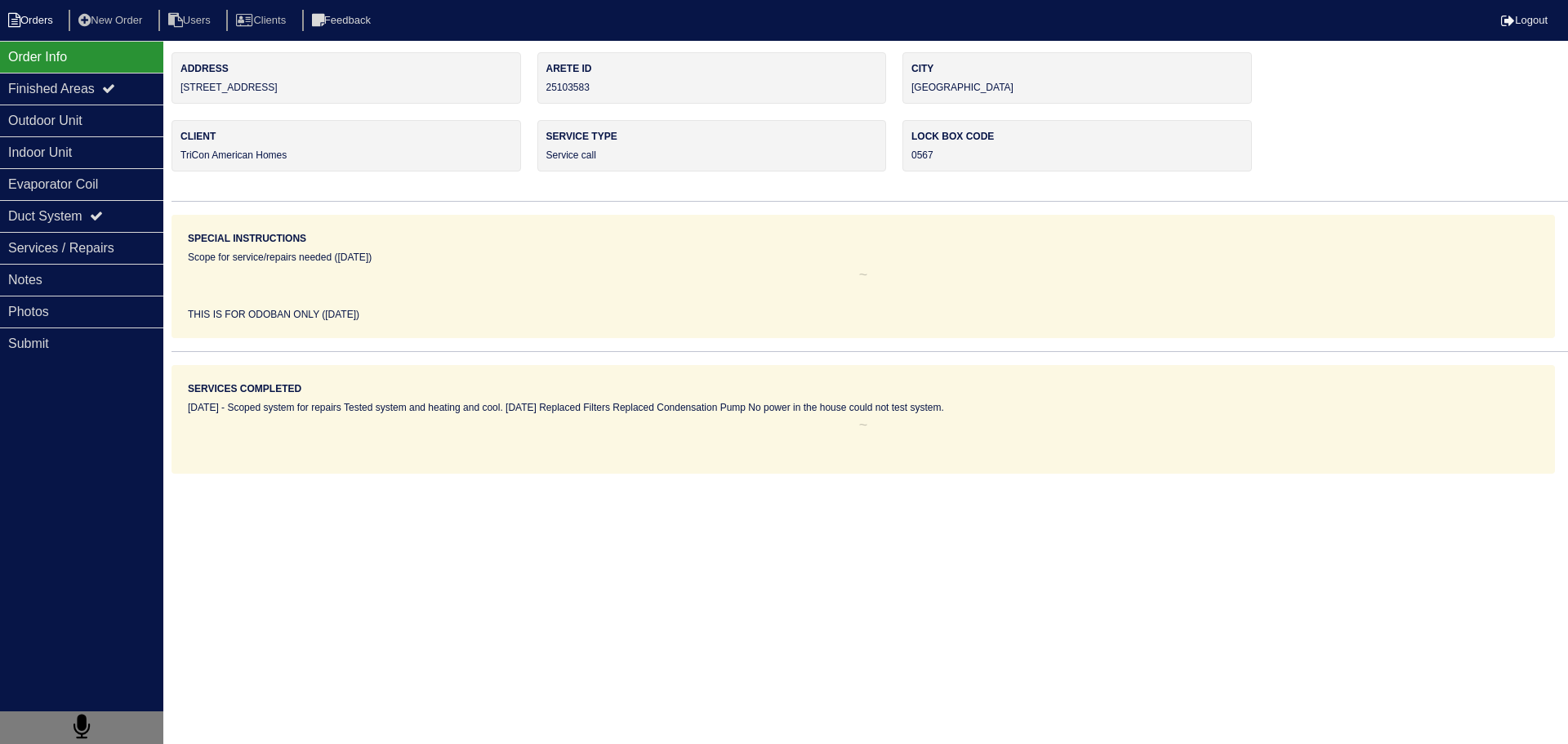
click at [18, 24] on icon at bounding box center [14, 19] width 12 height 14
select select "15"
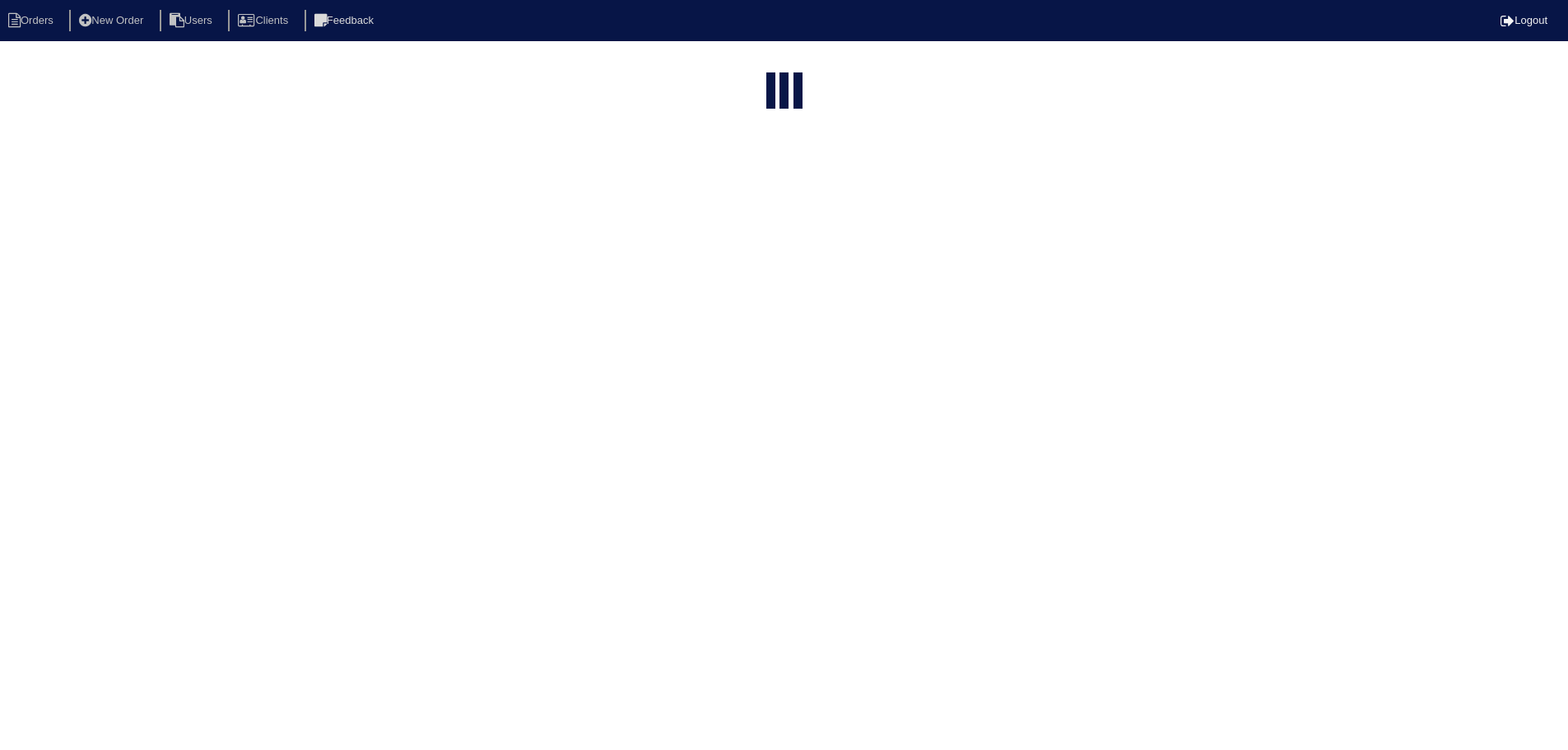
select select "service call"
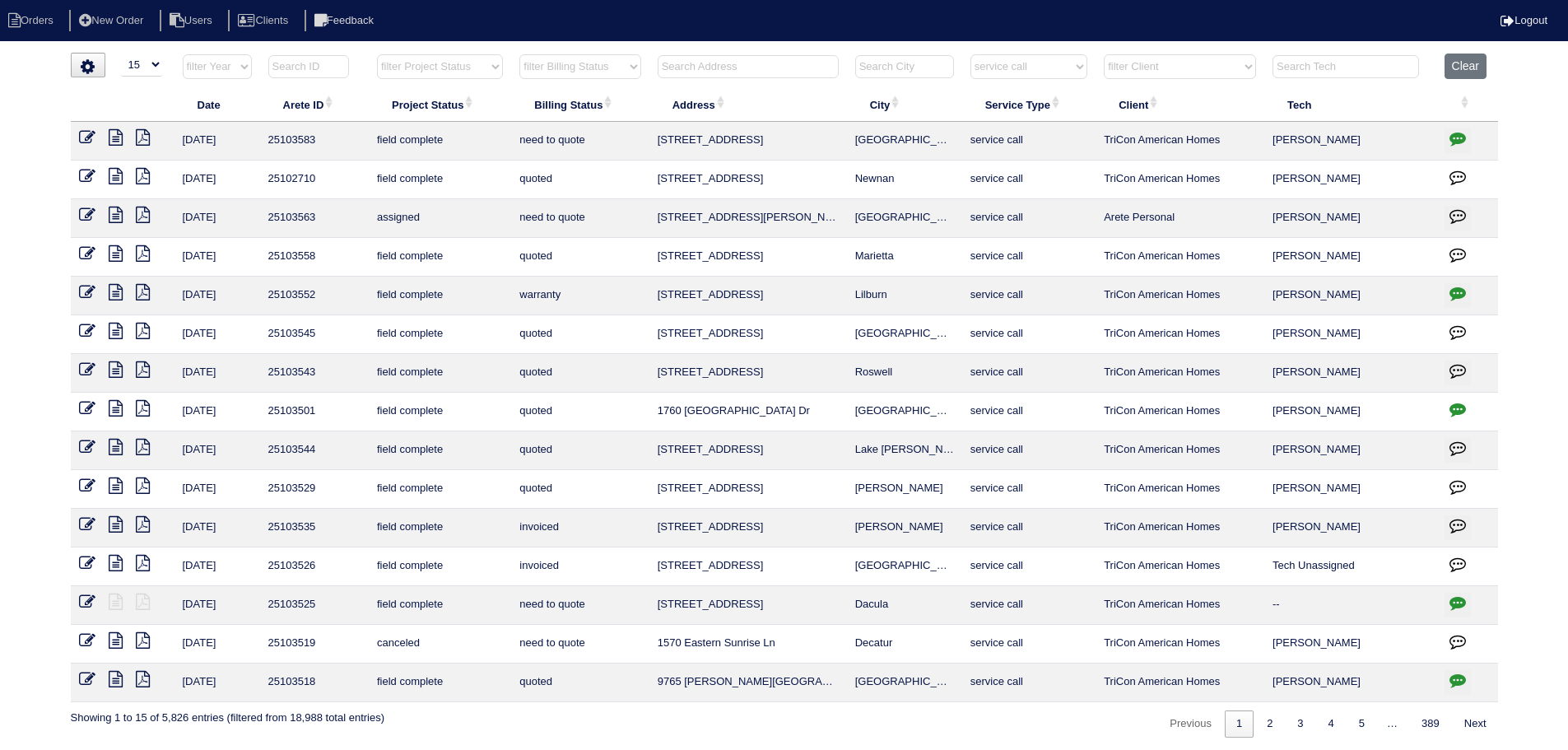
click at [1463, 80] on th "Clear" at bounding box center [1467, 70] width 62 height 33
click at [1458, 73] on button "Clear" at bounding box center [1465, 67] width 42 height 26
select select
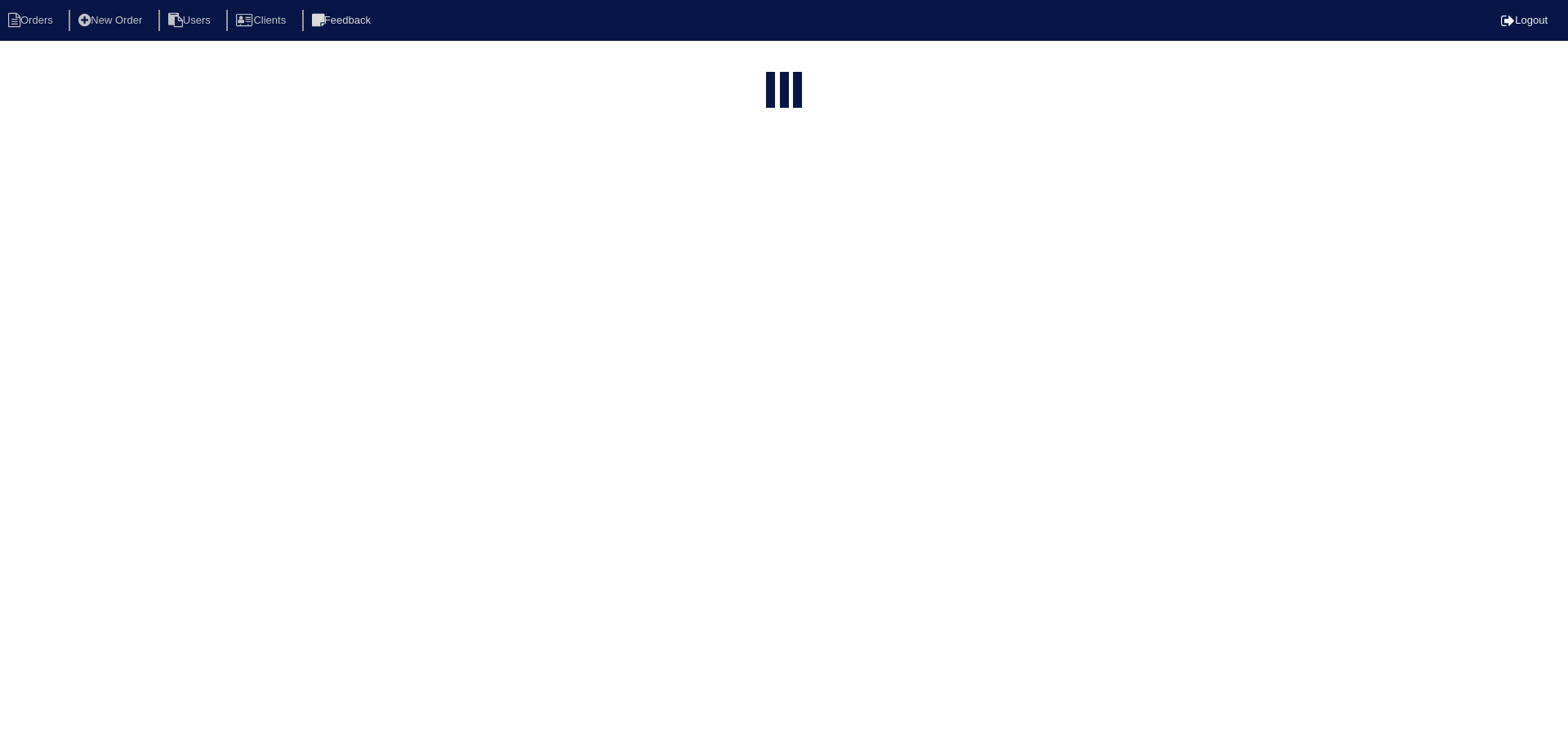
select select "15"
click at [431, 64] on html "Orders New Order Users Clients Feedback Logout Orders New Order Users Clients M…" at bounding box center [777, 441] width 1555 height 884
drag, startPoint x: 431, startPoint y: 64, endPoint x: 463, endPoint y: 77, distance: 34.5
click at [432, 64] on html "Orders New Order Users Clients Feedback Logout Orders New Order Users Clients M…" at bounding box center [777, 441] width 1555 height 883
click at [463, 77] on select "filter Project Status -- Any Project Status -- new order assigned in progress f…" at bounding box center [436, 66] width 125 height 25
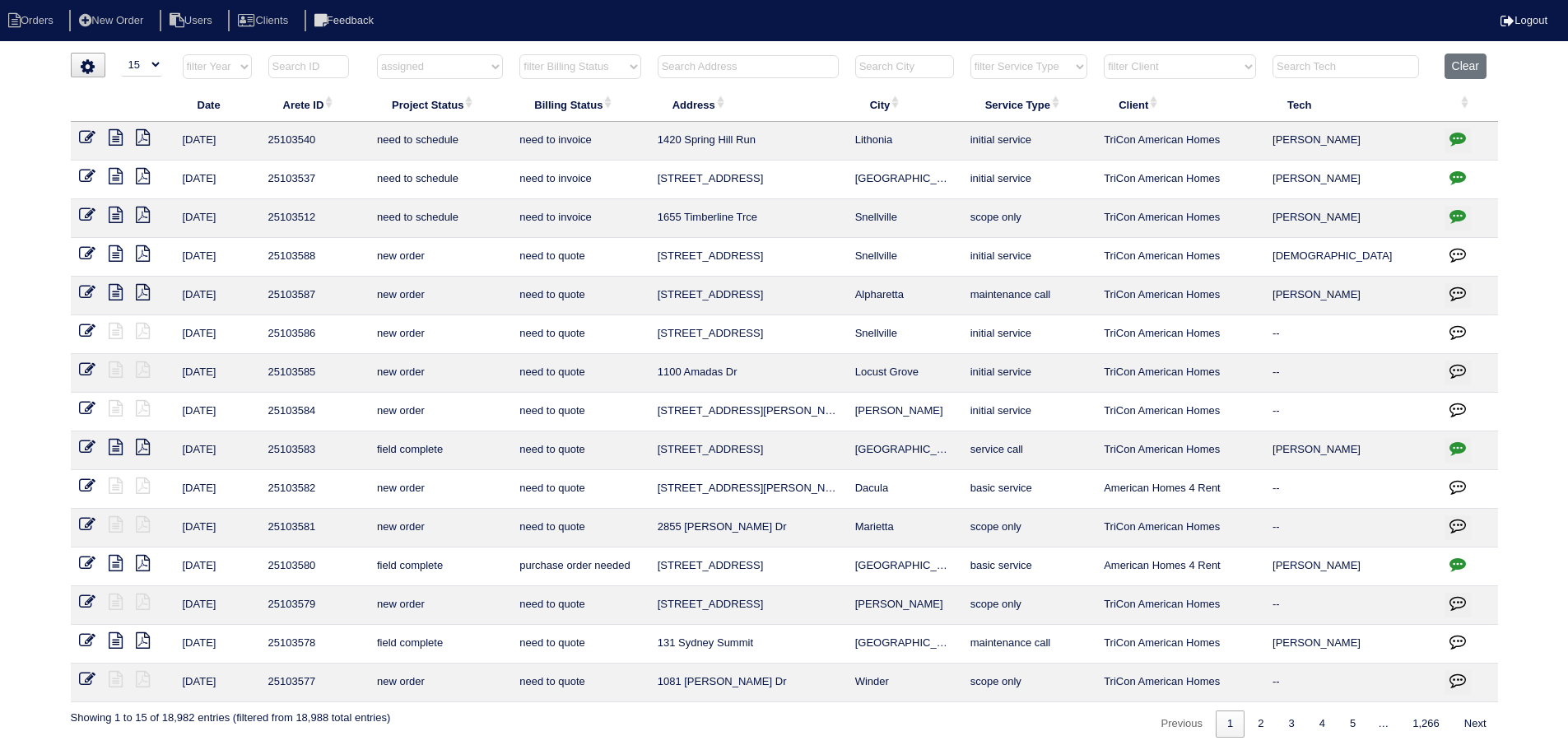
click at [377, 55] on select "filter Project Status -- Any Project Status -- new order assigned in progress f…" at bounding box center [439, 67] width 126 height 25
select select "assigned"
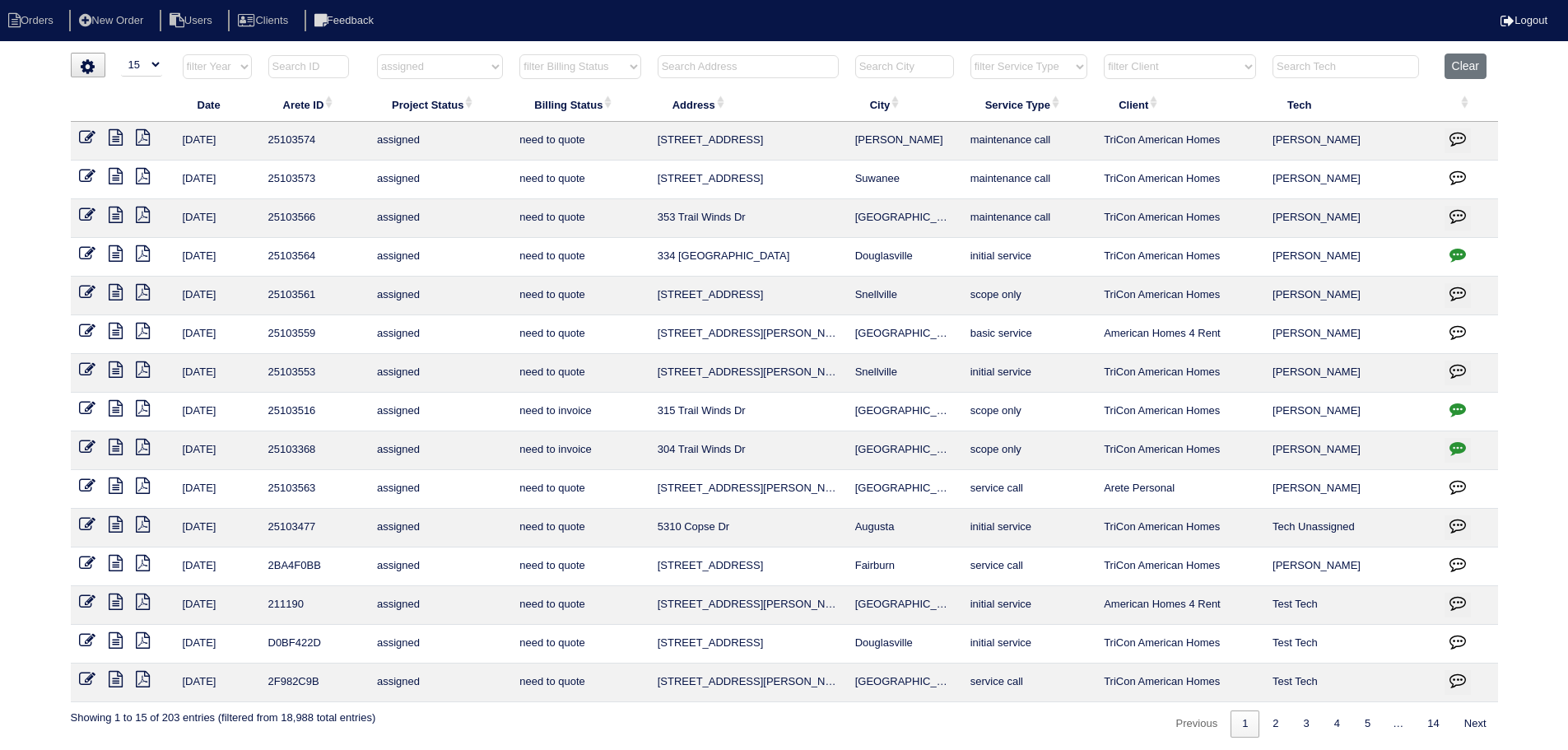
click at [113, 488] on icon at bounding box center [115, 485] width 14 height 16
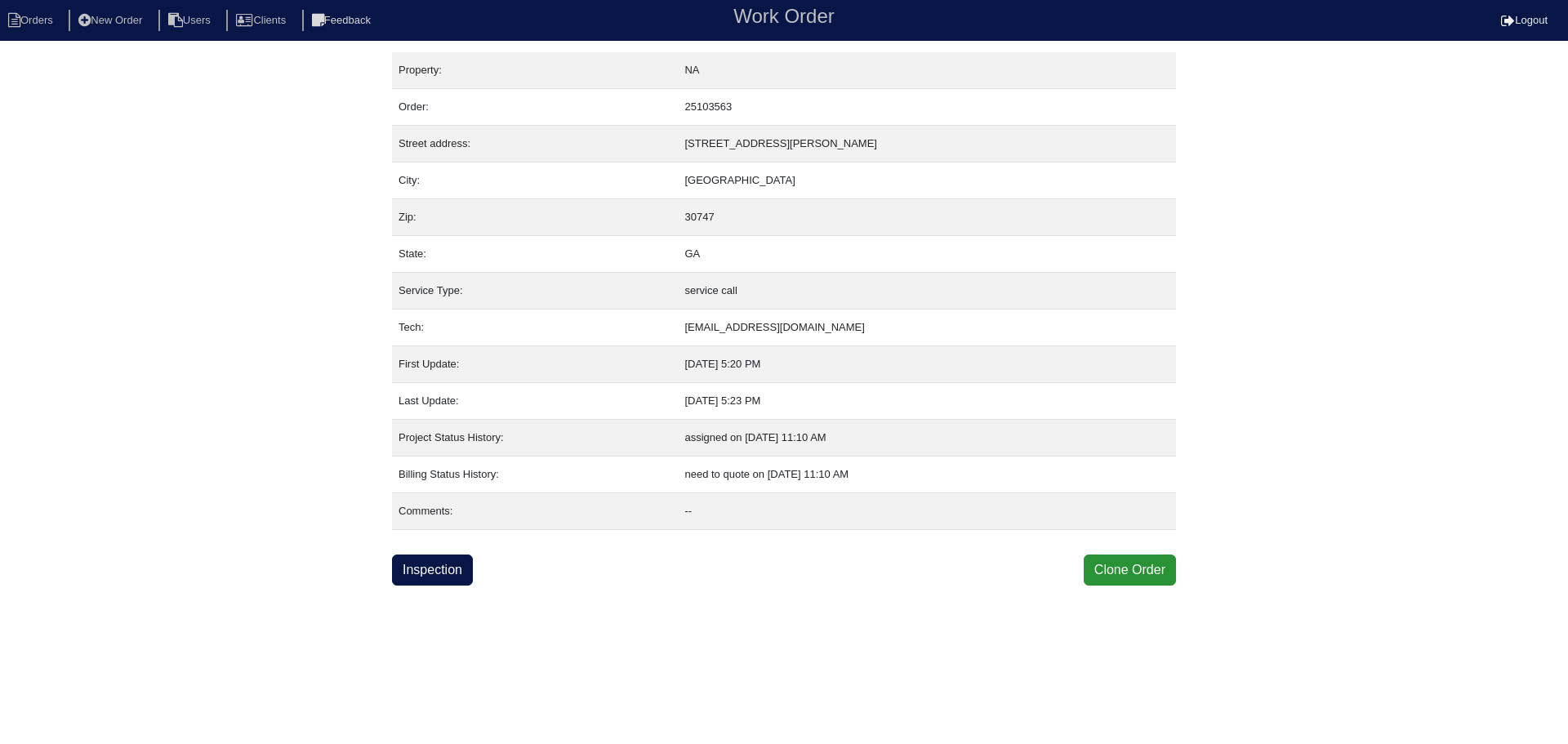
click at [413, 586] on html "Orders New Order Users Clients Feedback Work Order Logout Work Order Orders New…" at bounding box center [784, 292] width 1568 height 586
click at [412, 581] on link "Inspection" at bounding box center [431, 569] width 81 height 31
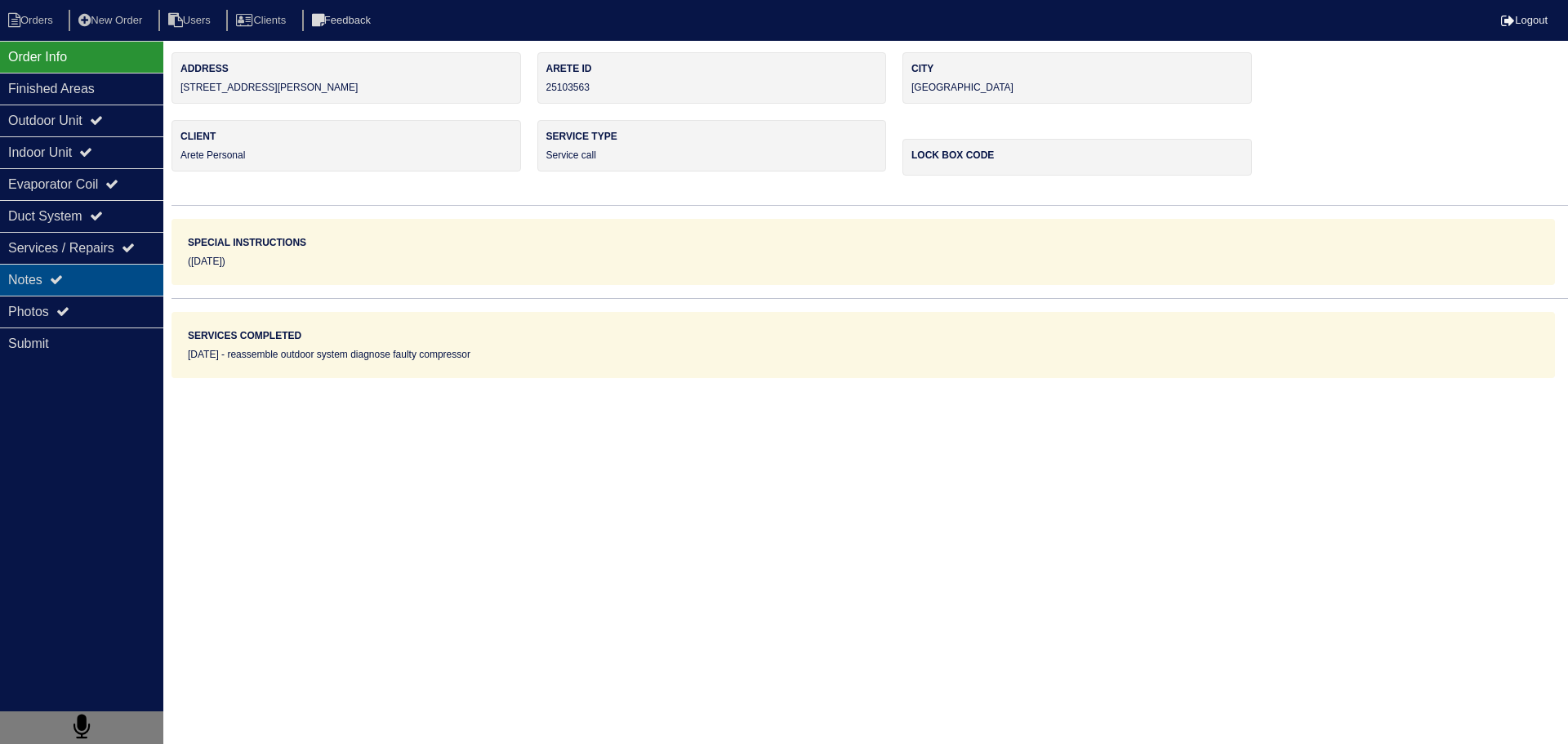
drag, startPoint x: 122, startPoint y: 255, endPoint x: 117, endPoint y: 265, distance: 11.2
click at [122, 257] on div "Services / Repairs" at bounding box center [81, 248] width 164 height 32
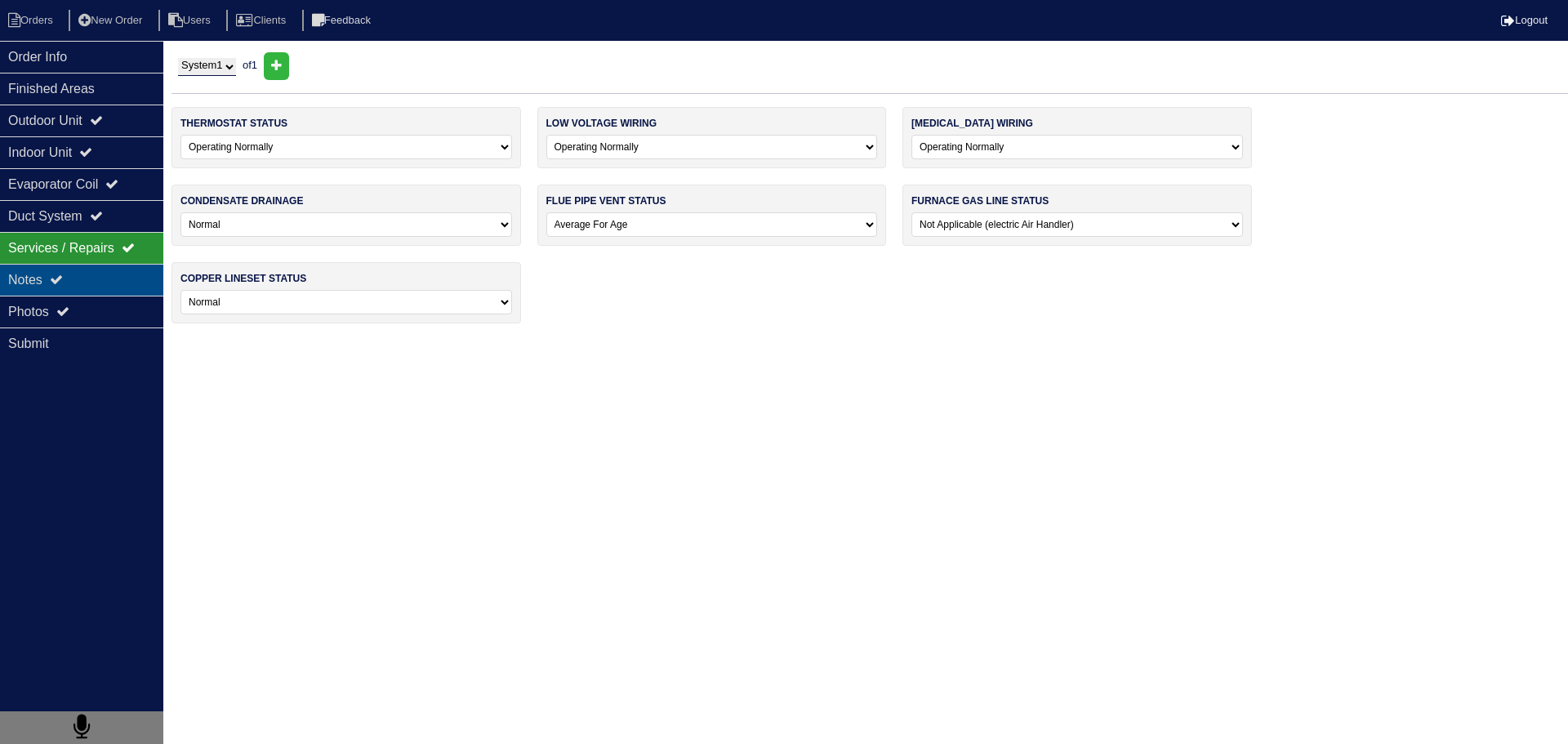
click at [114, 271] on div "Notes" at bounding box center [81, 280] width 164 height 32
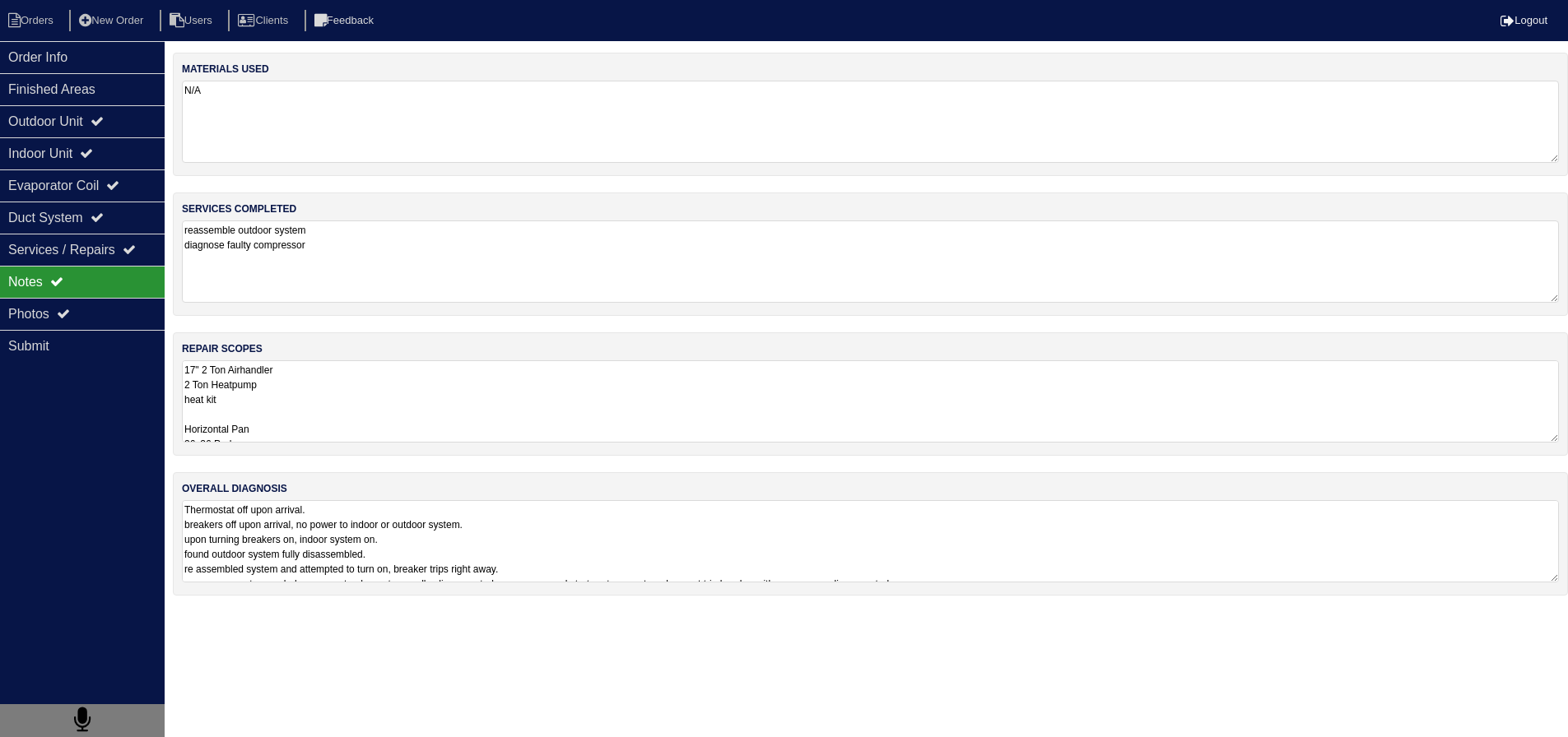
click at [236, 387] on textarea "17" 2 Ton Airhandler 2 Ton Heatpump heat kit Horizontal Pan 36x36 Pad Aquaguard…" at bounding box center [871, 401] width 1377 height 82
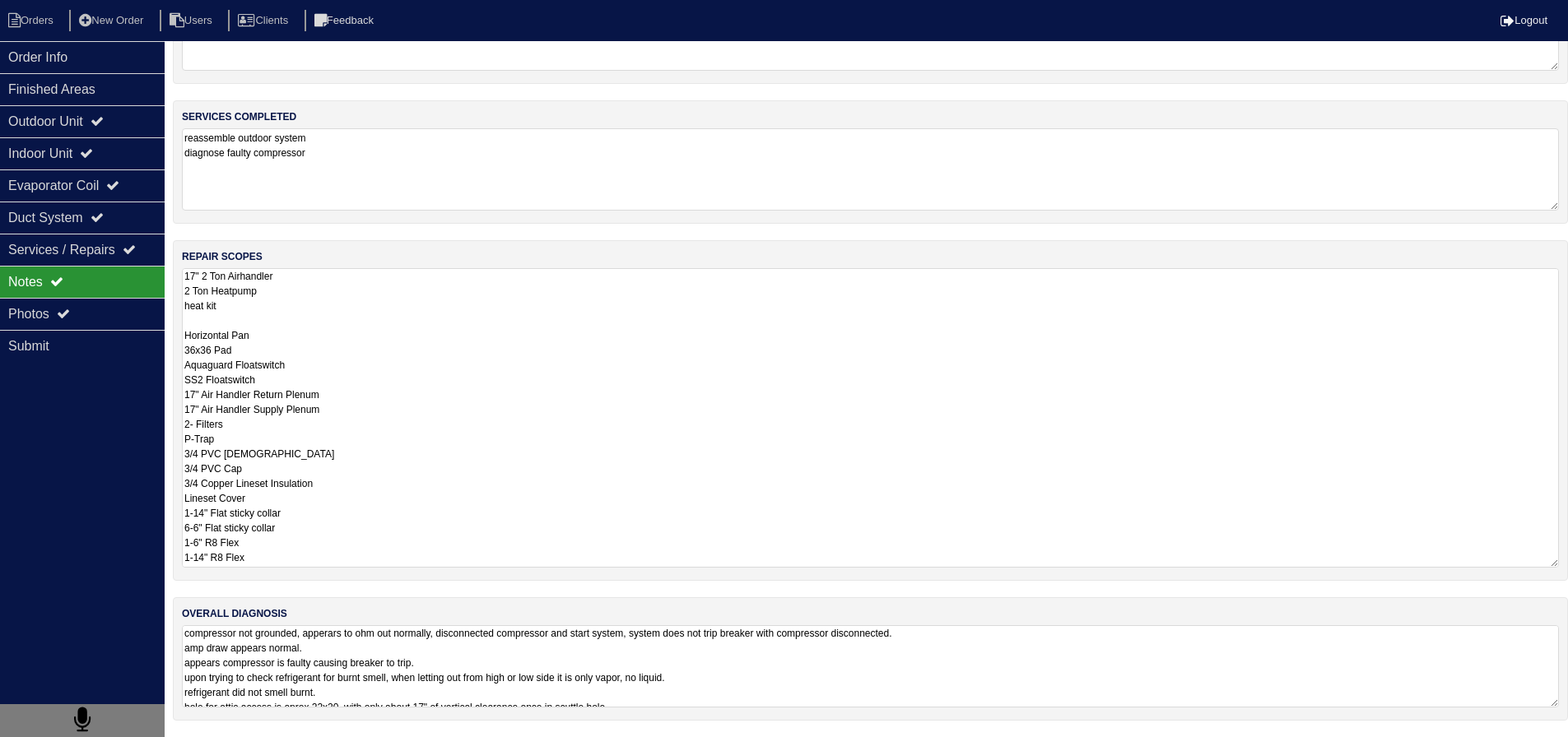
scroll to position [85, 0]
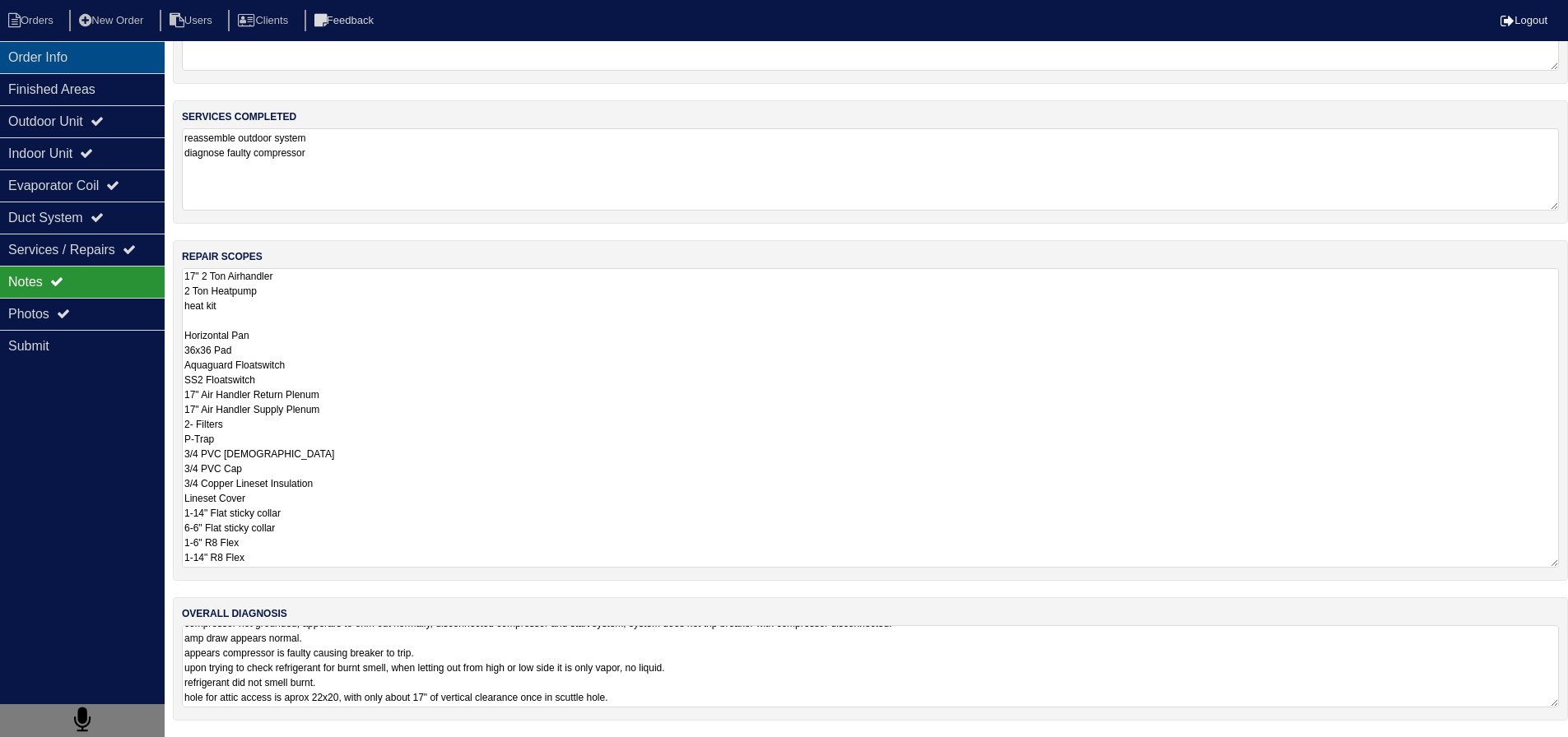
click at [62, 50] on div "Order Info" at bounding box center [82, 57] width 165 height 32
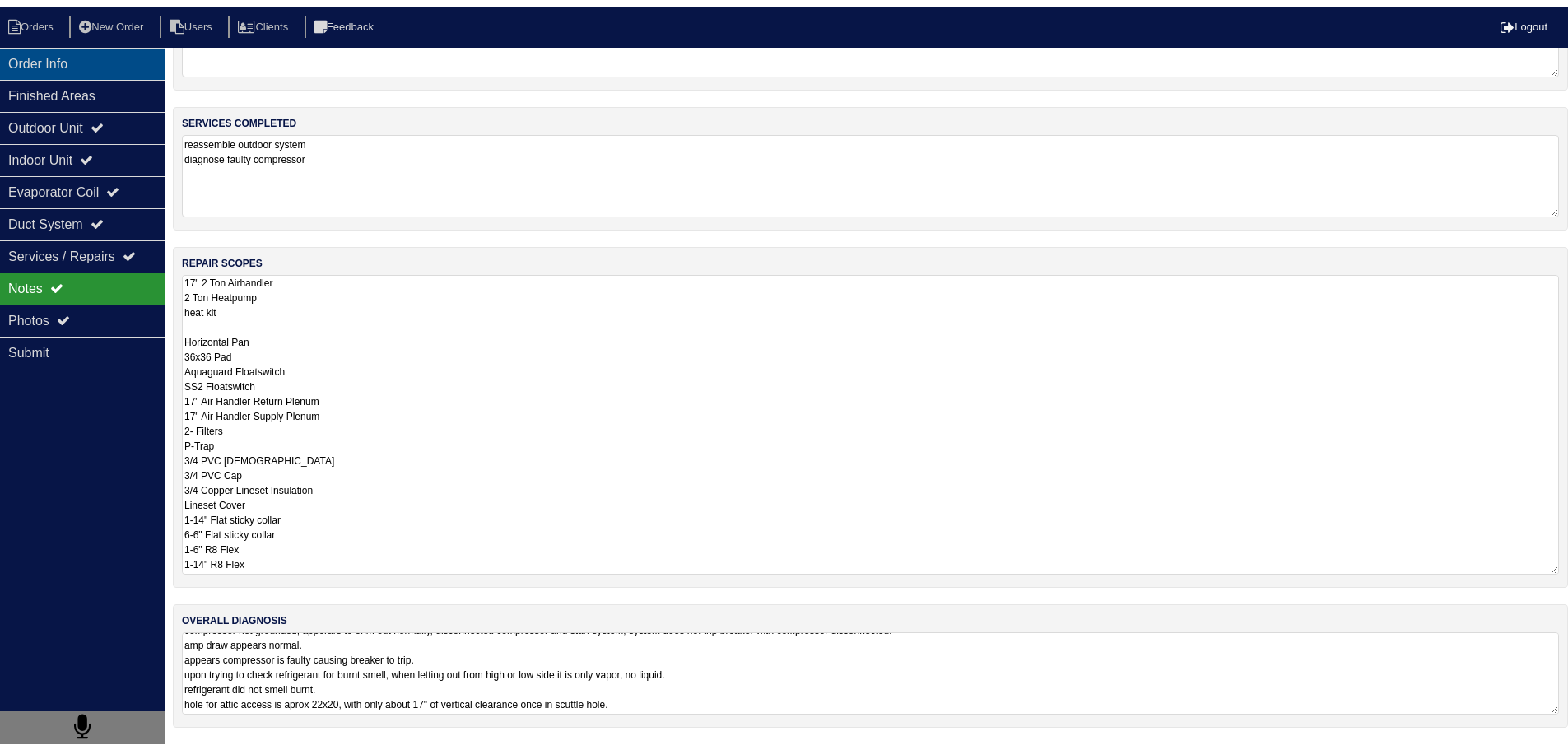
scroll to position [0, 0]
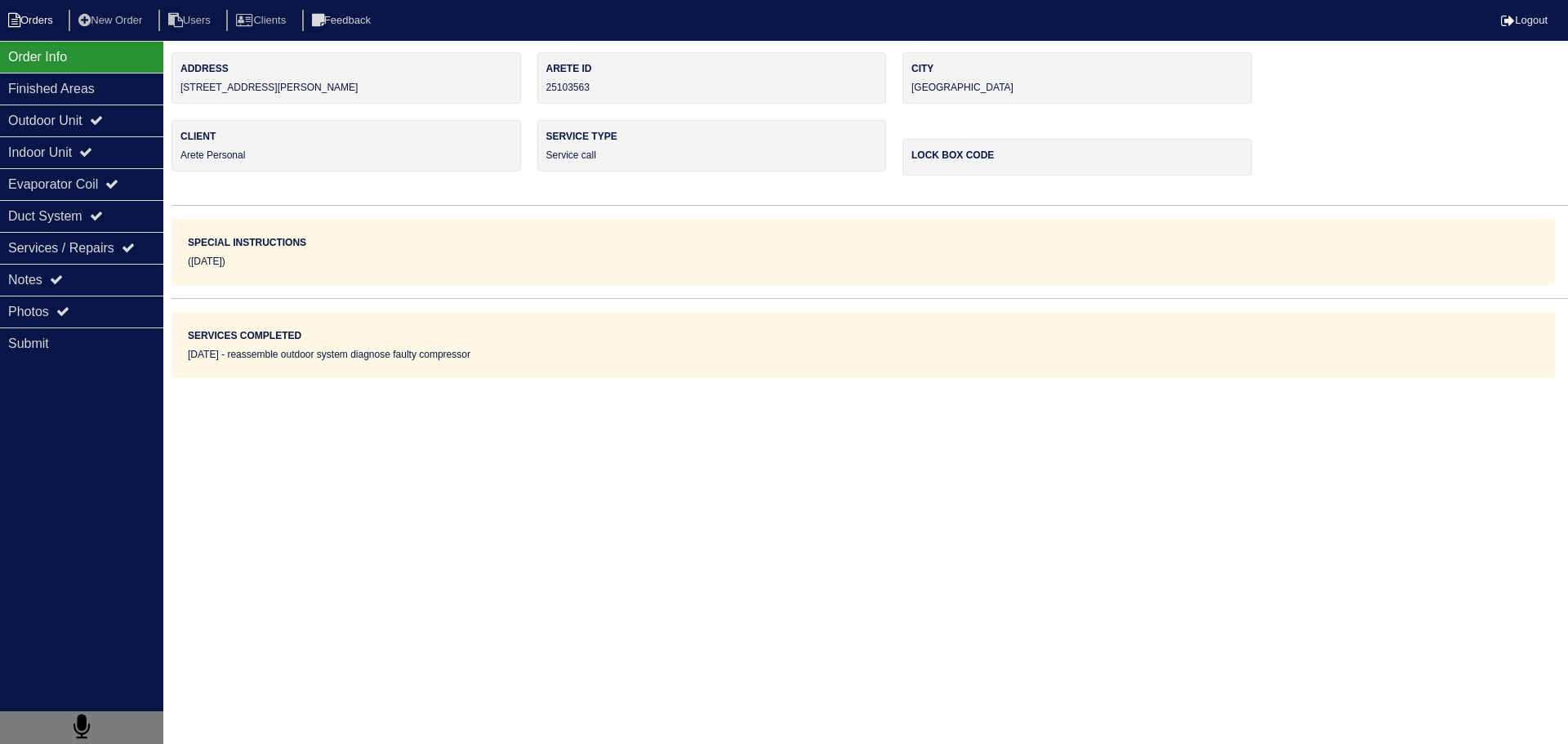
click at [31, 19] on li "Orders" at bounding box center [33, 21] width 66 height 22
select select "15"
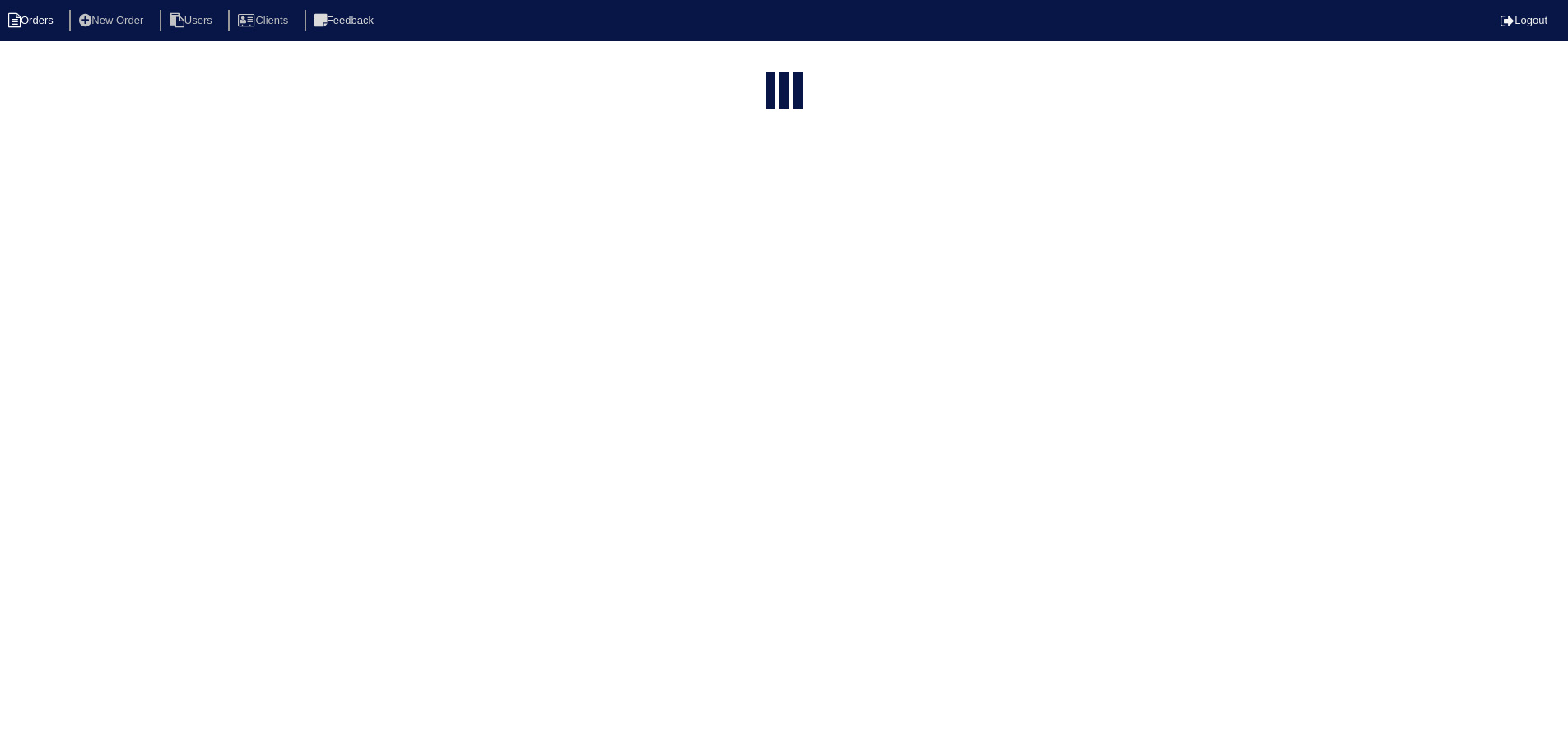
select select "assigned"
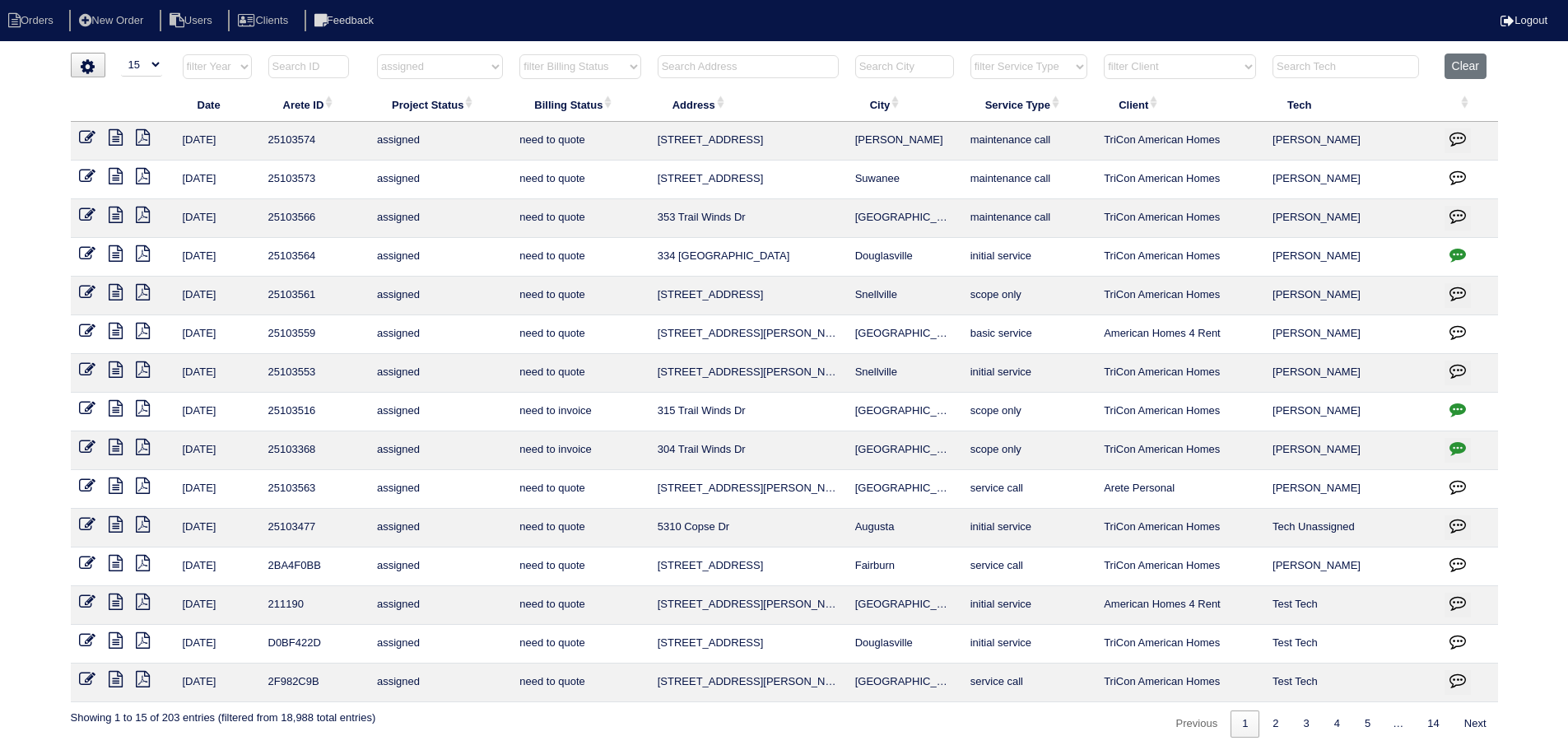
click at [113, 337] on icon at bounding box center [115, 331] width 14 height 16
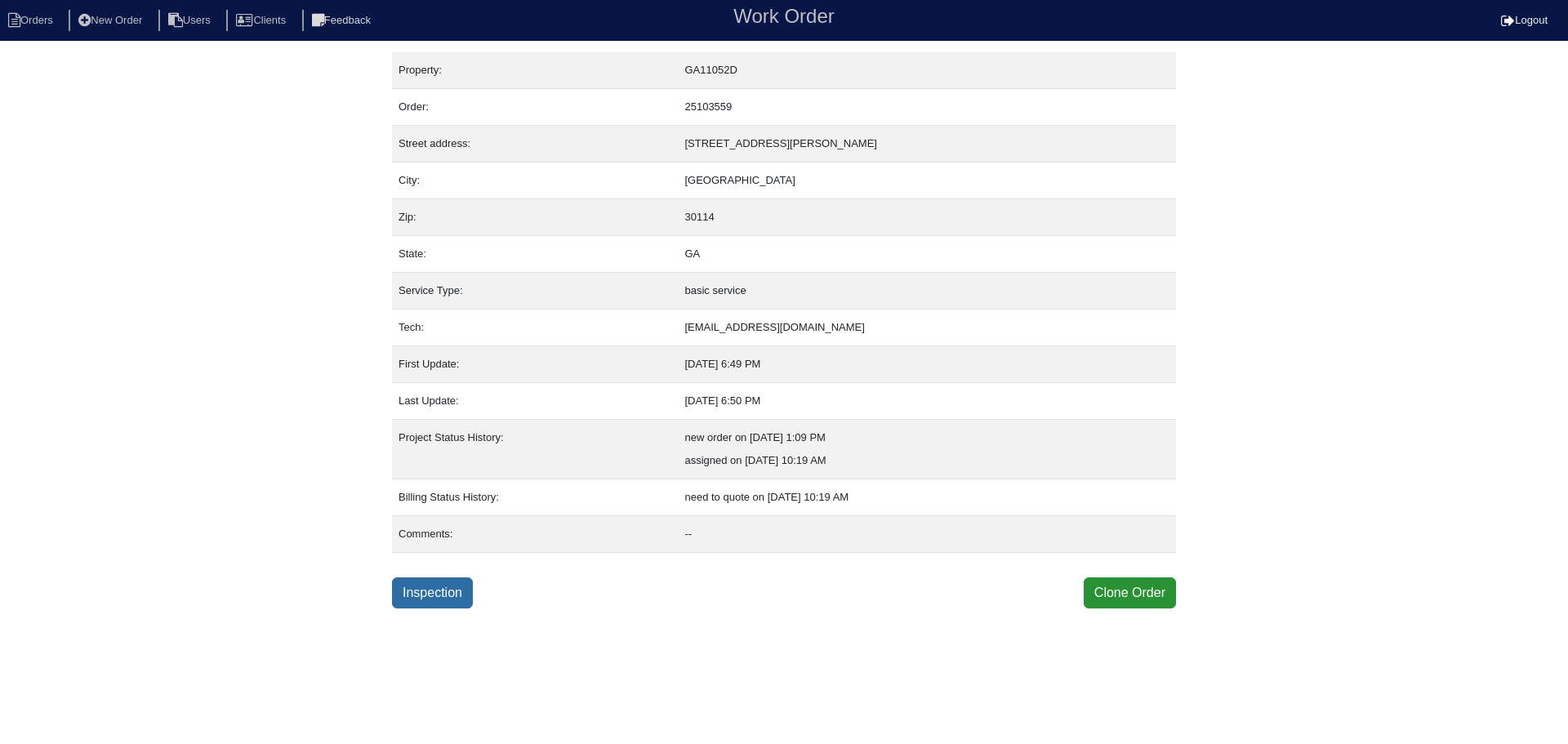
click at [461, 591] on link "Inspection" at bounding box center [431, 592] width 81 height 31
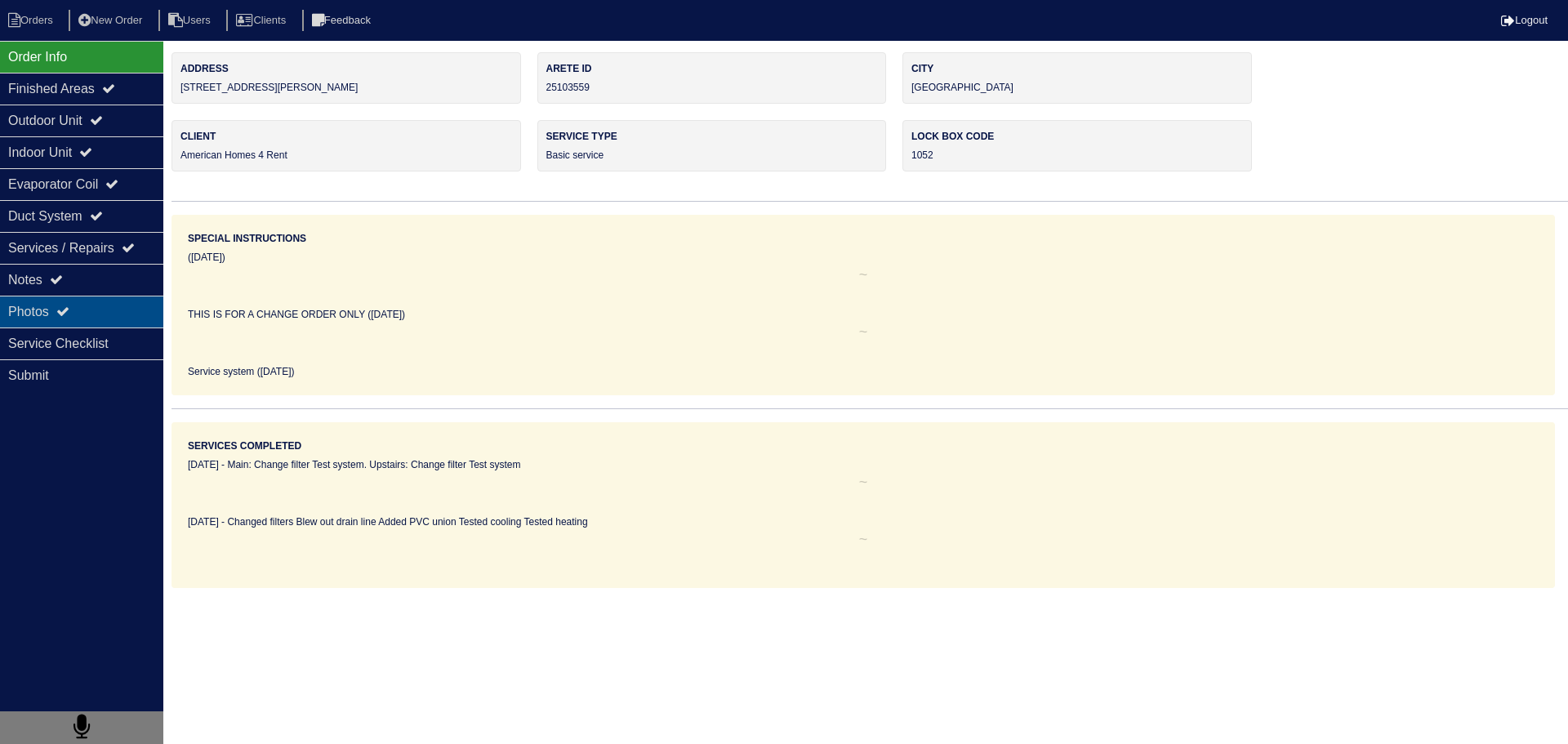
click at [104, 303] on div "Photos" at bounding box center [81, 312] width 164 height 32
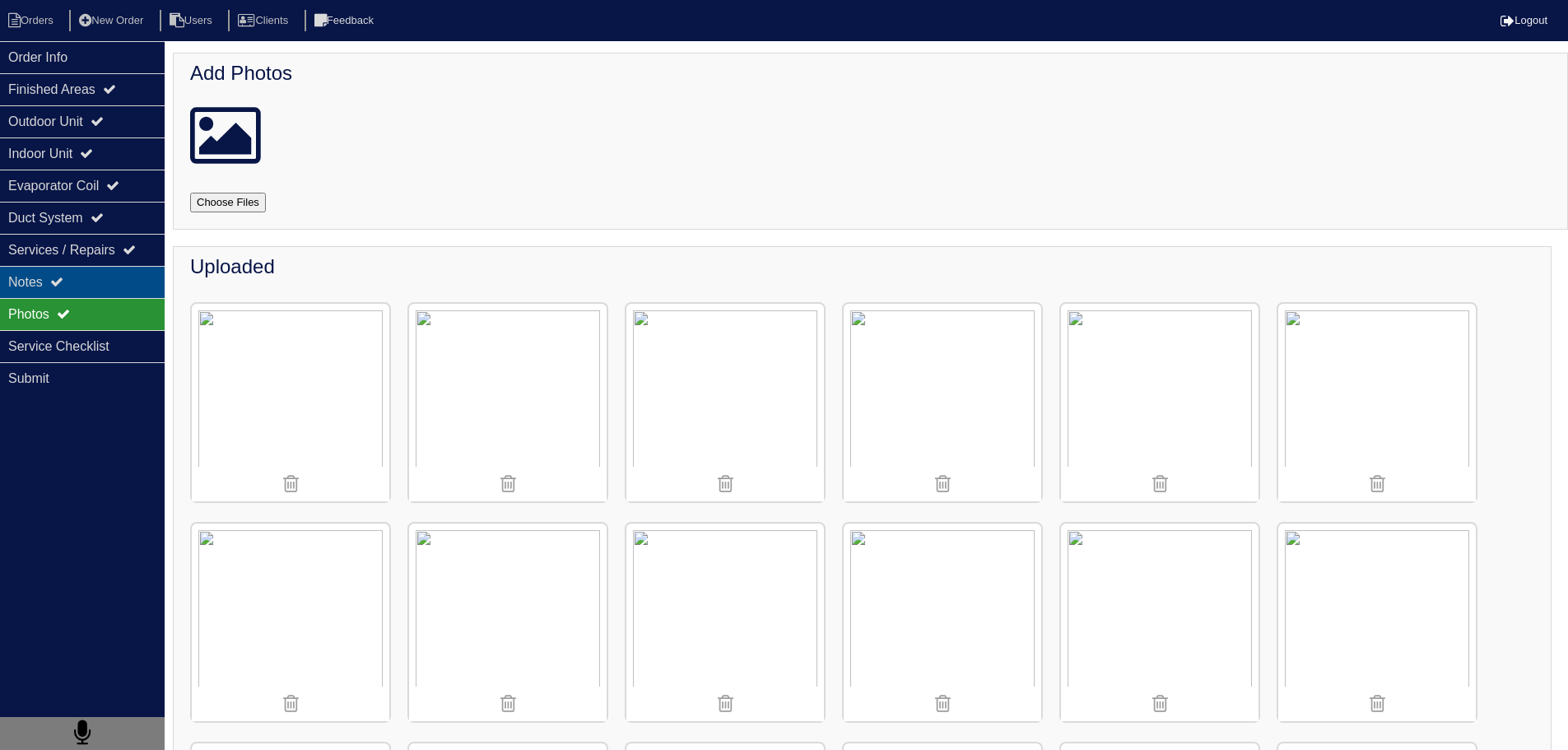
click at [107, 296] on div "Notes" at bounding box center [82, 282] width 165 height 32
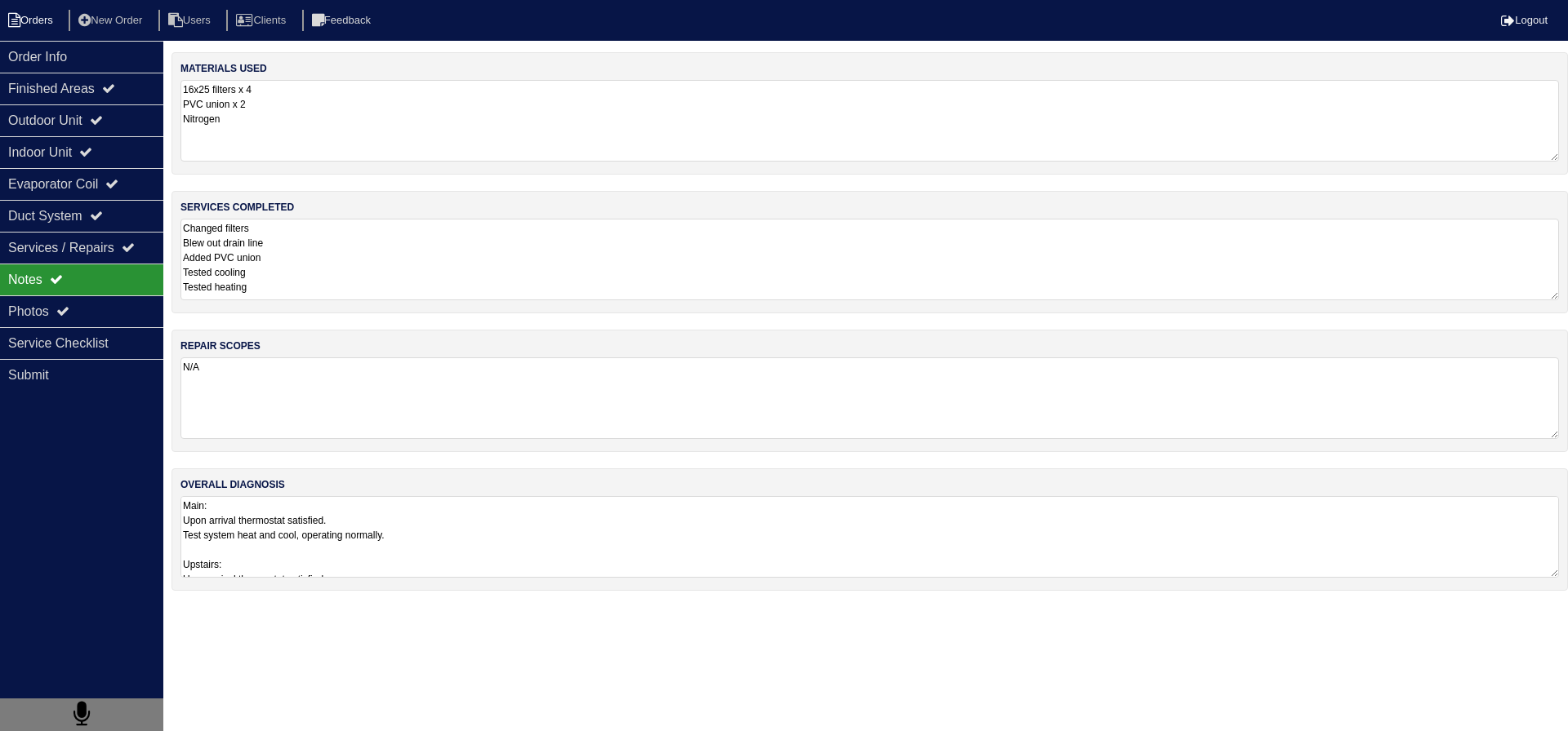
drag, startPoint x: 67, startPoint y: 64, endPoint x: 33, endPoint y: 23, distance: 53.3
click at [66, 64] on div "Order Info" at bounding box center [81, 57] width 164 height 32
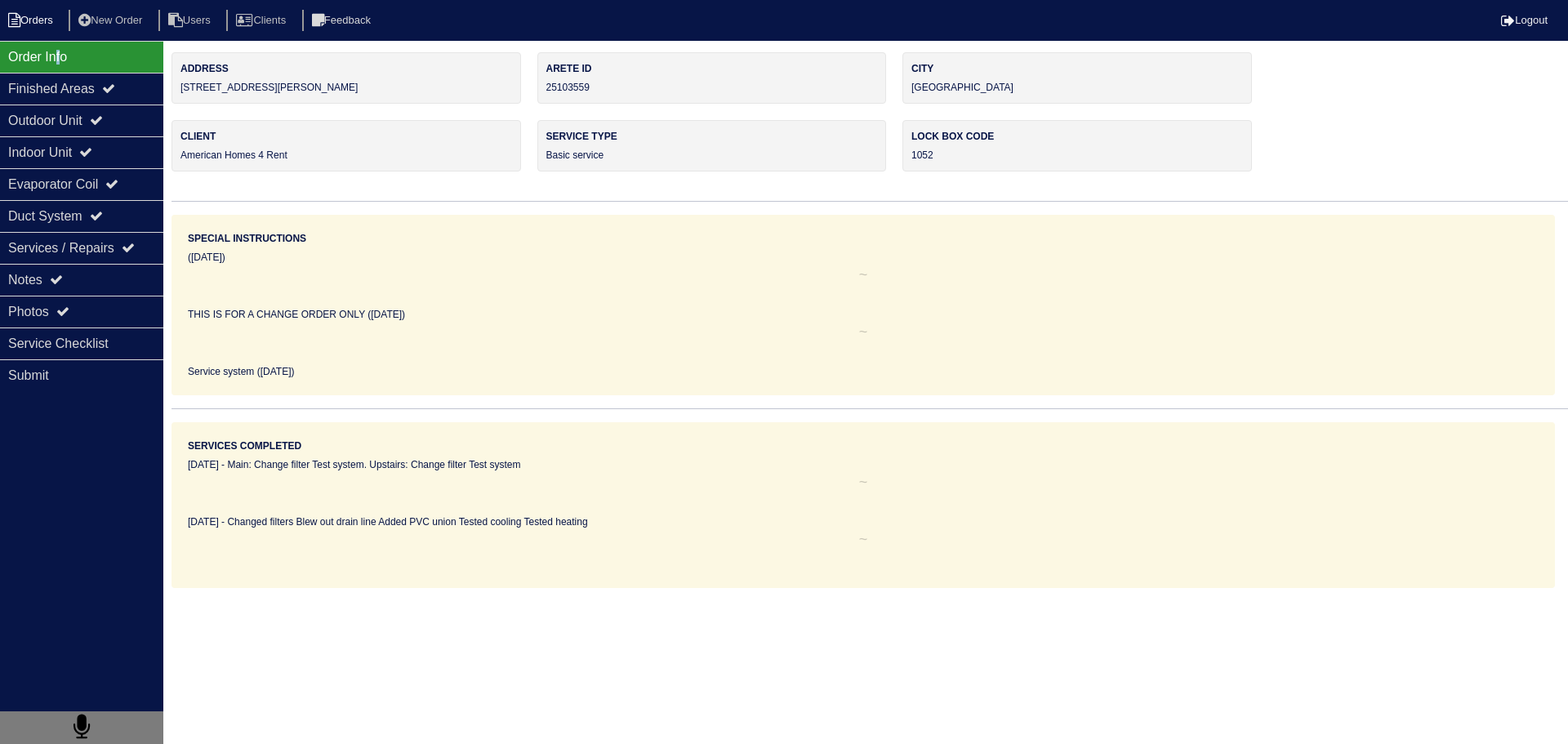
click at [31, 18] on li "Orders" at bounding box center [33, 21] width 66 height 22
select select "15"
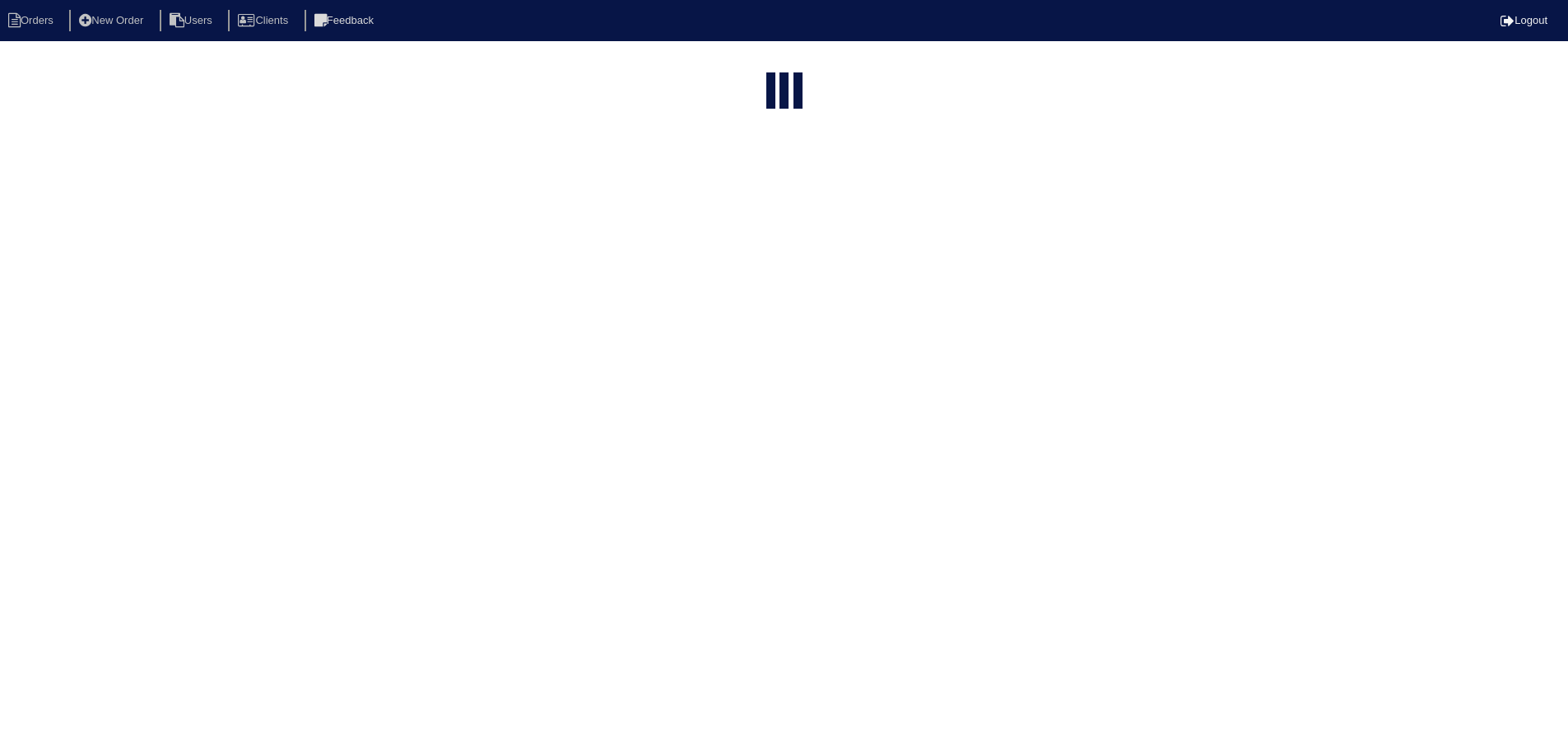
select select "assigned"
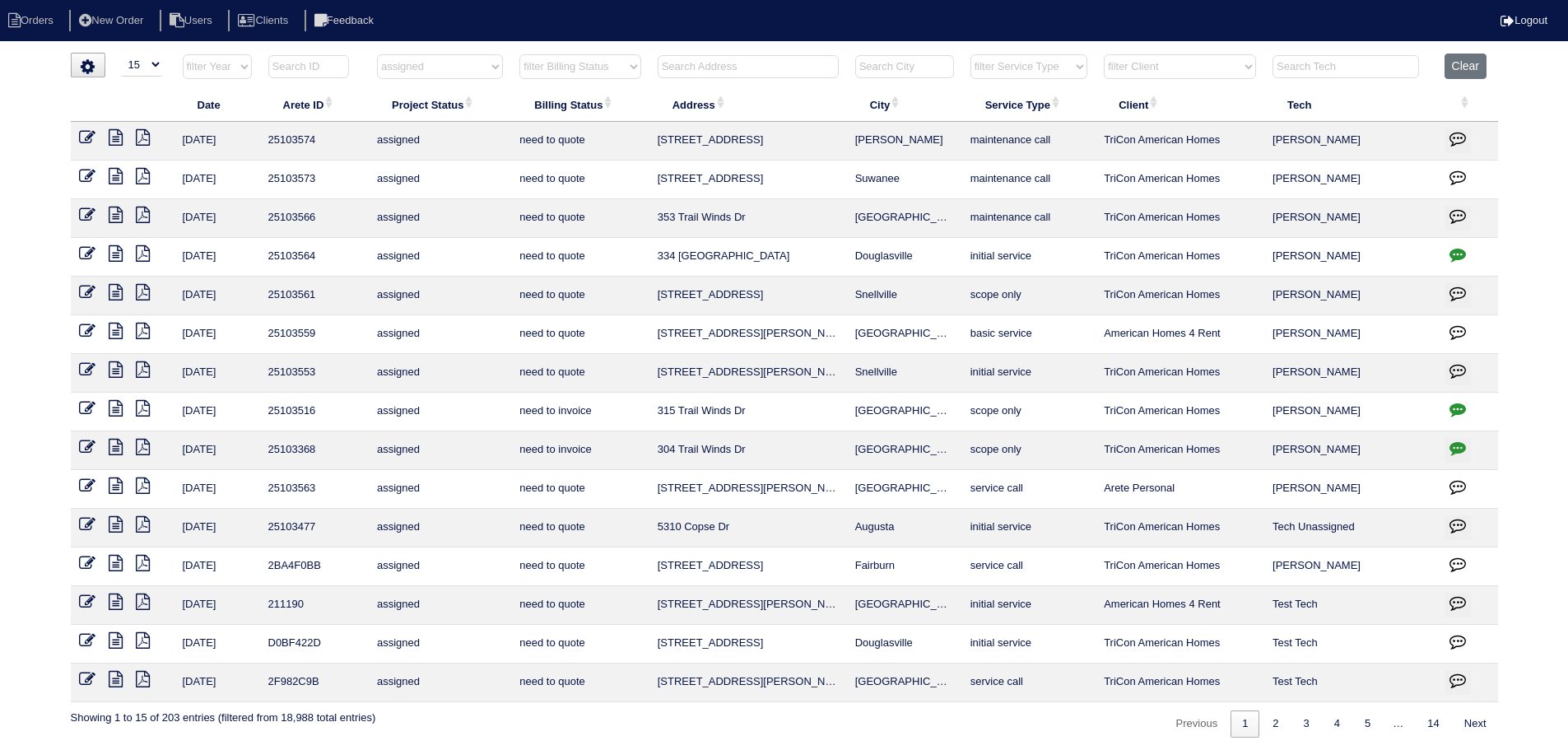
click at [77, 330] on td at bounding box center [122, 334] width 103 height 38
click at [79, 330] on icon at bounding box center [86, 331] width 16 height 16
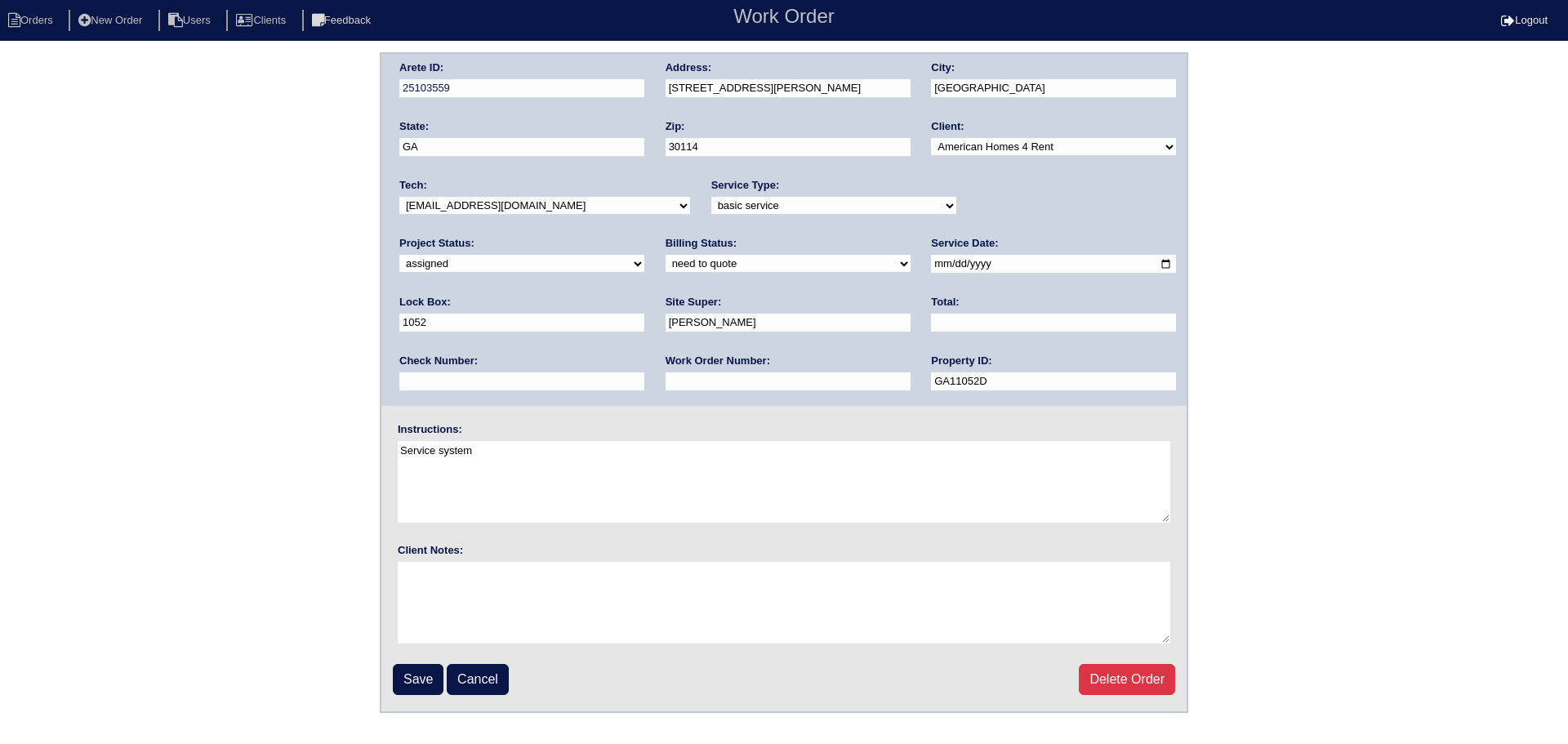
drag, startPoint x: 1010, startPoint y: 193, endPoint x: 1013, endPoint y: 203, distance: 10.4
click at [644, 236] on div "Project Status: new order assigned in progress field complete need to schedule …" at bounding box center [521, 258] width 245 height 45
click at [644, 255] on select "new order assigned in progress field complete need to schedule admin review arc…" at bounding box center [521, 264] width 245 height 18
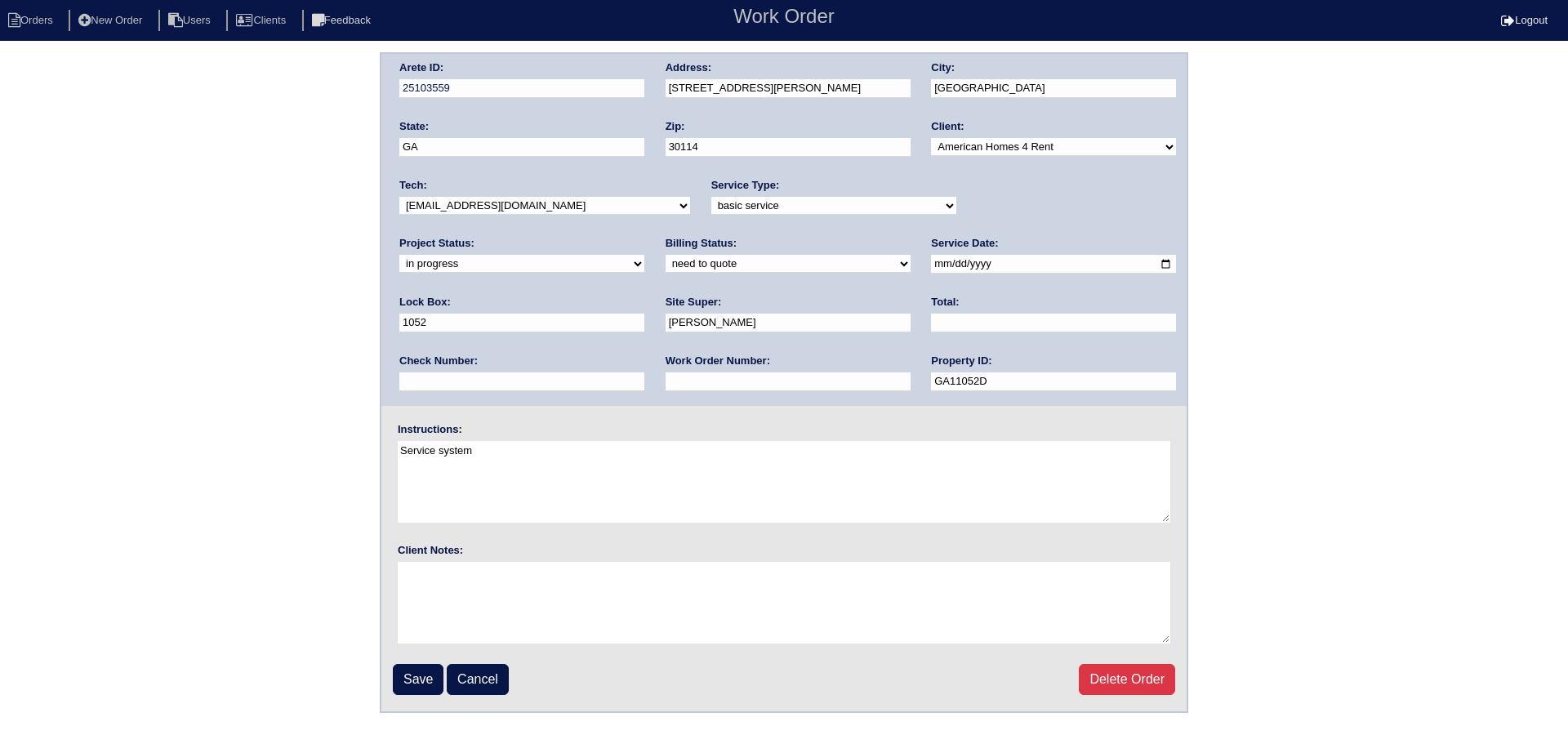
select select "field complete"
click at [644, 255] on select "new order assigned in progress field complete need to schedule admin review arc…" at bounding box center [521, 264] width 245 height 18
click at [440, 672] on input "Save" at bounding box center [418, 679] width 51 height 31
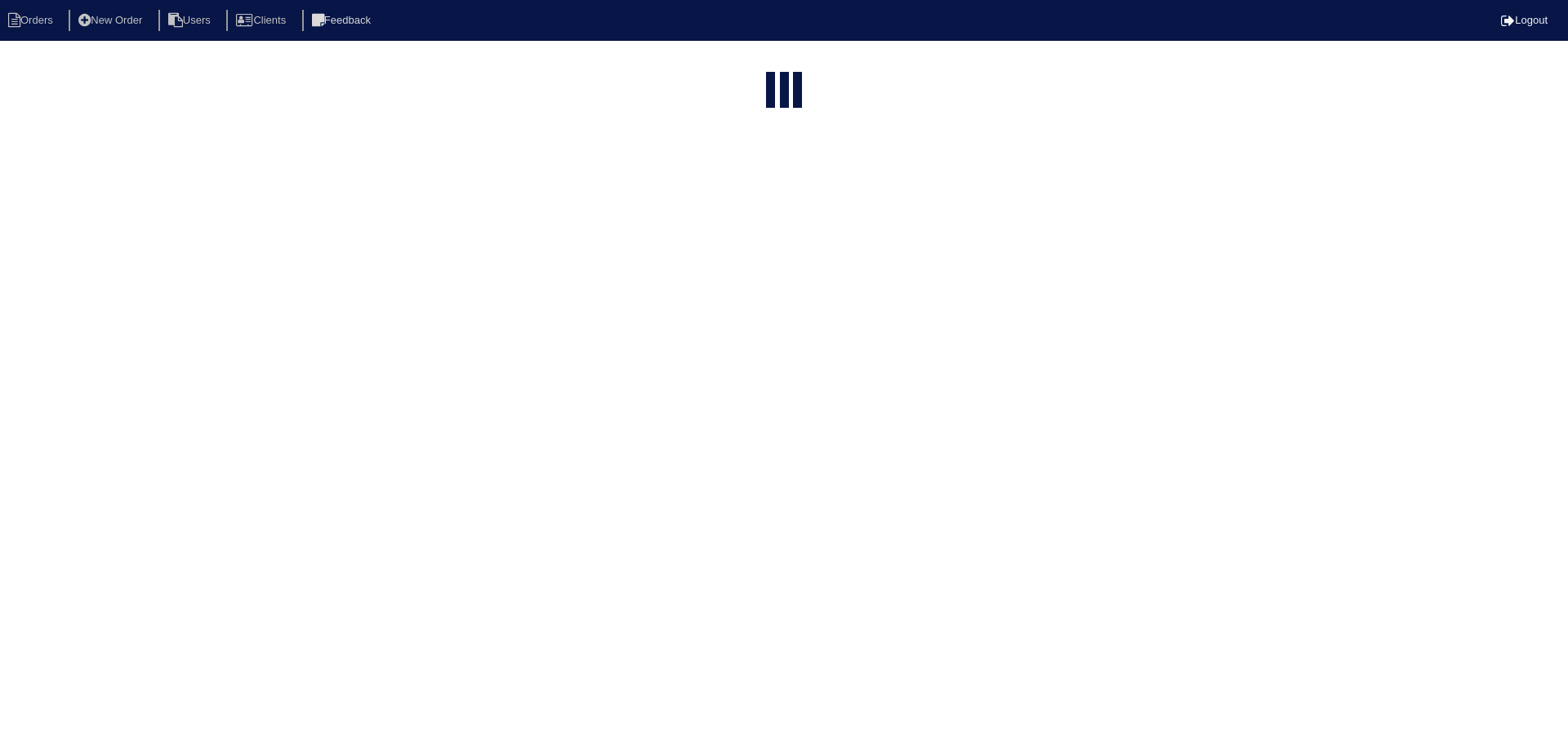
select select "15"
select select "assigned"
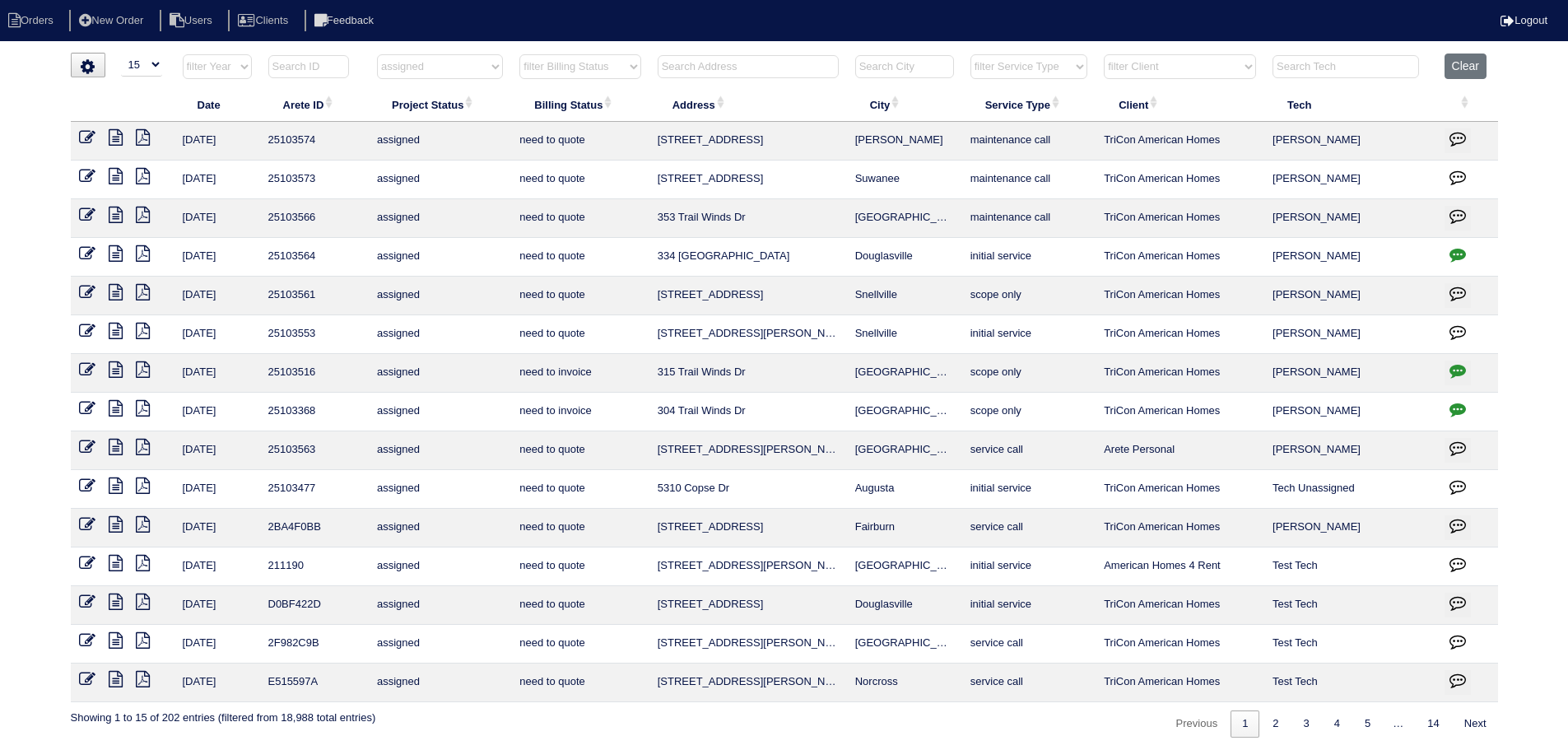
click at [1461, 259] on icon "button" at bounding box center [1458, 254] width 16 height 16
type textarea "[DATE] - [PERSON_NAME] was unable to get in home - texted site super ([PERSON_N…"
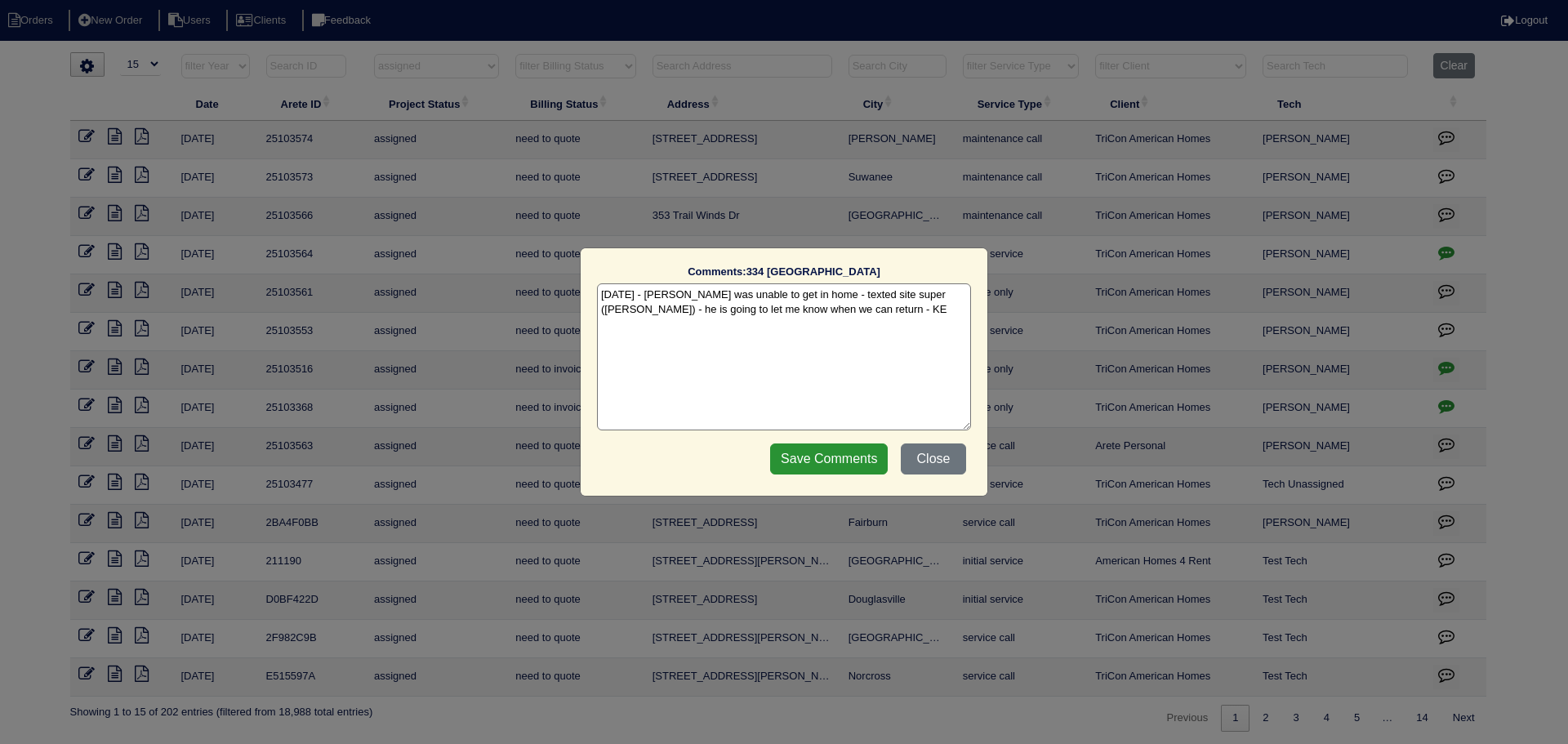
click at [1446, 258] on div "Comments: 334 [GEOGRAPHIC_DATA] The comments on file have changed since you sta…" at bounding box center [784, 372] width 1568 height 744
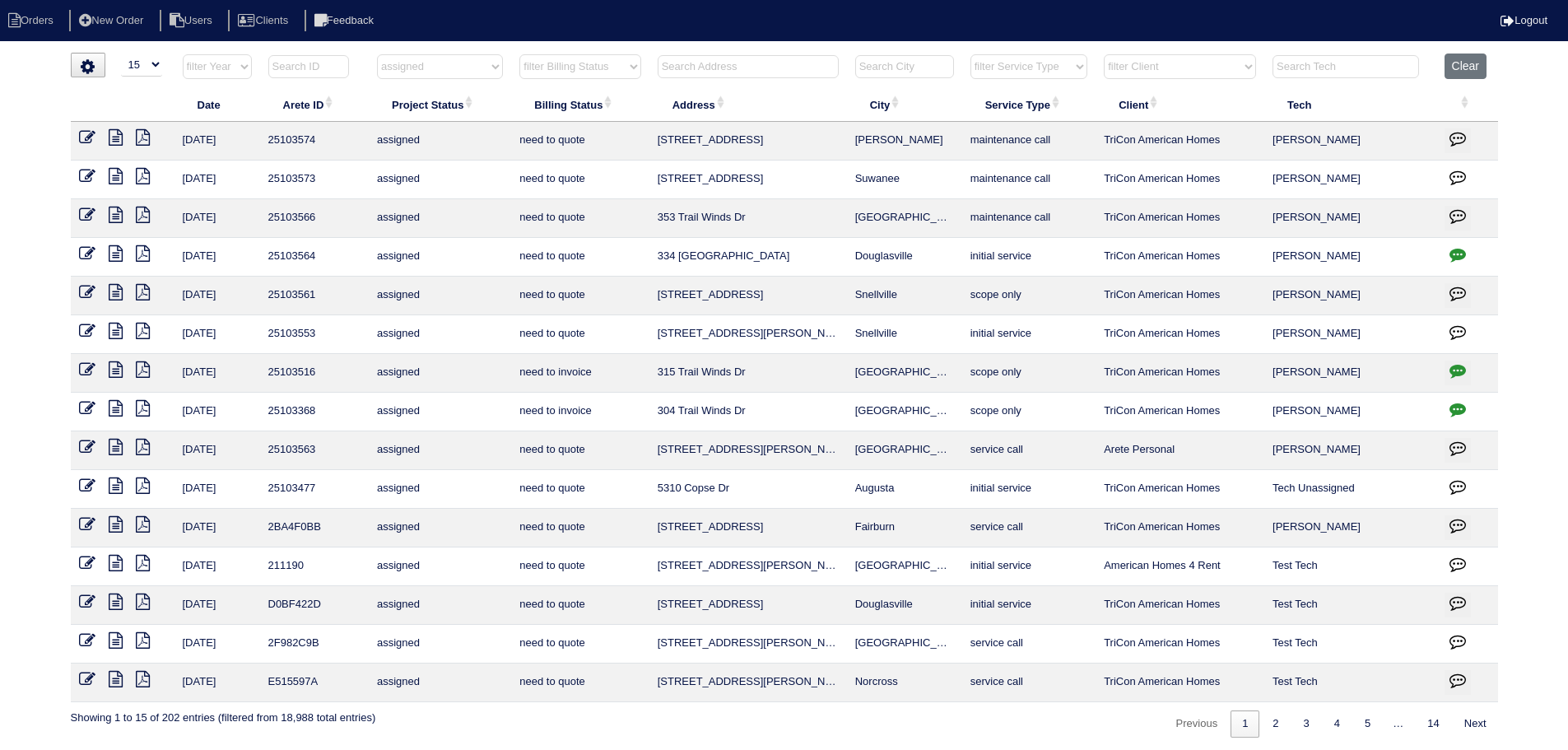
click at [90, 256] on icon at bounding box center [86, 253] width 16 height 16
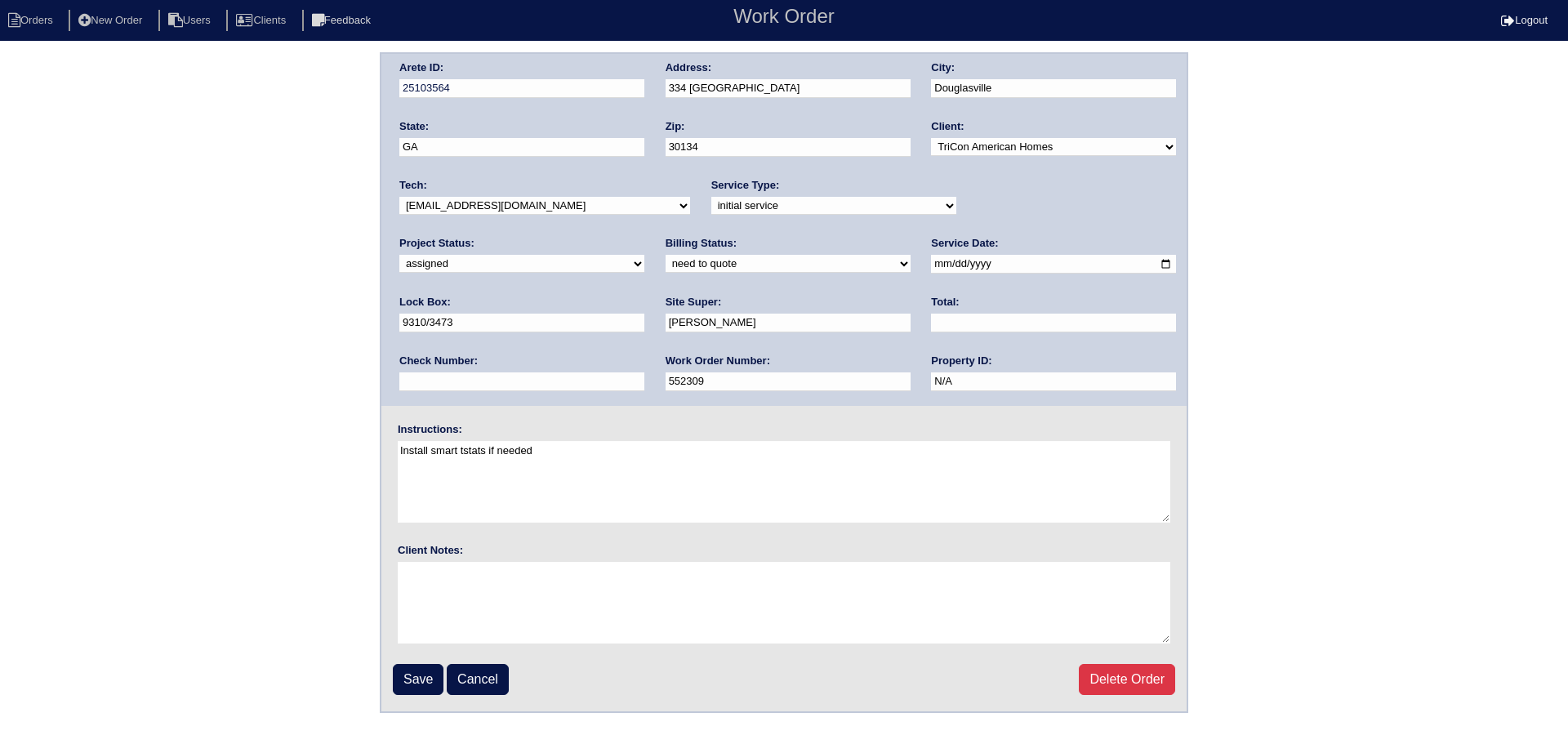
drag, startPoint x: 0, startPoint y: 0, endPoint x: 1004, endPoint y: 209, distance: 1025.5
click at [644, 255] on select "new order assigned in progress field complete need to schedule admin review arc…" at bounding box center [521, 264] width 245 height 18
select select "field complete"
click at [644, 255] on select "new order assigned in progress field complete need to schedule admin review arc…" at bounding box center [521, 264] width 245 height 18
click at [422, 680] on input "Save" at bounding box center [418, 679] width 51 height 31
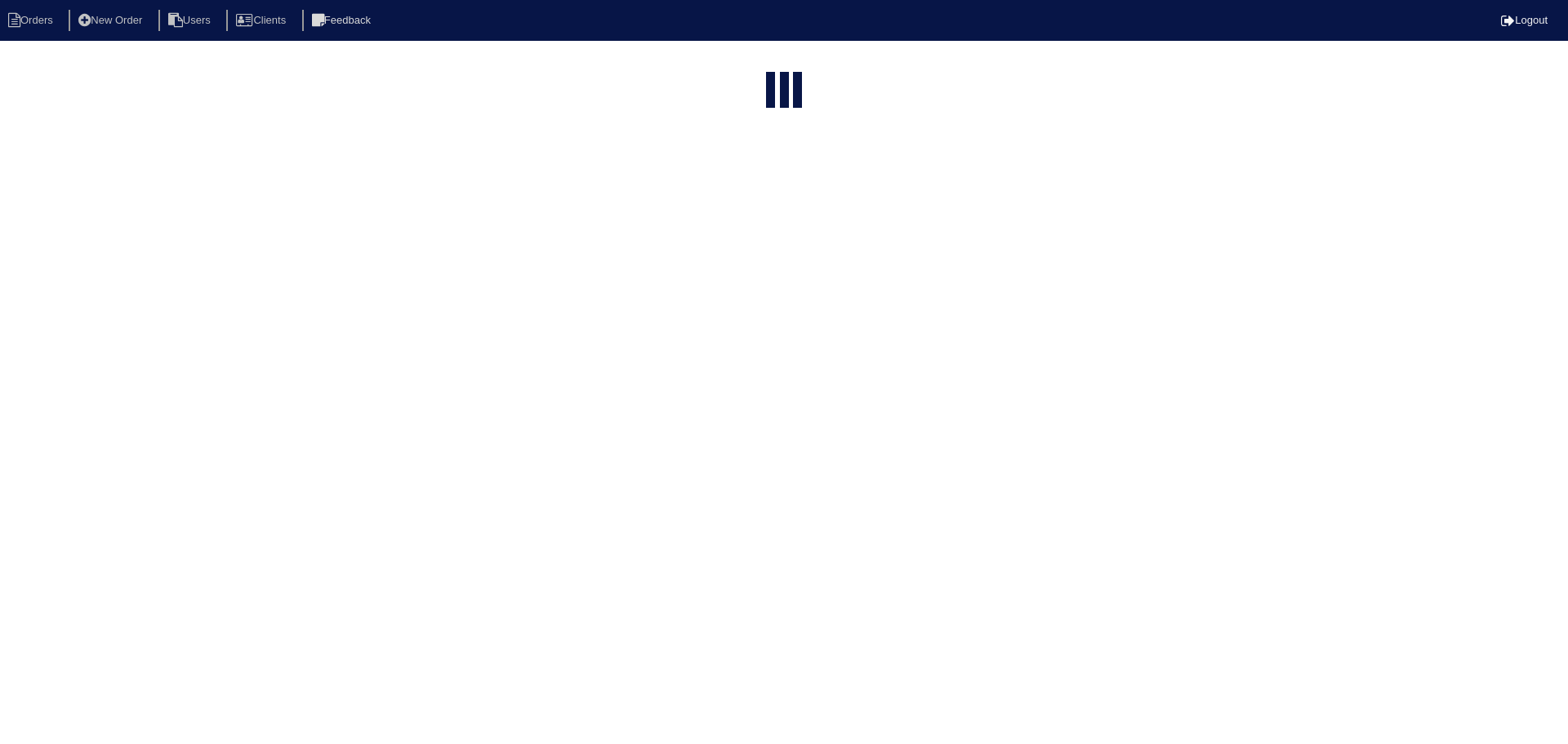
select select "15"
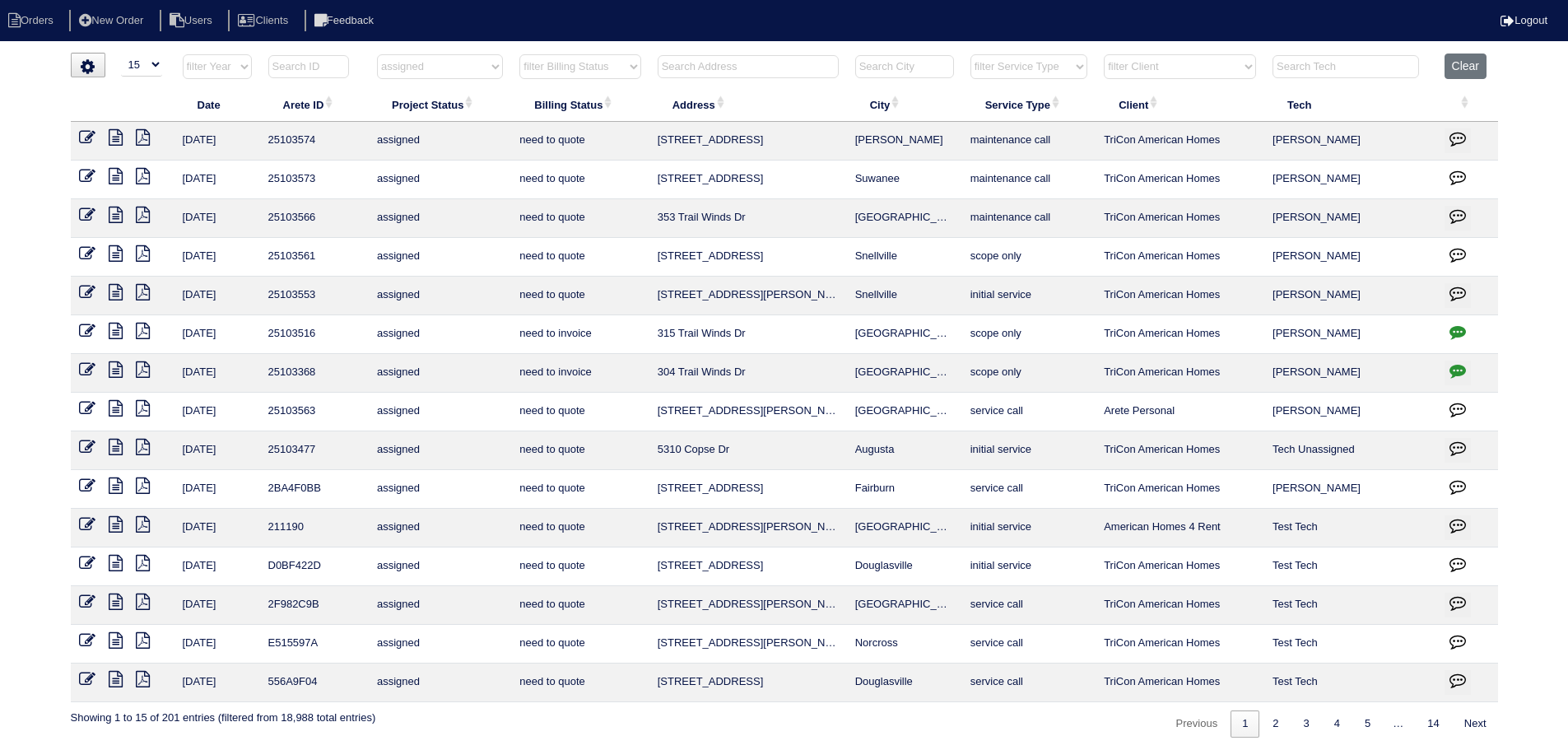
click at [431, 73] on select "filter Project Status -- Any Project Status -- new order assigned in progress f…" at bounding box center [439, 67] width 126 height 25
click at [377, 55] on select "filter Project Status -- Any Project Status -- new order assigned in progress f…" at bounding box center [439, 67] width 126 height 25
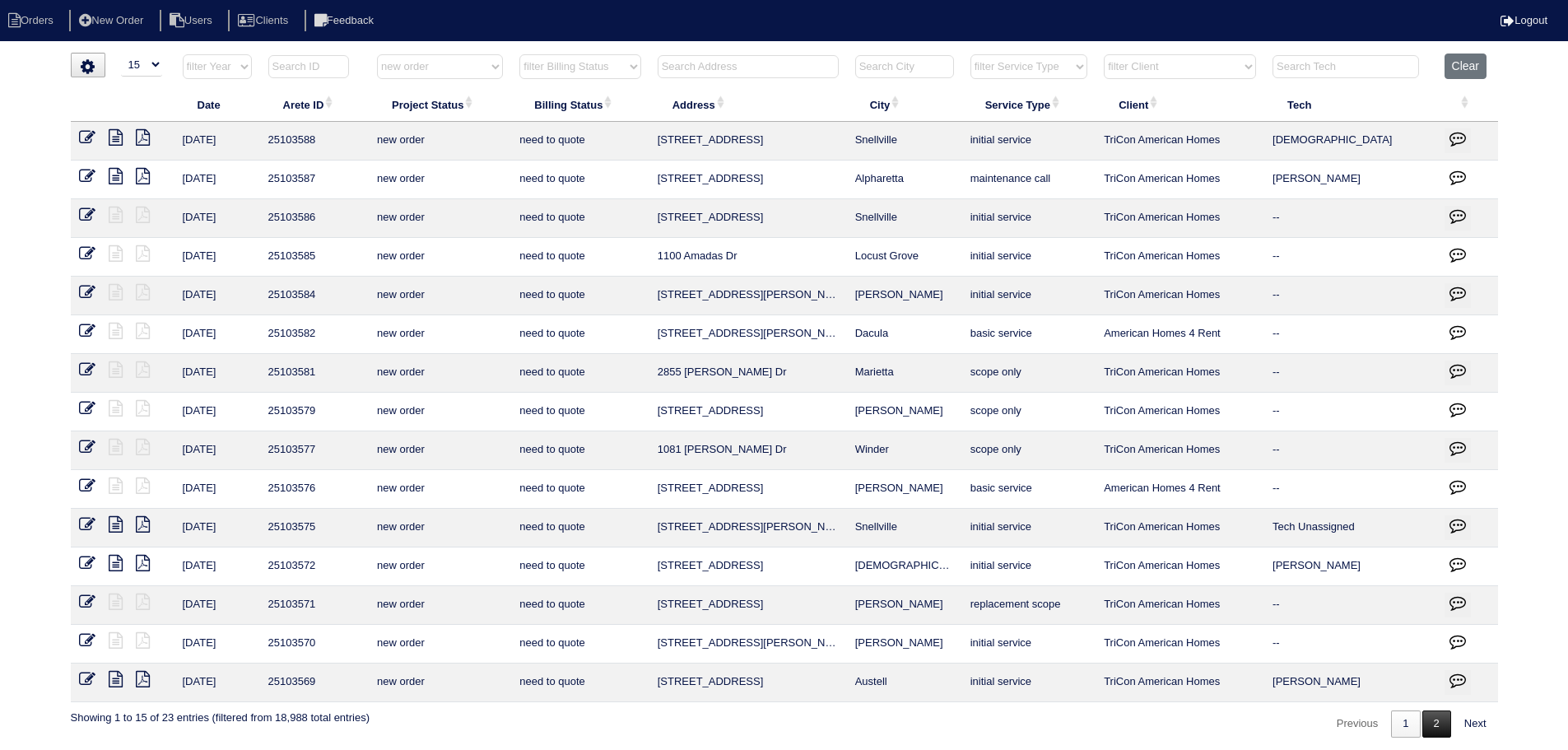
click at [1439, 715] on link "2" at bounding box center [1437, 724] width 29 height 27
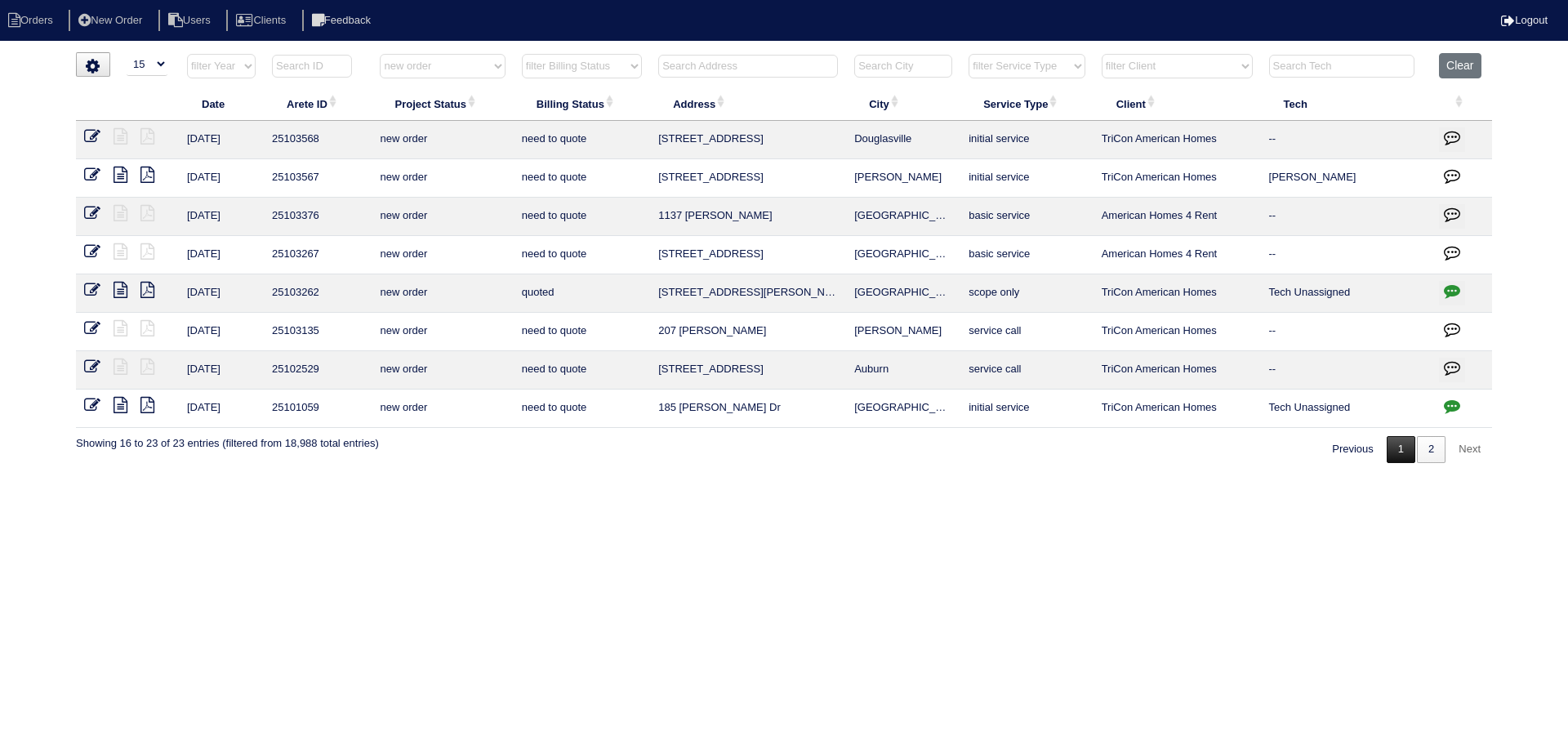
click at [1402, 451] on link "1" at bounding box center [1401, 449] width 29 height 27
select select "new order"
